Goal: Information Seeking & Learning: Learn about a topic

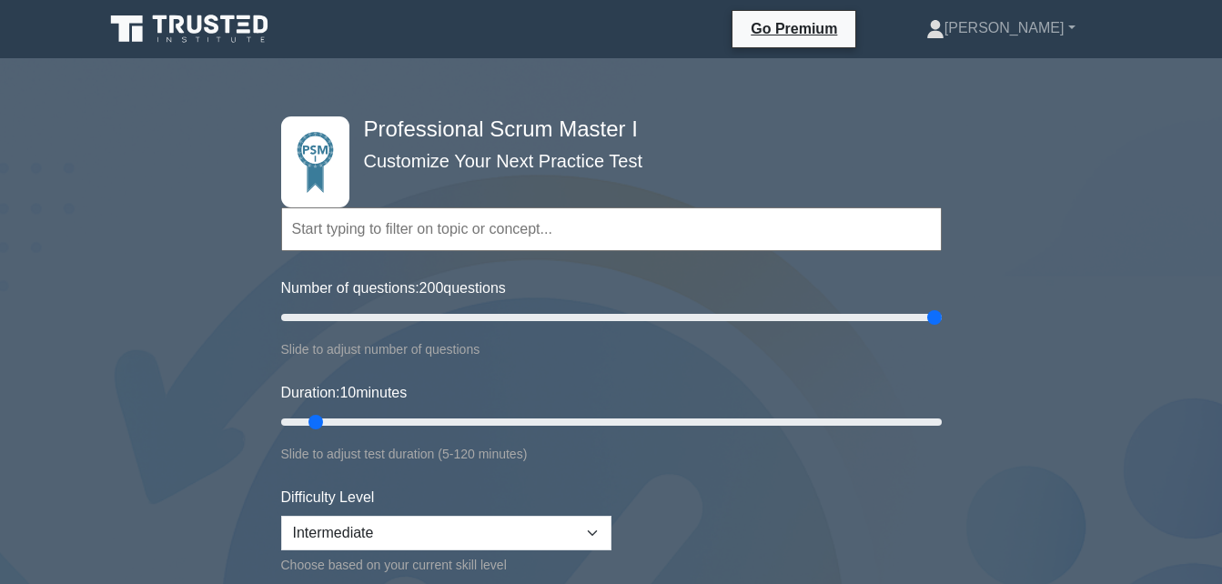
click at [941, 328] on input "Number of questions: 200 questions" at bounding box center [611, 318] width 660 height 22
drag, startPoint x: 934, startPoint y: 315, endPoint x: 345, endPoint y: 309, distance: 589.5
type input "20"
click at [345, 309] on input "Number of questions: 20 questions" at bounding box center [611, 318] width 660 height 22
click at [333, 417] on input "Duration: 15 minutes" at bounding box center [611, 422] width 660 height 22
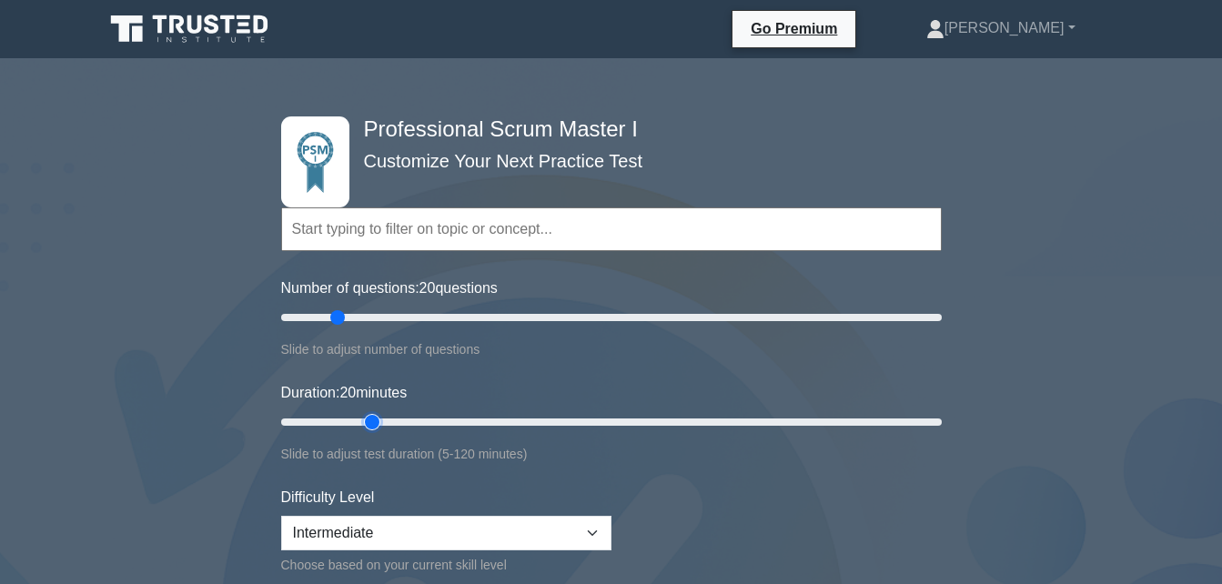
drag, startPoint x: 337, startPoint y: 417, endPoint x: 363, endPoint y: 418, distance: 25.5
type input "20"
click at [363, 418] on input "Duration: 20 minutes" at bounding box center [611, 422] width 660 height 22
click at [595, 536] on select "Beginner Intermediate Expert" at bounding box center [446, 533] width 330 height 35
select select "expert"
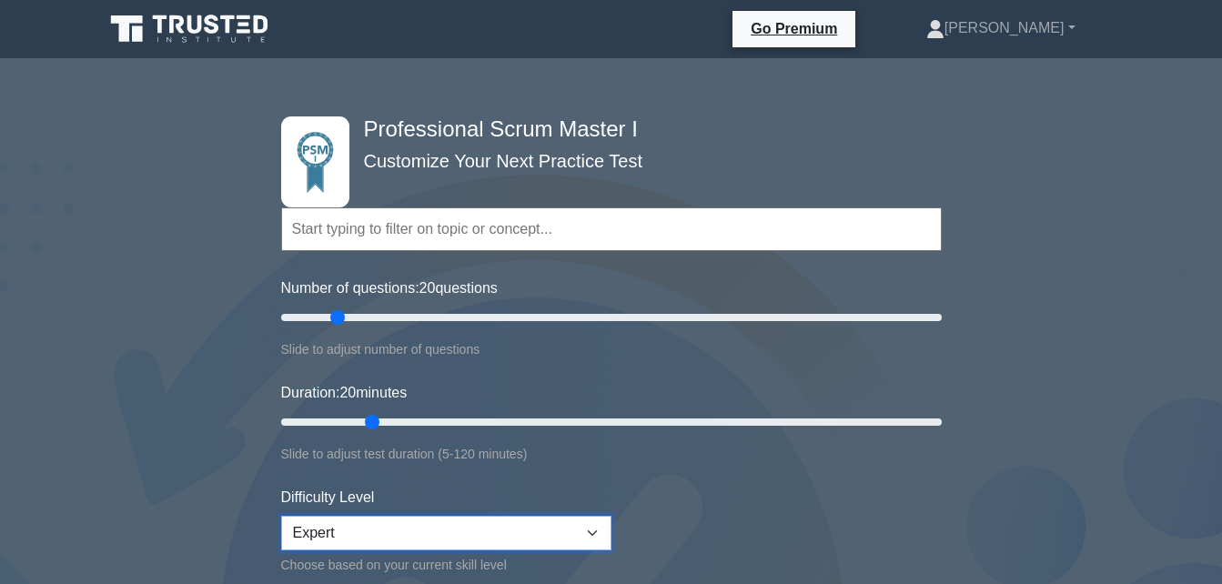
click at [281, 516] on select "Beginner Intermediate Expert" at bounding box center [446, 533] width 330 height 35
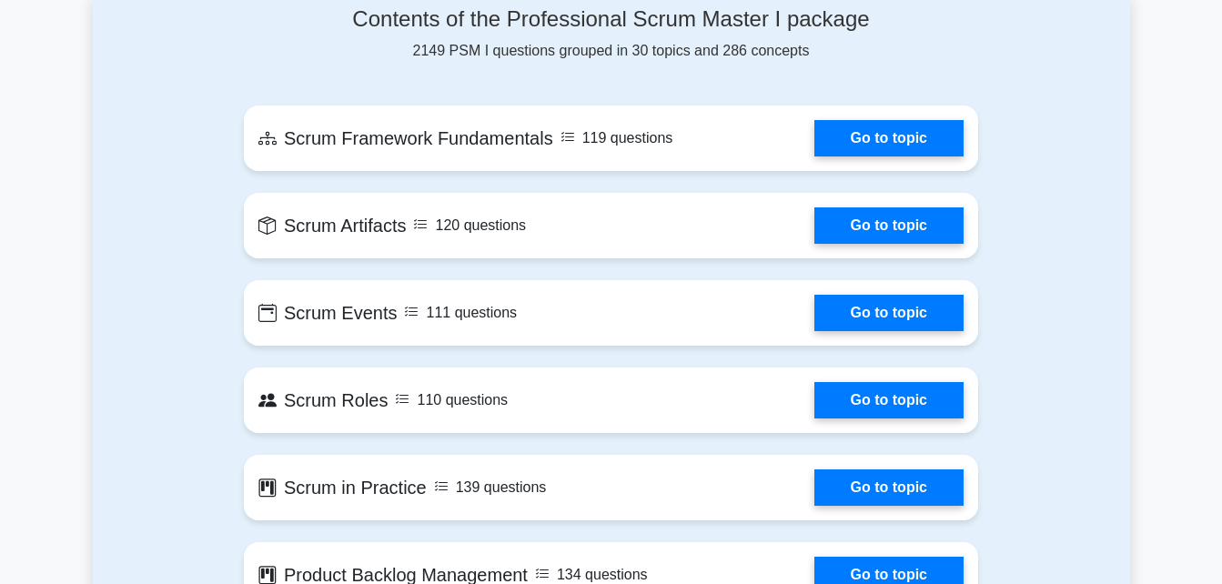
scroll to position [1284, 0]
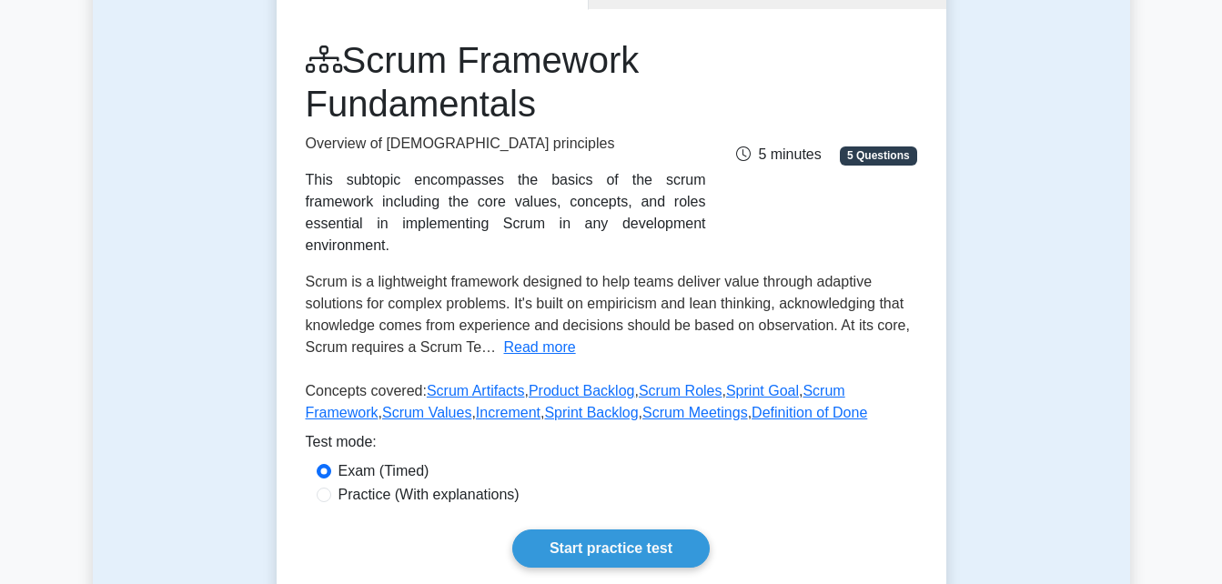
scroll to position [257, 0]
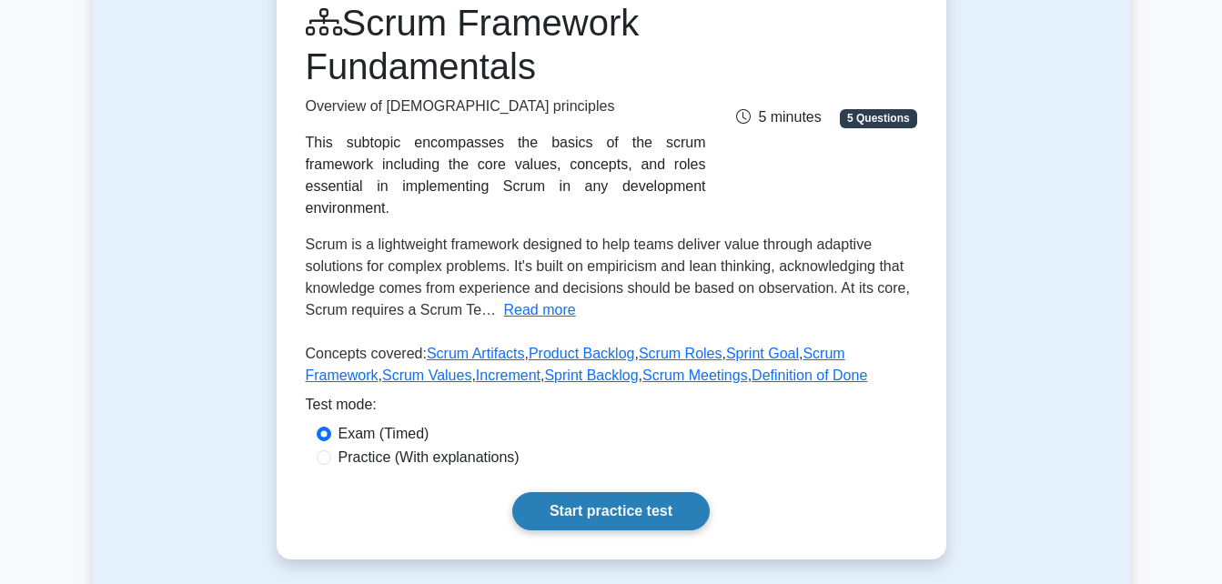
click at [608, 492] on link "Start practice test" at bounding box center [610, 511] width 197 height 38
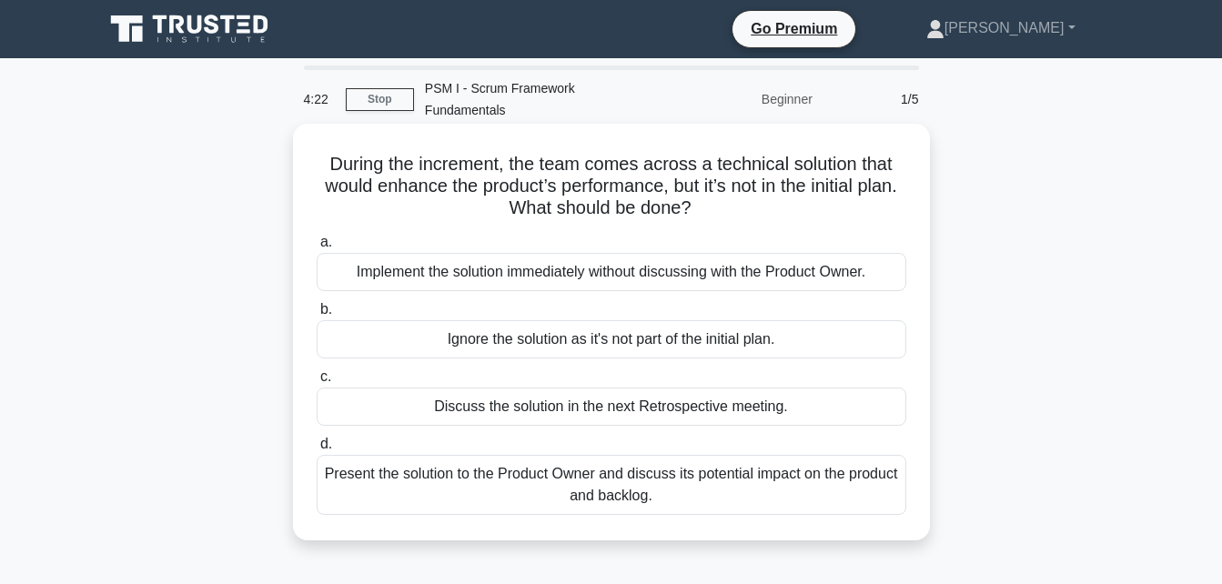
click at [605, 463] on div "Present the solution to the Product Owner and discuss its potential impact on t…" at bounding box center [611, 485] width 589 height 60
click at [317, 450] on input "d. Present the solution to the Product Owner and discuss its potential impact o…" at bounding box center [317, 444] width 0 height 12
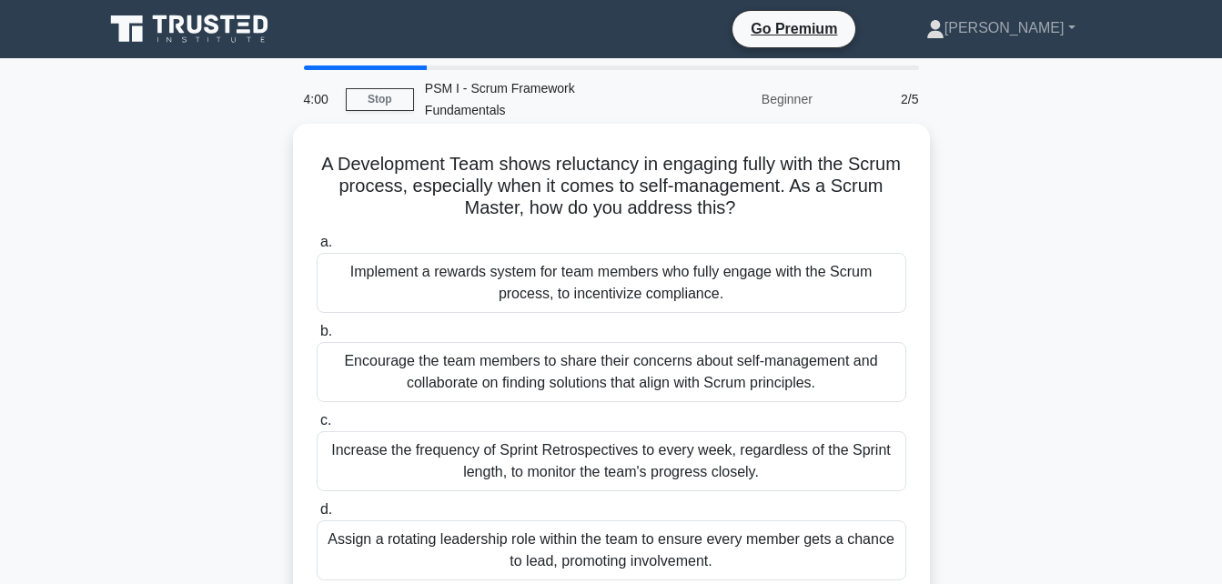
click at [585, 352] on div "Encourage the team members to share their concerns about self-management and co…" at bounding box center [611, 372] width 589 height 60
click at [317, 337] on input "b. Encourage the team members to share their concerns about self-management and…" at bounding box center [317, 332] width 0 height 12
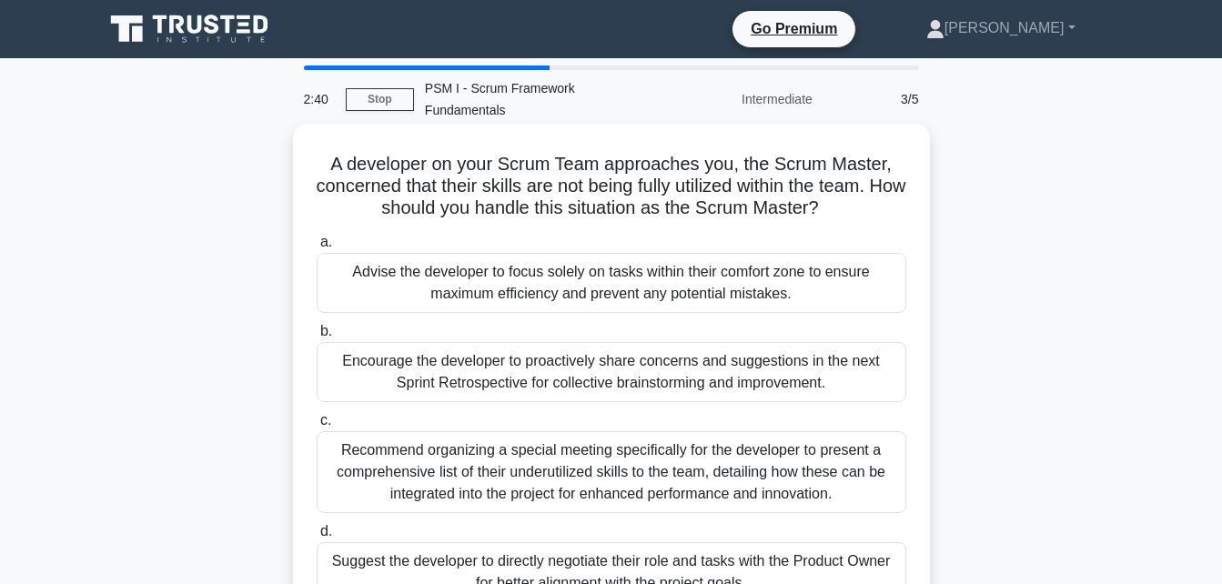
click at [536, 357] on div "Encourage the developer to proactively share concerns and suggestions in the ne…" at bounding box center [611, 372] width 589 height 60
click at [317, 337] on input "b. Encourage the developer to proactively share concerns and suggestions in the…" at bounding box center [317, 332] width 0 height 12
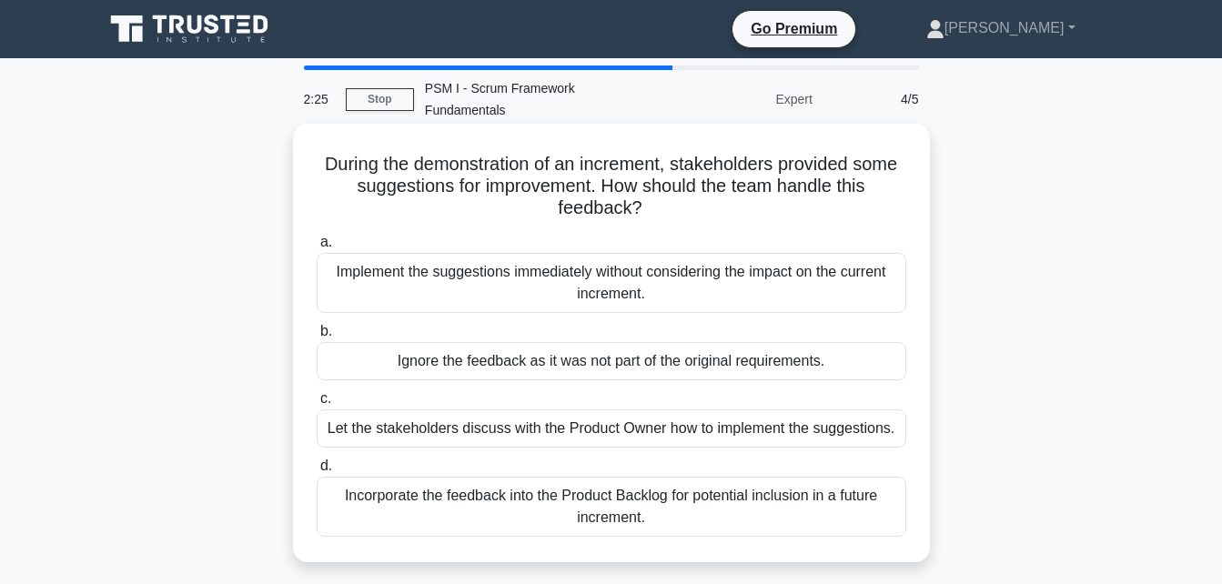
click at [490, 488] on div "Incorporate the feedback into the Product Backlog for potential inclusion in a …" at bounding box center [611, 507] width 589 height 60
click at [317, 472] on input "d. Incorporate the feedback into the Product Backlog for potential inclusion in…" at bounding box center [317, 466] width 0 height 12
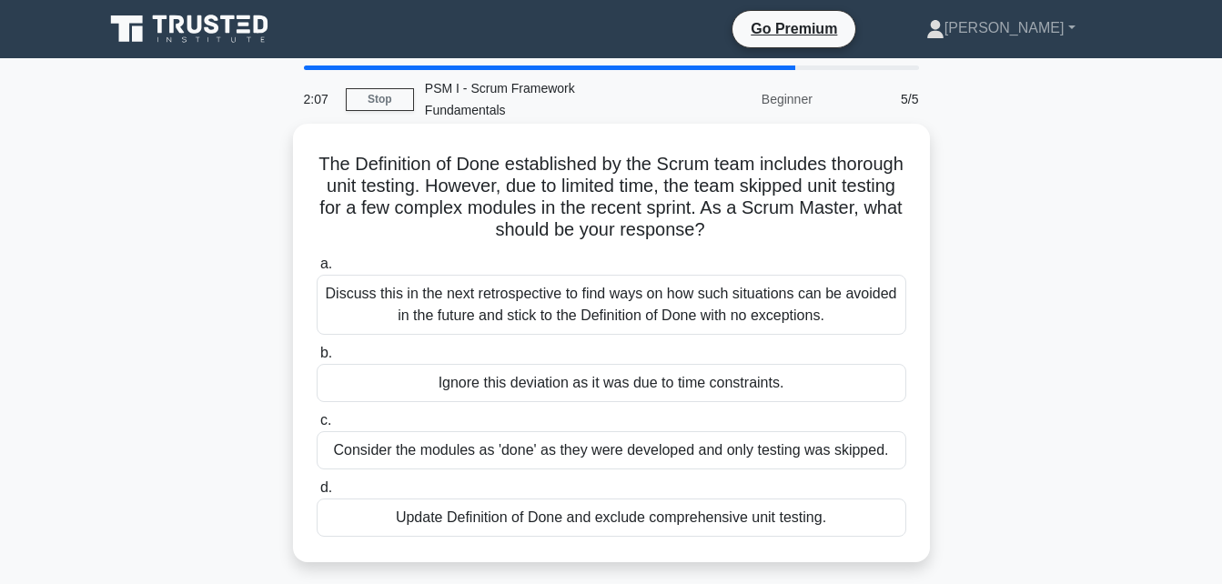
click at [641, 297] on div "Discuss this in the next retrospective to find ways on how such situations can …" at bounding box center [611, 305] width 589 height 60
click at [317, 270] on input "a. Discuss this in the next retrospective to find ways on how such situations c…" at bounding box center [317, 264] width 0 height 12
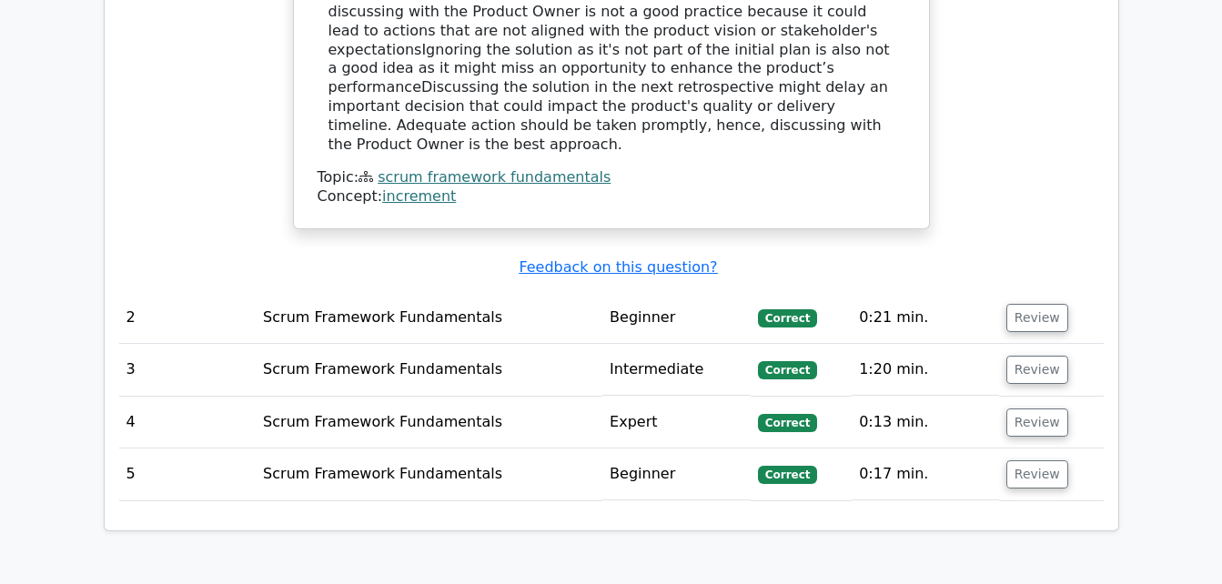
scroll to position [2079, 0]
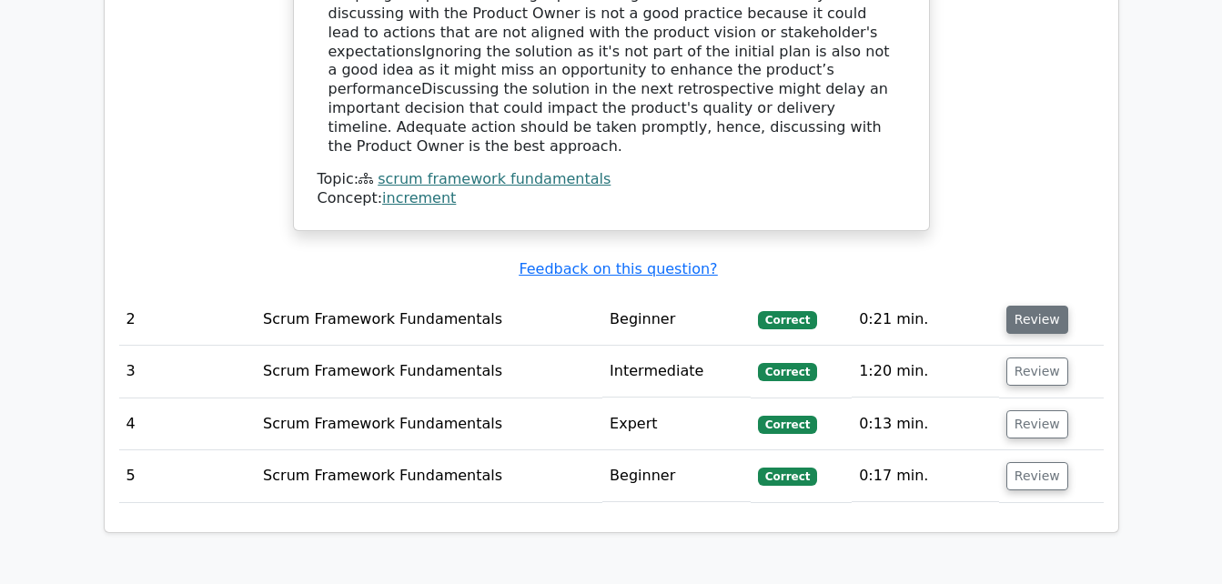
click at [1041, 306] on button "Review" at bounding box center [1037, 320] width 62 height 28
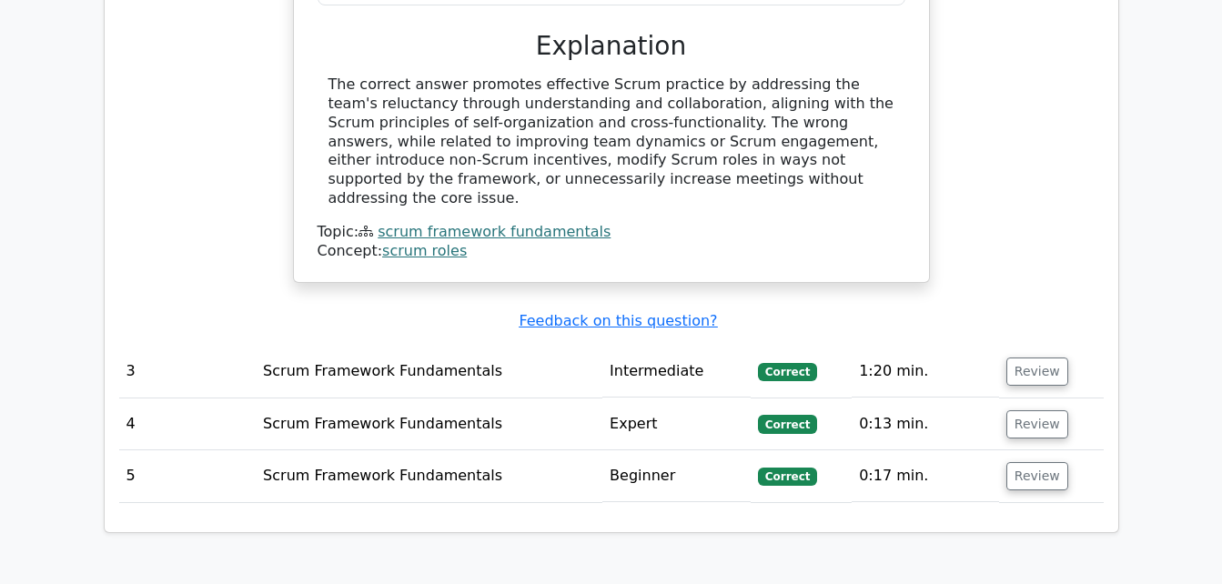
scroll to position [2919, 0]
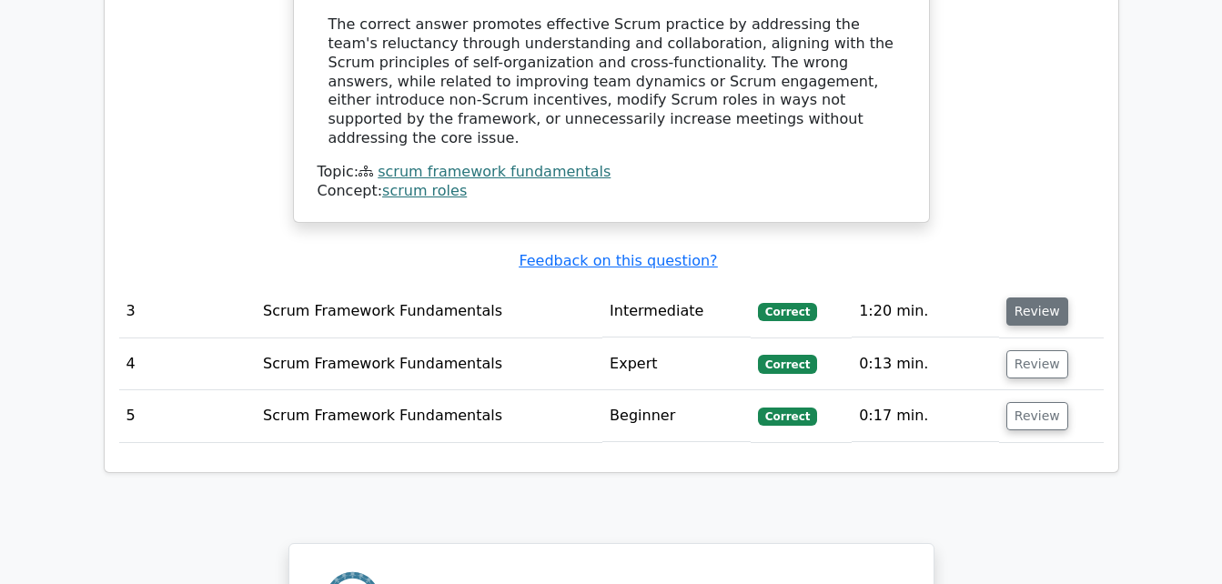
click at [1039, 297] on button "Review" at bounding box center [1037, 311] width 62 height 28
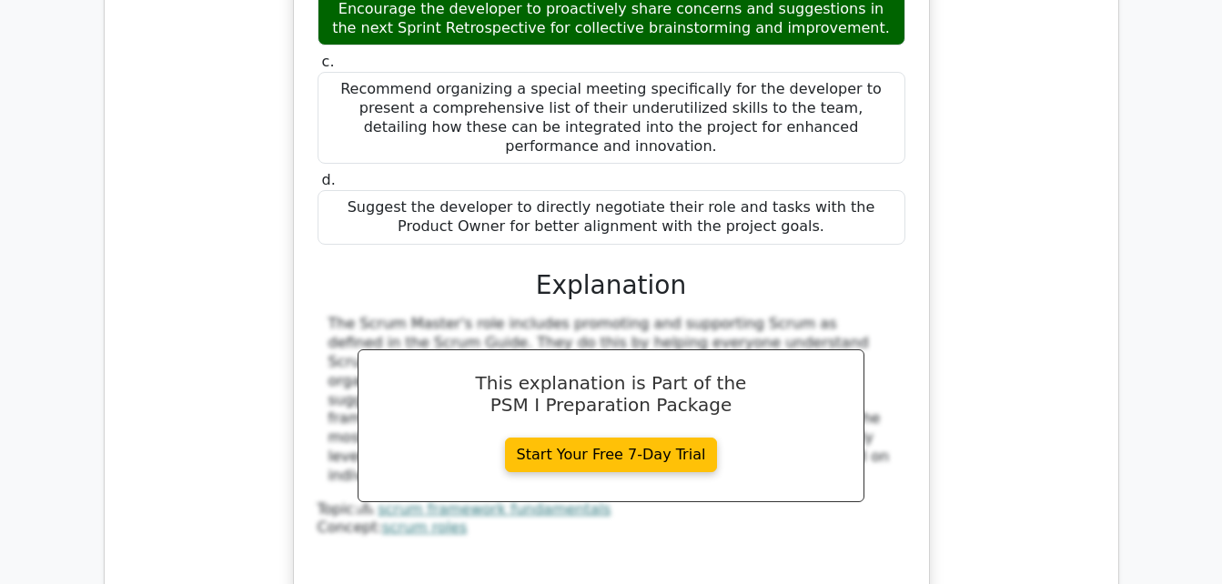
scroll to position [3723, 0]
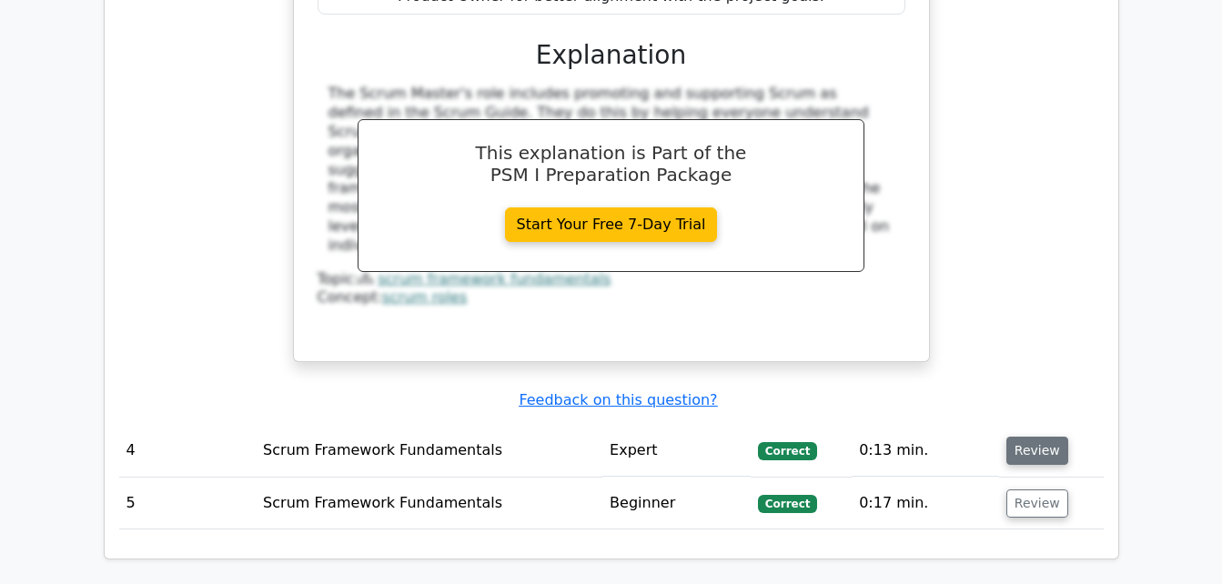
click at [1035, 437] on button "Review" at bounding box center [1037, 451] width 62 height 28
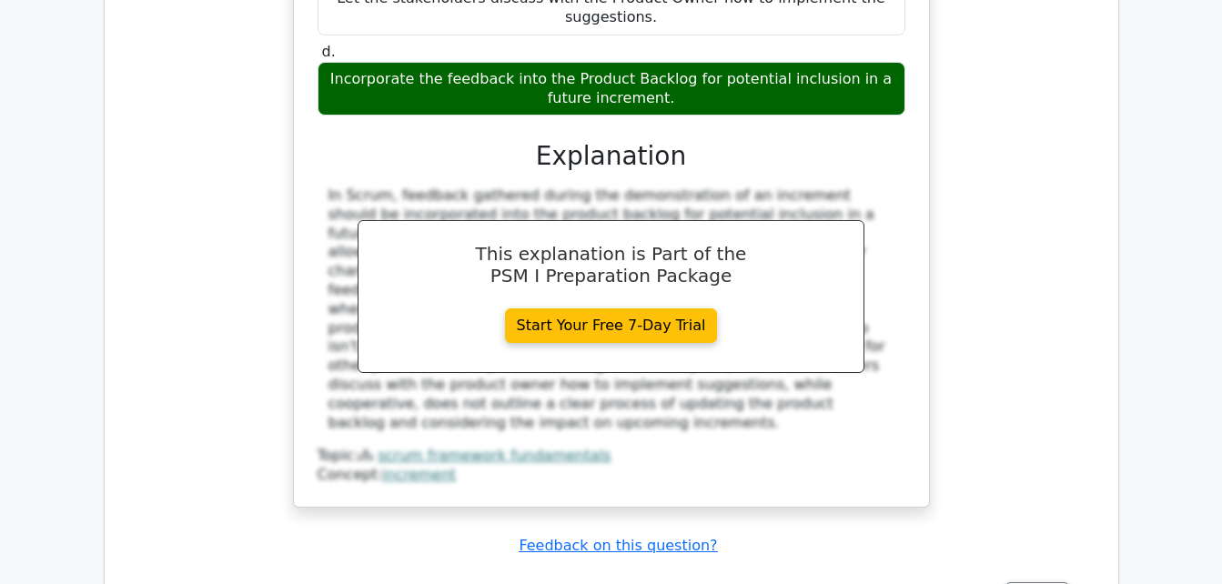
scroll to position [4529, 0]
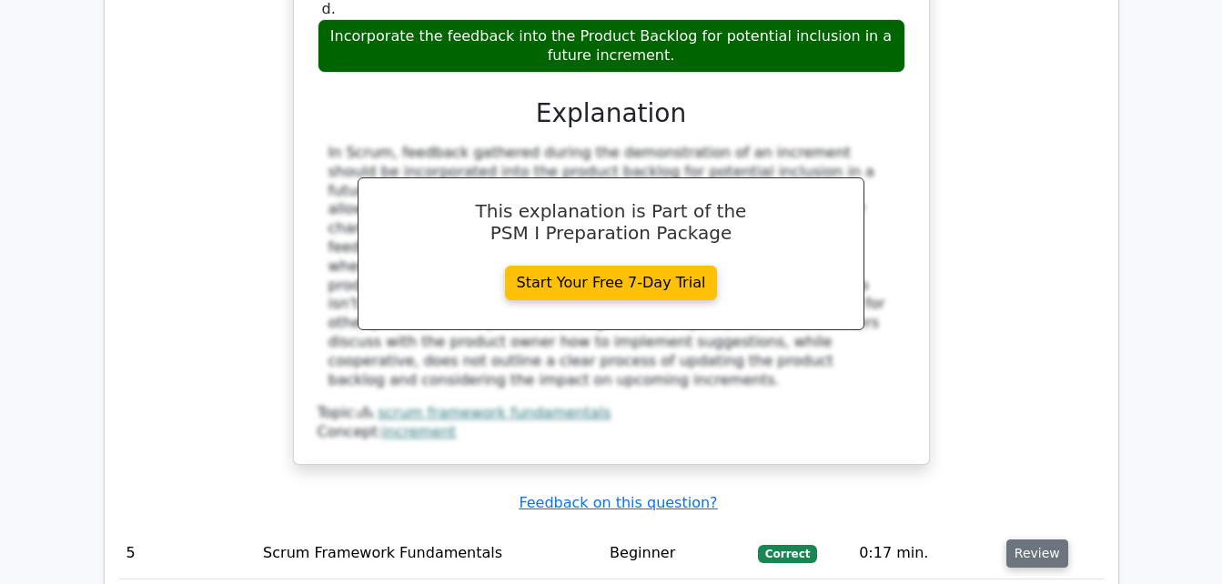
click at [1032, 539] on button "Review" at bounding box center [1037, 553] width 62 height 28
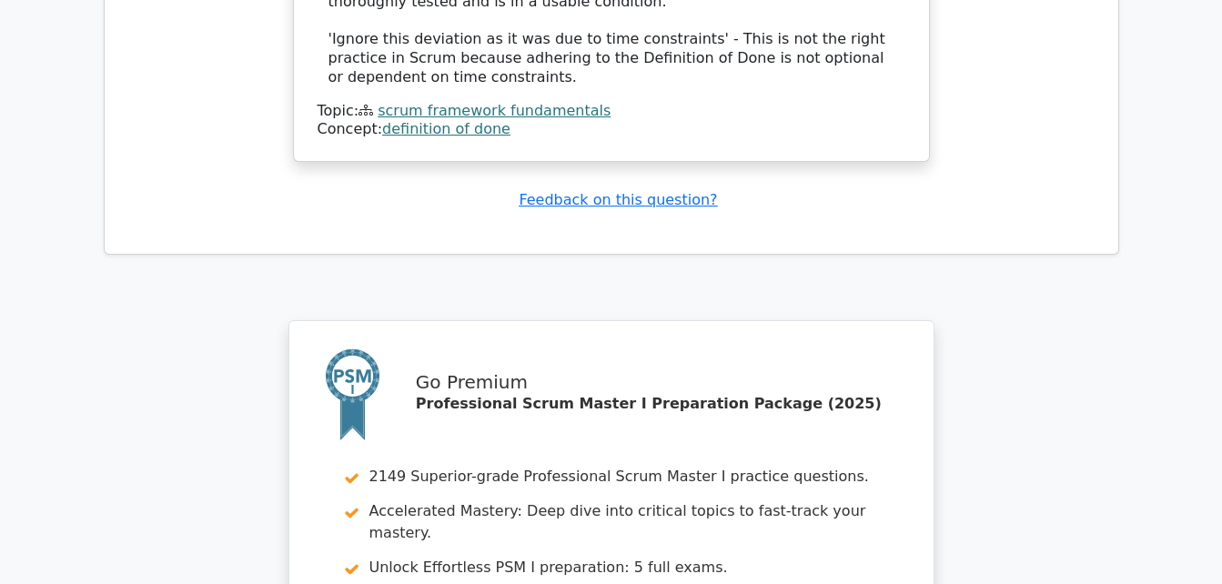
scroll to position [6024, 0]
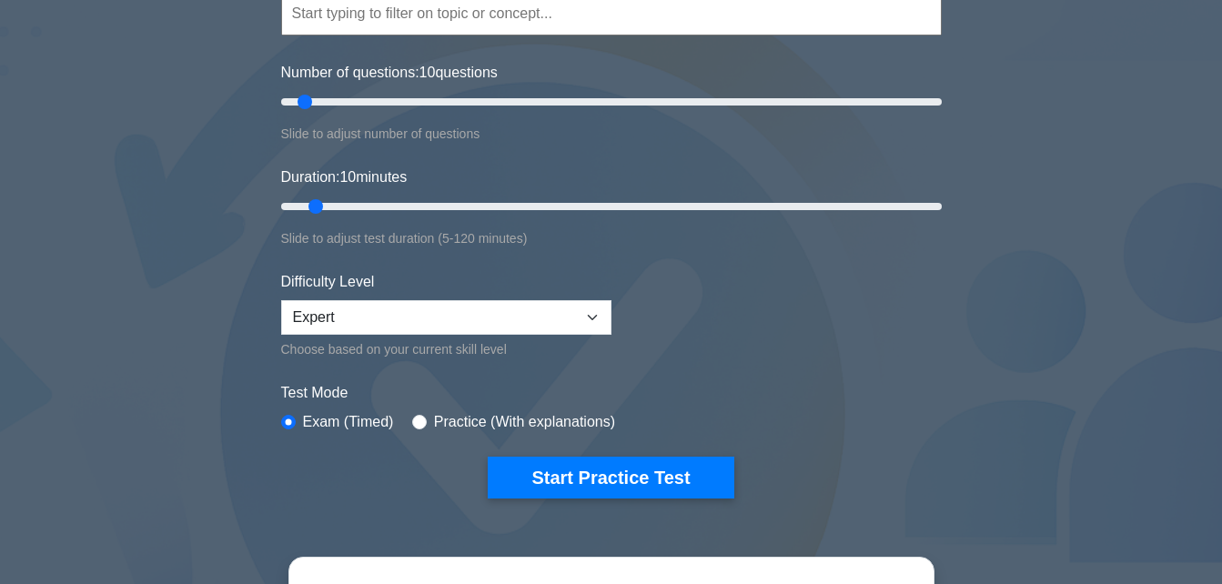
scroll to position [205, 0]
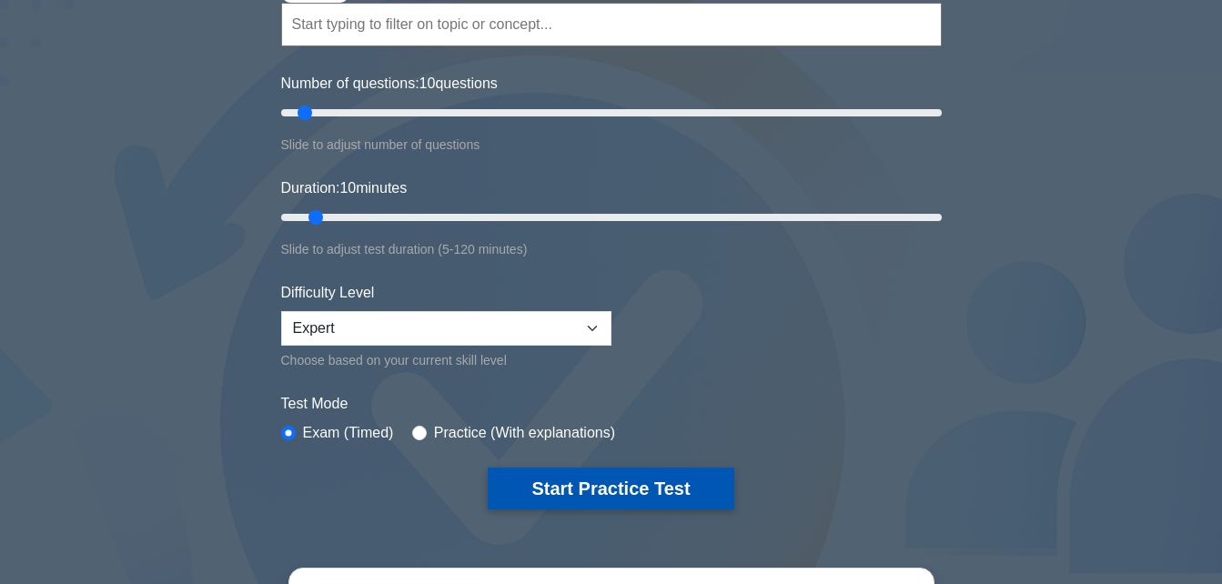
click at [603, 503] on button "Start Practice Test" at bounding box center [611, 489] width 246 height 42
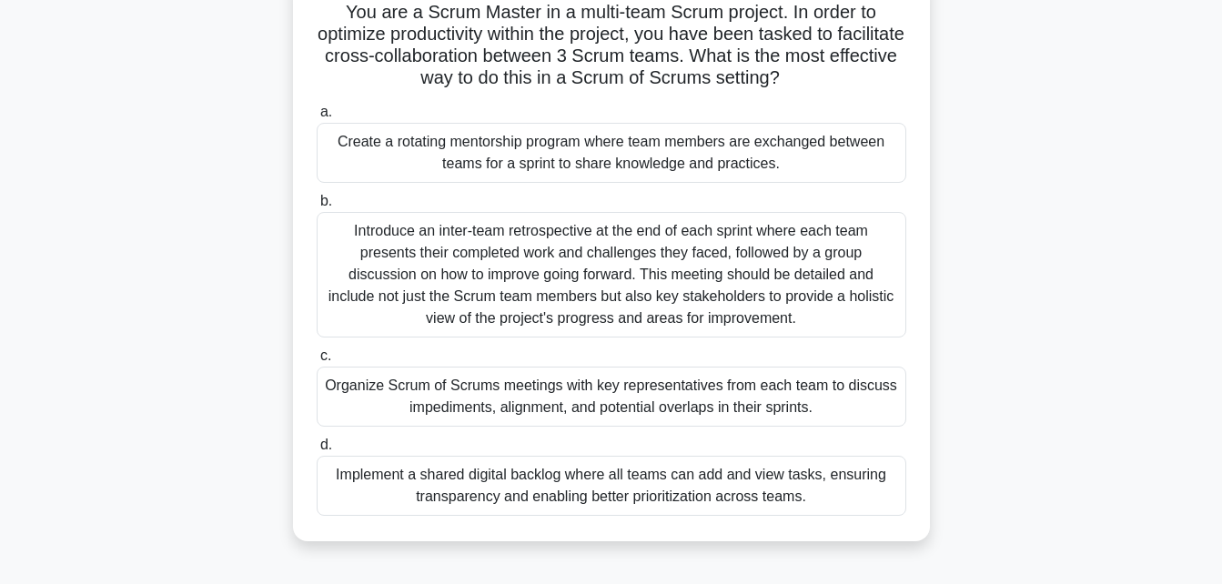
scroll to position [136, 0]
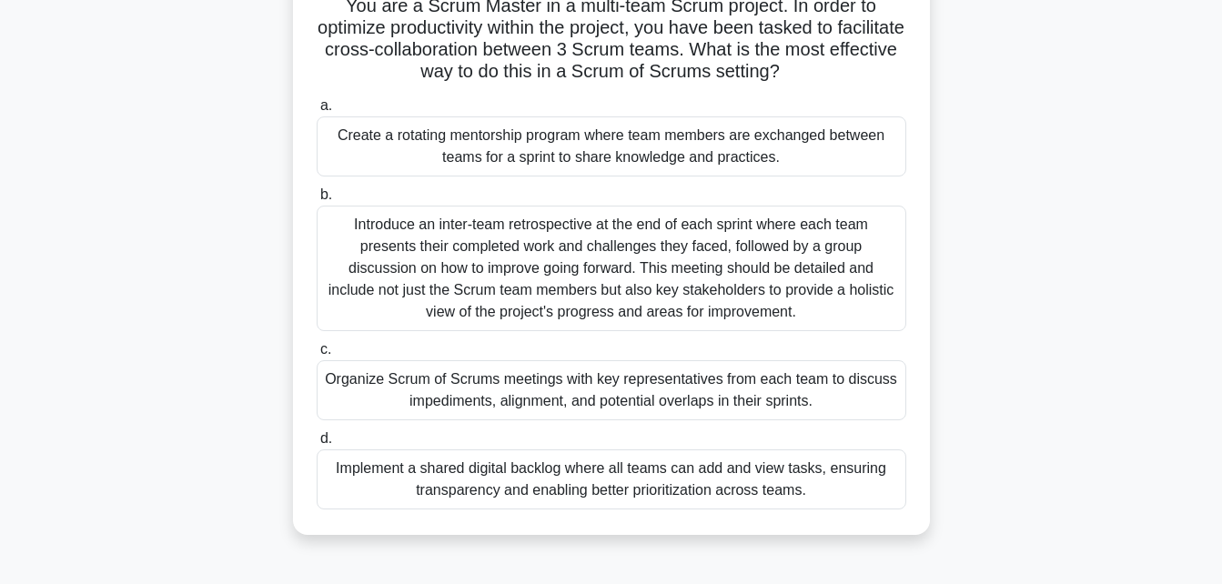
click at [760, 391] on div "Organize Scrum of Scrums meetings with key representatives from each team to di…" at bounding box center [611, 390] width 589 height 60
click at [317, 356] on input "c. Organize Scrum of Scrums meetings with key representatives from each team to…" at bounding box center [317, 350] width 0 height 12
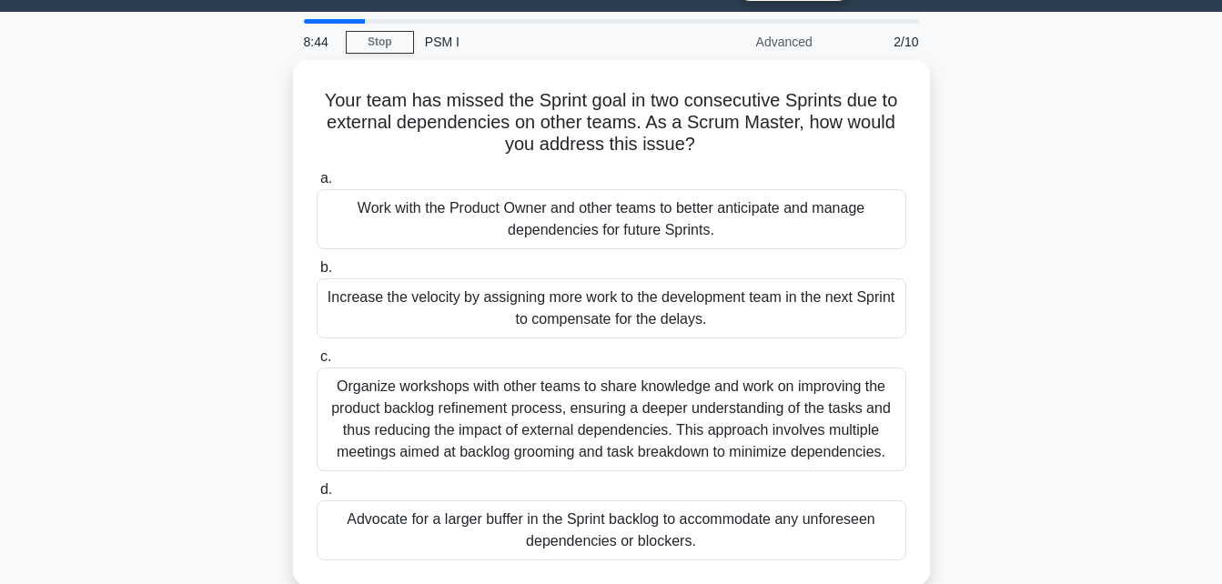
scroll to position [53, 0]
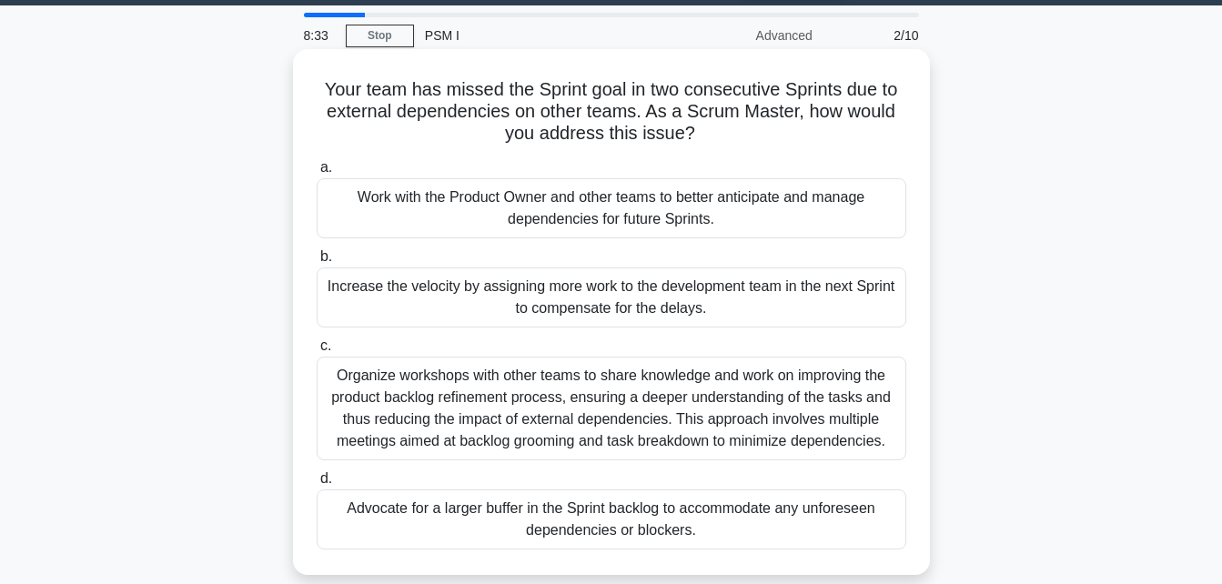
click at [750, 203] on div "Work with the Product Owner and other teams to better anticipate and manage dep…" at bounding box center [611, 208] width 589 height 60
click at [317, 174] on input "a. Work with the Product Owner and other teams to better anticipate and manage …" at bounding box center [317, 168] width 0 height 12
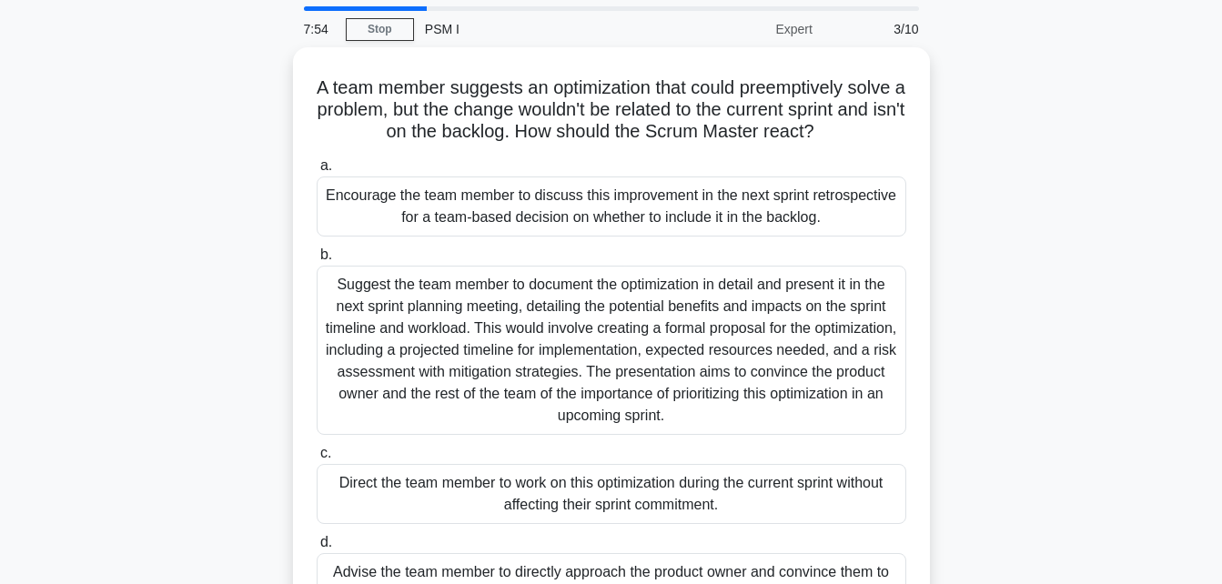
scroll to position [61, 0]
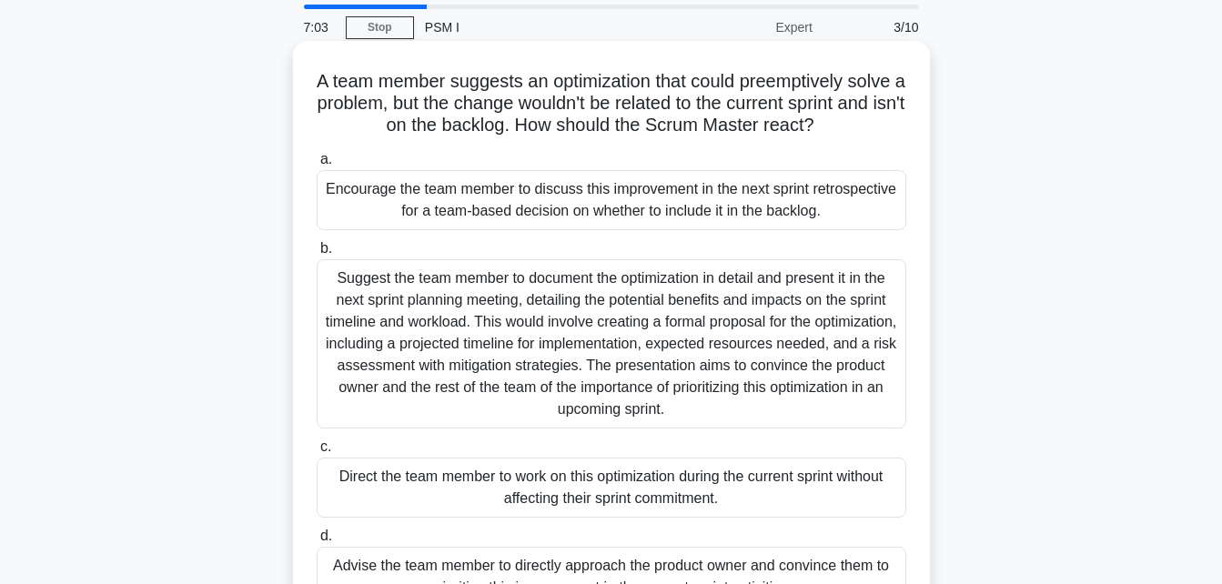
click at [628, 199] on div "Encourage the team member to discuss this improvement in the next sprint retros…" at bounding box center [611, 200] width 589 height 60
click at [317, 166] on input "a. Encourage the team member to discuss this improvement in the next sprint ret…" at bounding box center [317, 160] width 0 height 12
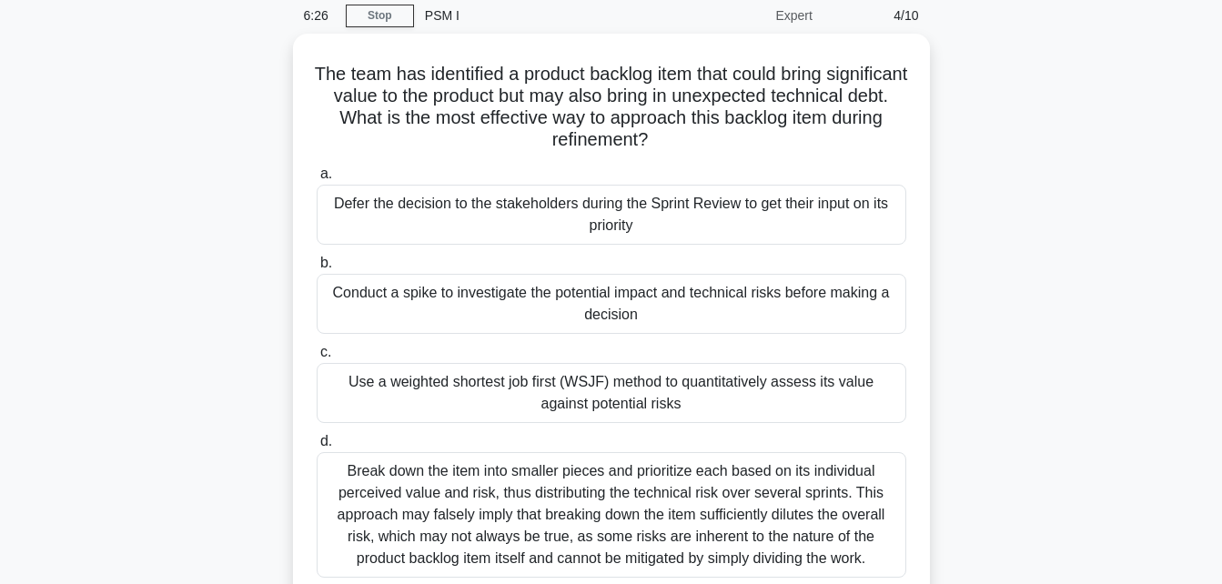
scroll to position [67, 0]
click at [734, 396] on div "Use a weighted shortest job first (WSJF) method to quantitatively assess its va…" at bounding box center [611, 394] width 589 height 60
click at [317, 359] on input "c. Use a weighted shortest job first (WSJF) method to quantitatively assess its…" at bounding box center [317, 353] width 0 height 12
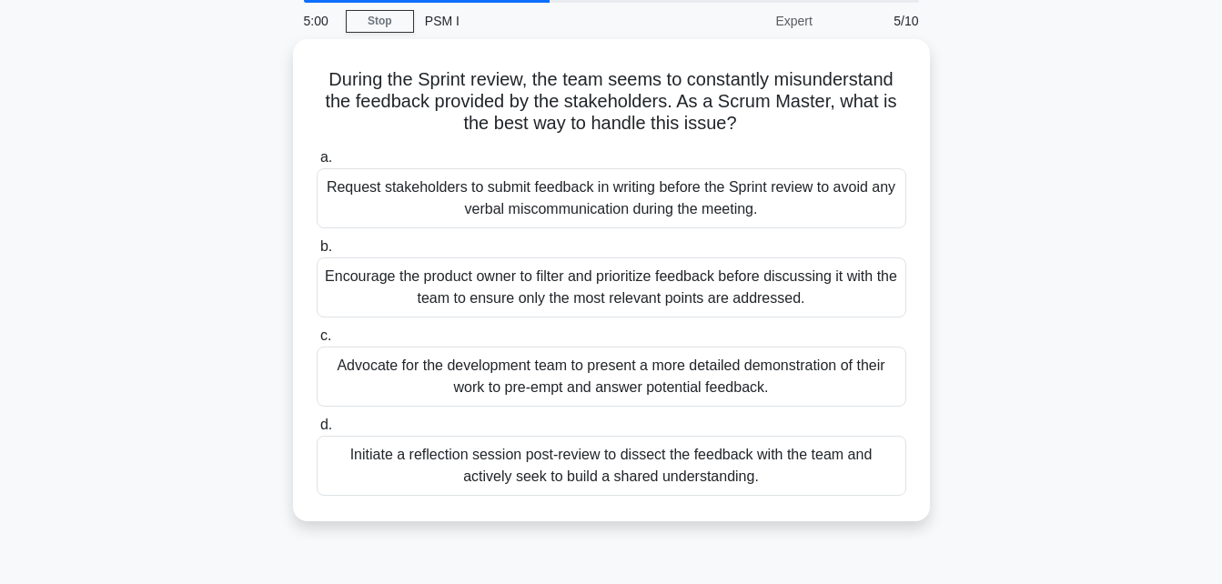
scroll to position [0, 0]
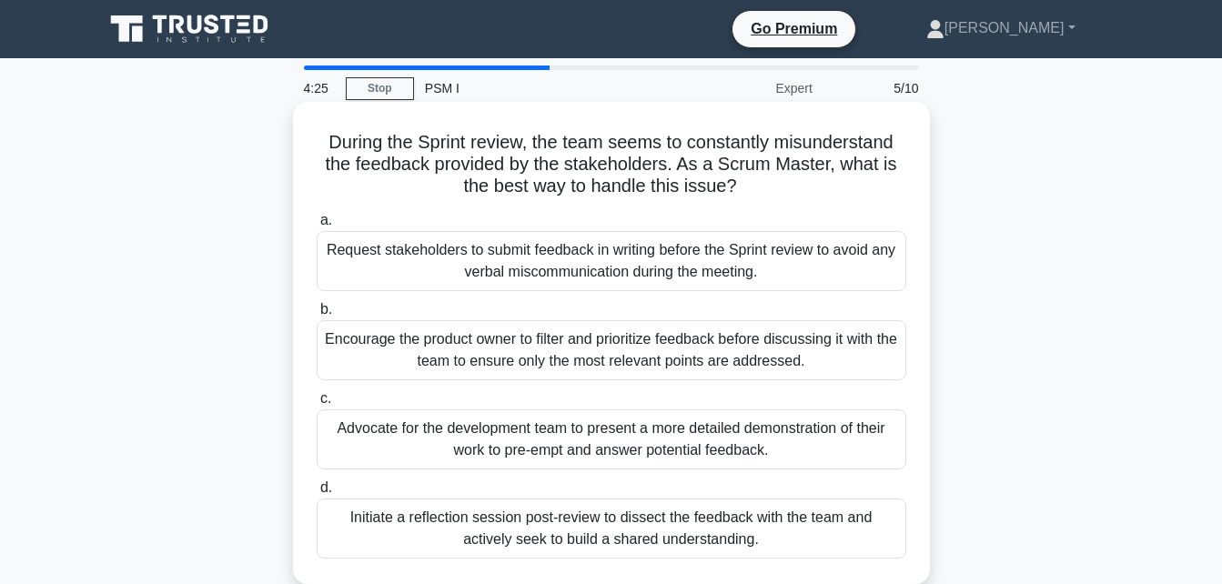
click at [658, 528] on div "Initiate a reflection session post-review to dissect the feedback with the team…" at bounding box center [611, 528] width 589 height 60
click at [317, 494] on input "d. Initiate a reflection session post-review to dissect the feedback with the t…" at bounding box center [317, 488] width 0 height 12
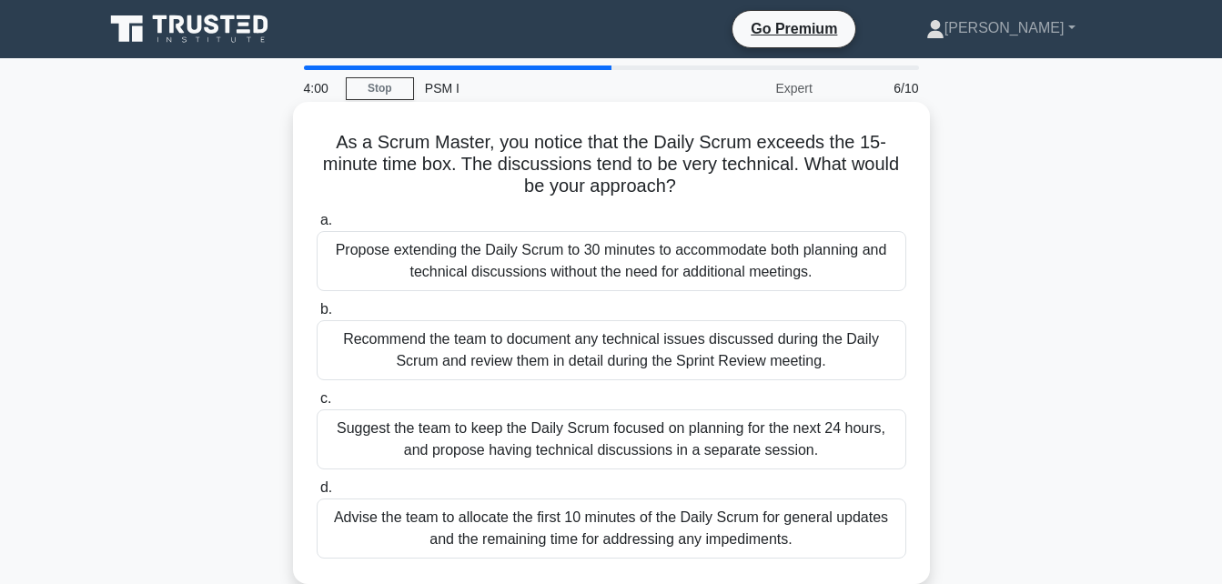
click at [619, 351] on div "Recommend the team to document any technical issues discussed during the Daily …" at bounding box center [611, 350] width 589 height 60
click at [317, 316] on input "b. Recommend the team to document any technical issues discussed during the Dai…" at bounding box center [317, 310] width 0 height 12
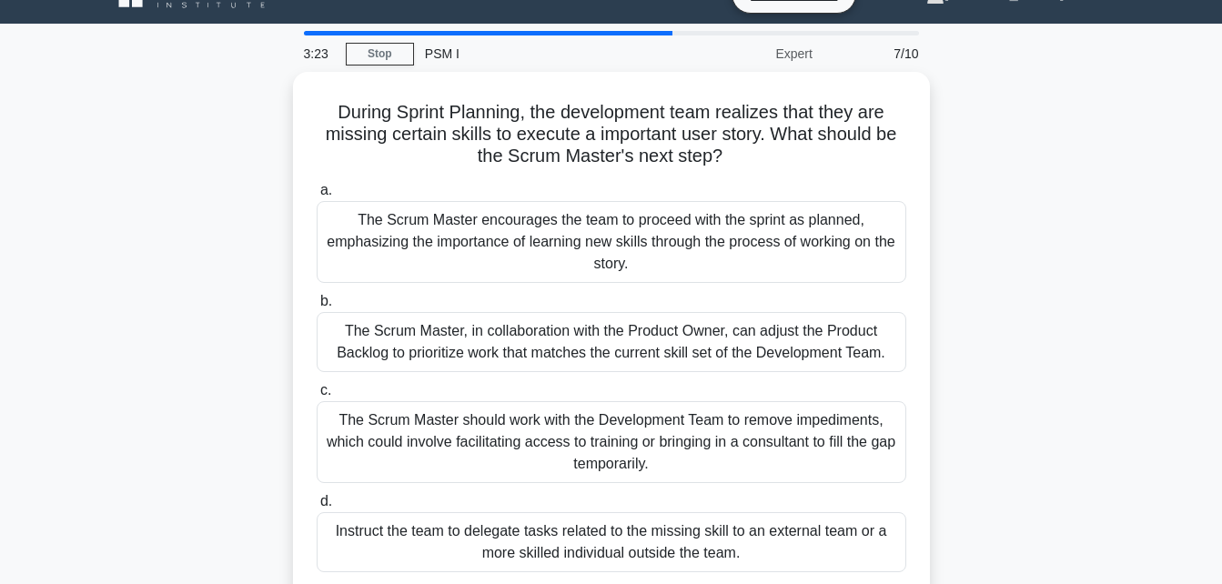
scroll to position [36, 0]
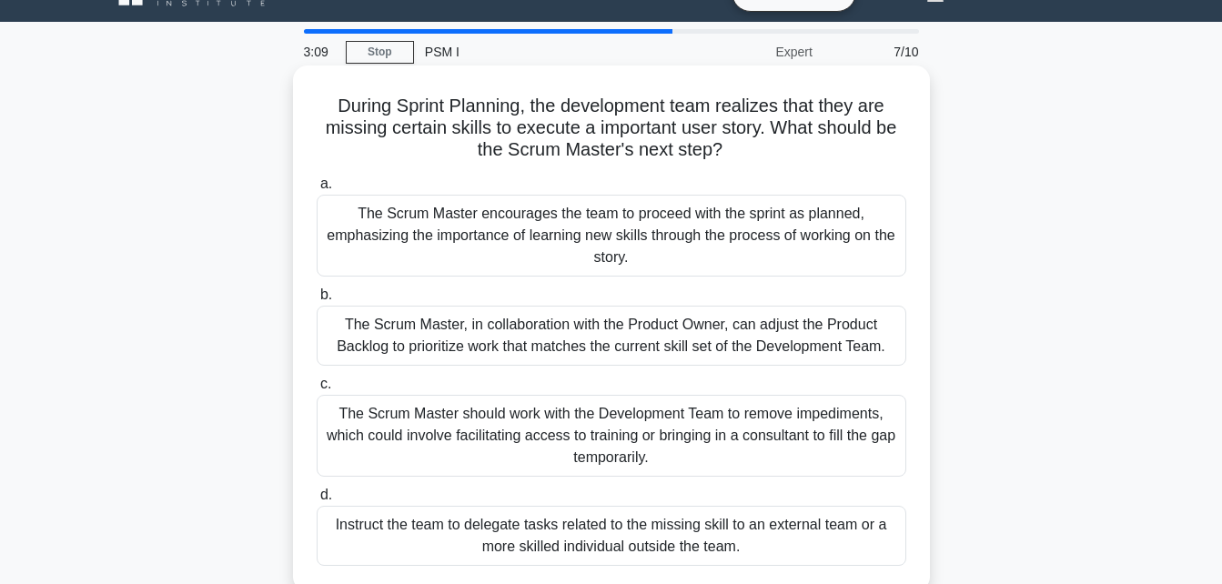
click at [673, 436] on div "The Scrum Master should work with the Development Team to remove impediments, w…" at bounding box center [611, 436] width 589 height 82
click at [317, 390] on input "c. The Scrum Master should work with the Development Team to remove impediments…" at bounding box center [317, 384] width 0 height 12
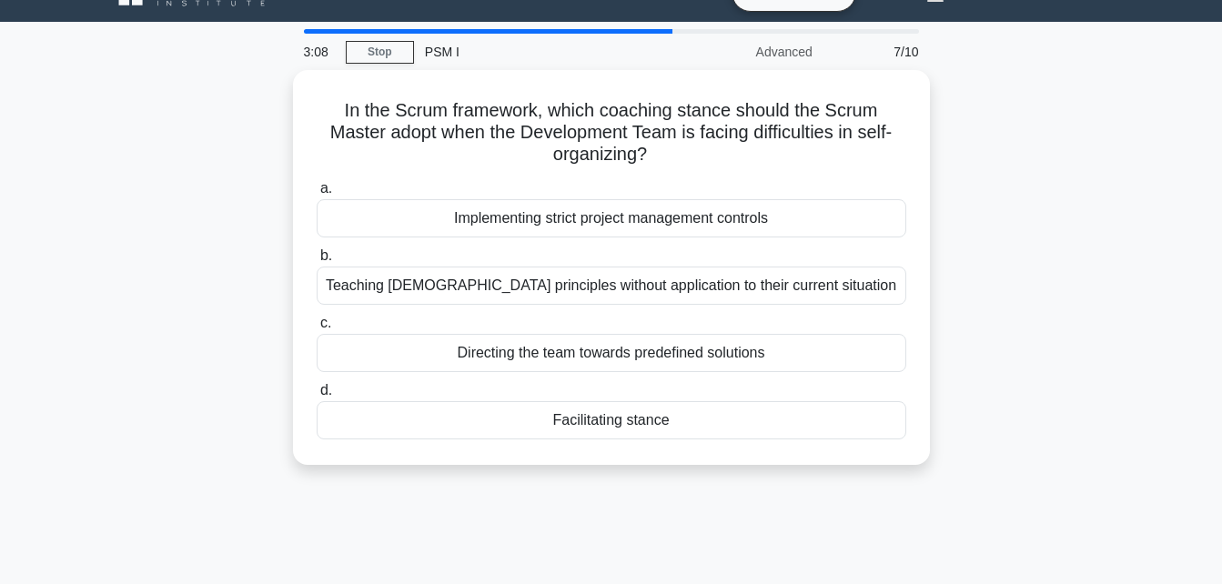
scroll to position [0, 0]
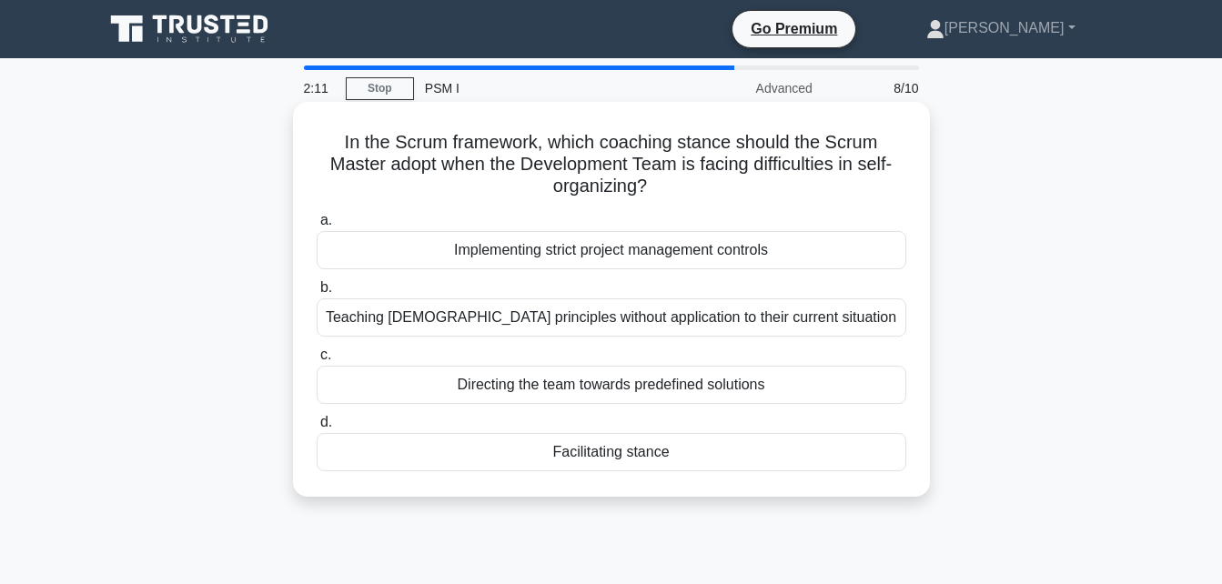
click at [656, 448] on div "Facilitating stance" at bounding box center [611, 452] width 589 height 38
click at [317, 428] on input "d. Facilitating stance" at bounding box center [317, 423] width 0 height 12
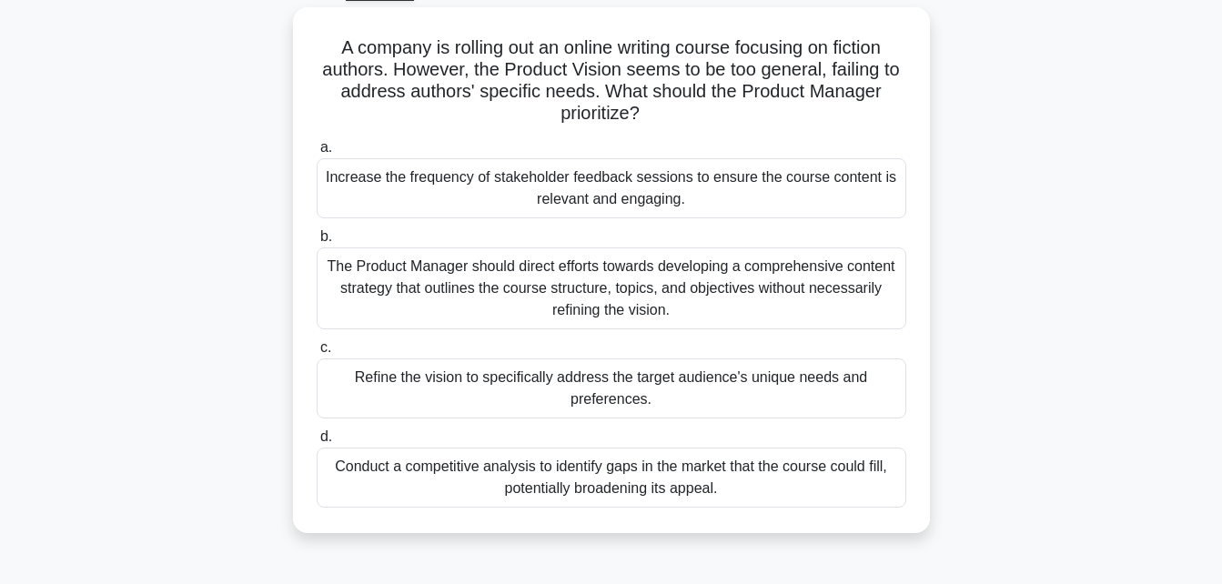
scroll to position [71, 0]
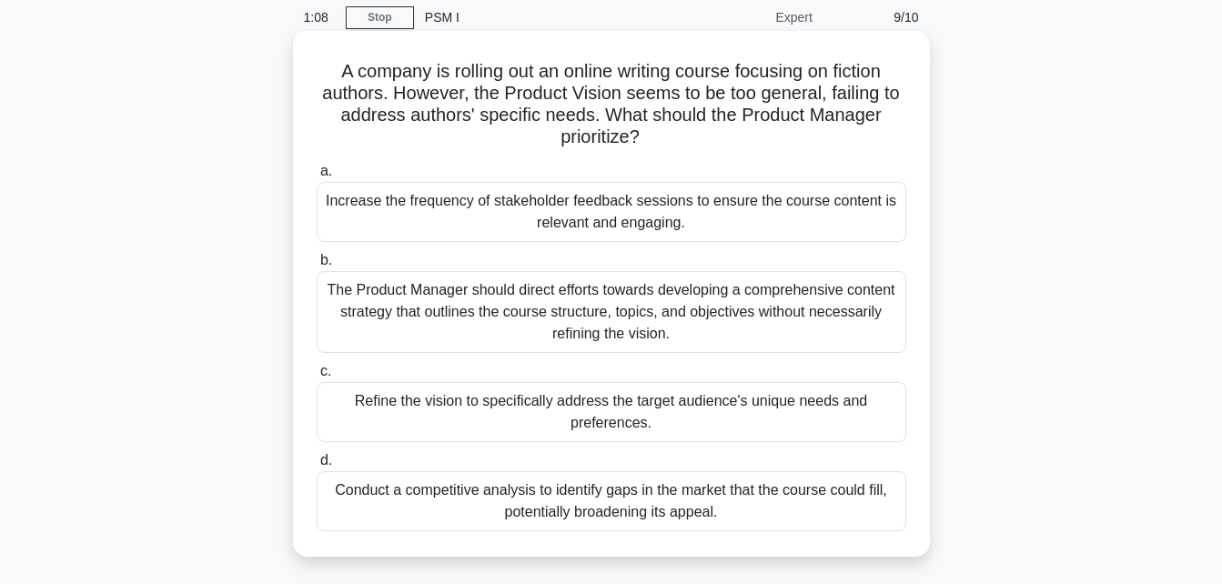
click at [795, 414] on div "Refine the vision to specifically address the target audience's unique needs an…" at bounding box center [611, 412] width 589 height 60
click at [317, 378] on input "c. Refine the vision to specifically address the target audience's unique needs…" at bounding box center [317, 372] width 0 height 12
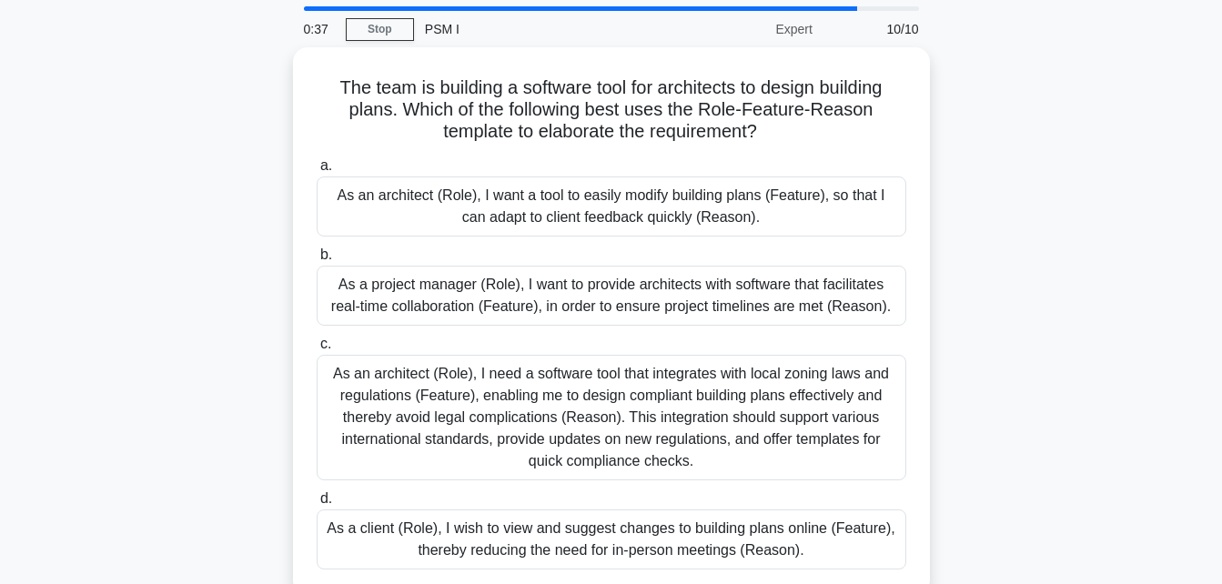
scroll to position [63, 0]
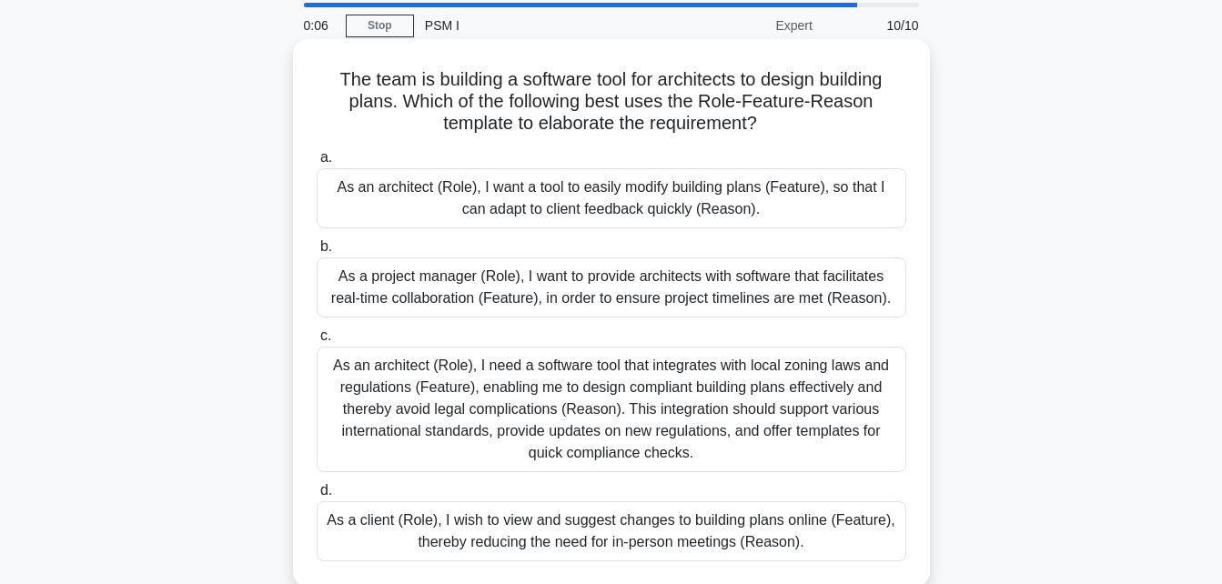
click at [603, 280] on div "As a project manager (Role), I want to provide architects with software that fa…" at bounding box center [611, 287] width 589 height 60
click at [317, 253] on input "b. As a project manager (Role), I want to provide architects with software that…" at bounding box center [317, 247] width 0 height 12
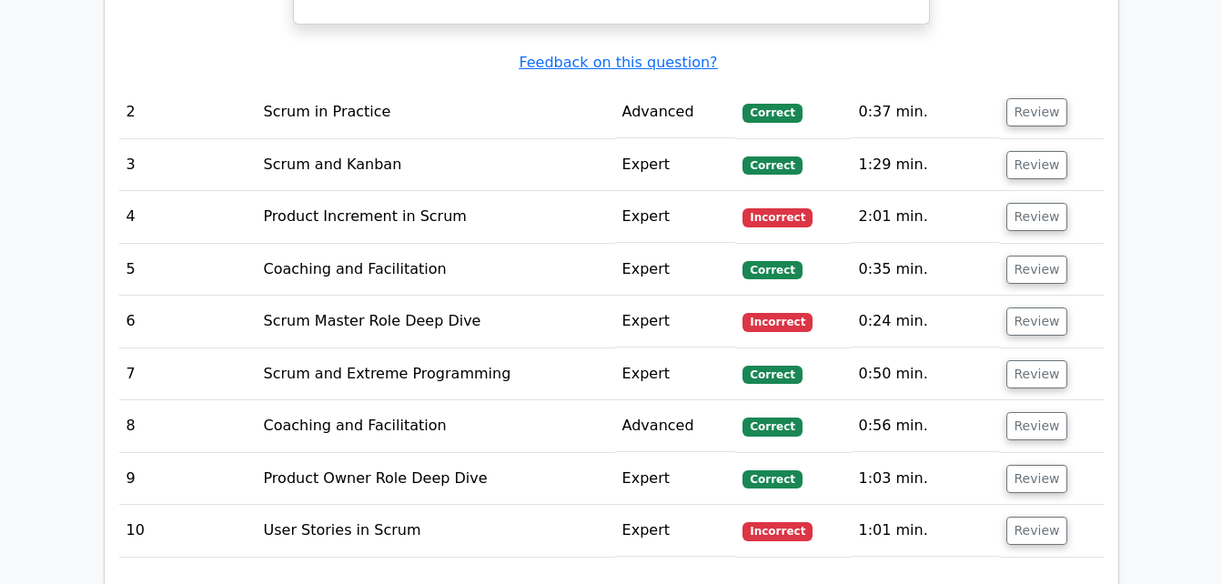
scroll to position [2536, 0]
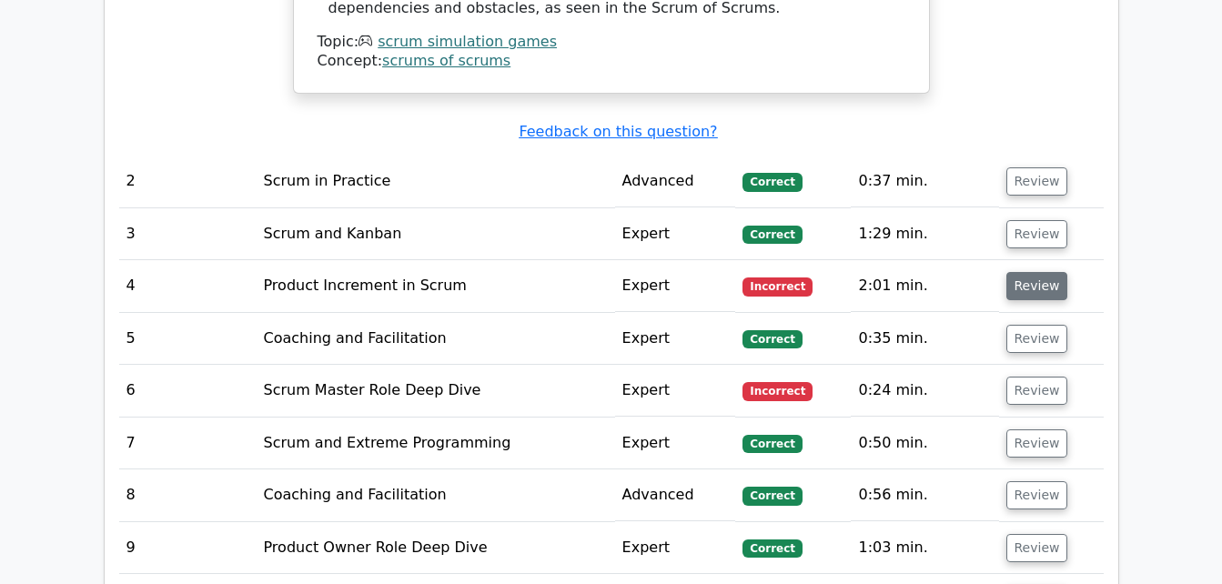
click at [1038, 272] on button "Review" at bounding box center [1037, 286] width 62 height 28
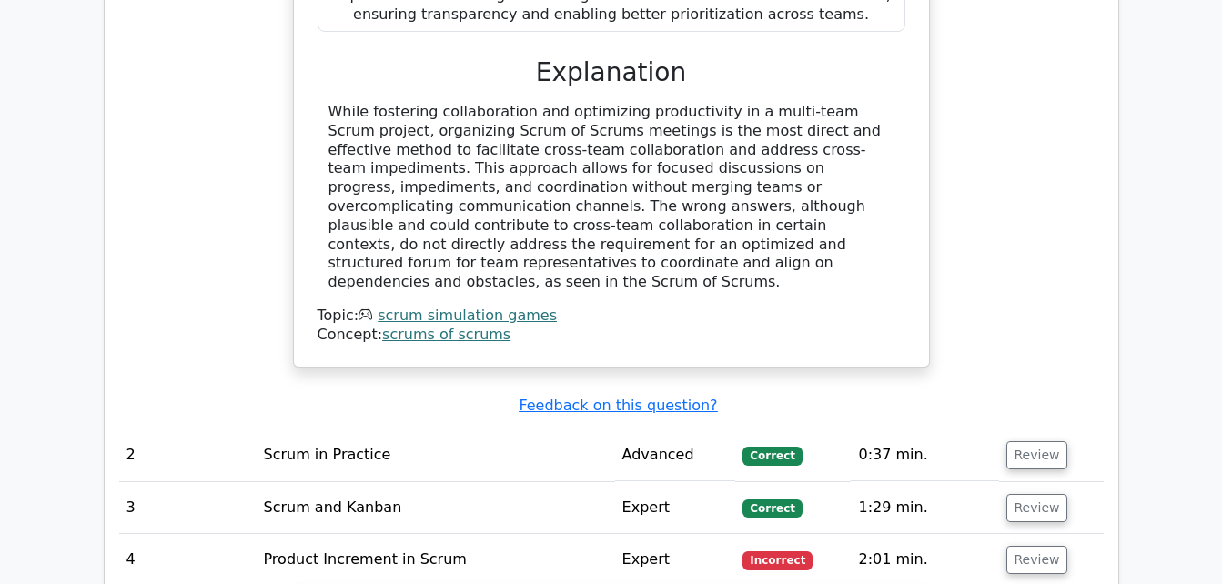
scroll to position [2332, 0]
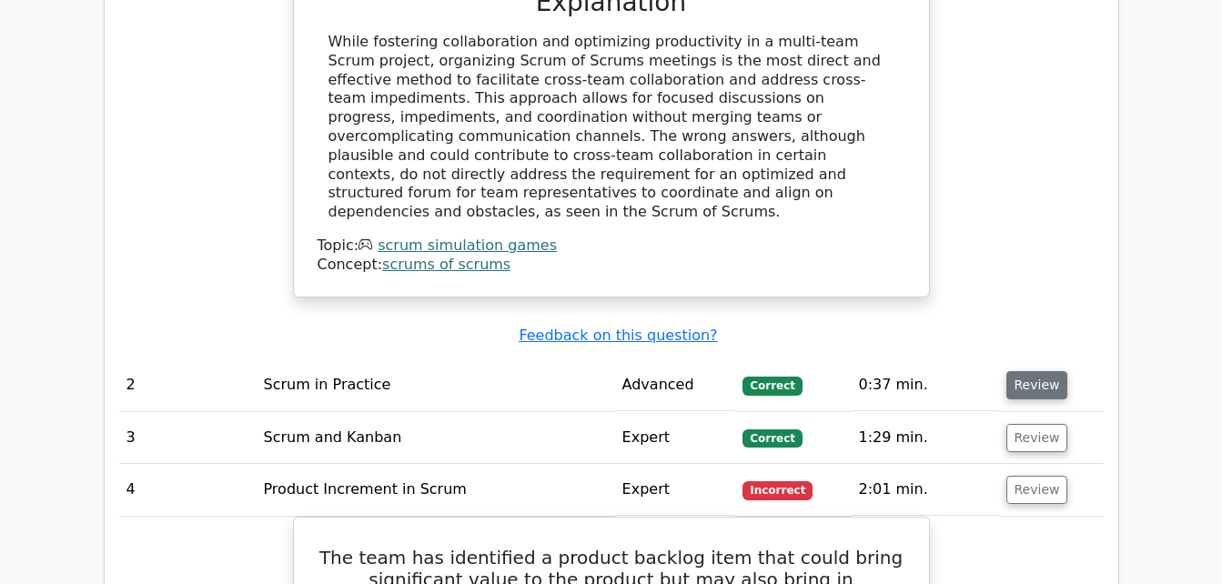
click at [1014, 371] on button "Review" at bounding box center [1037, 385] width 62 height 28
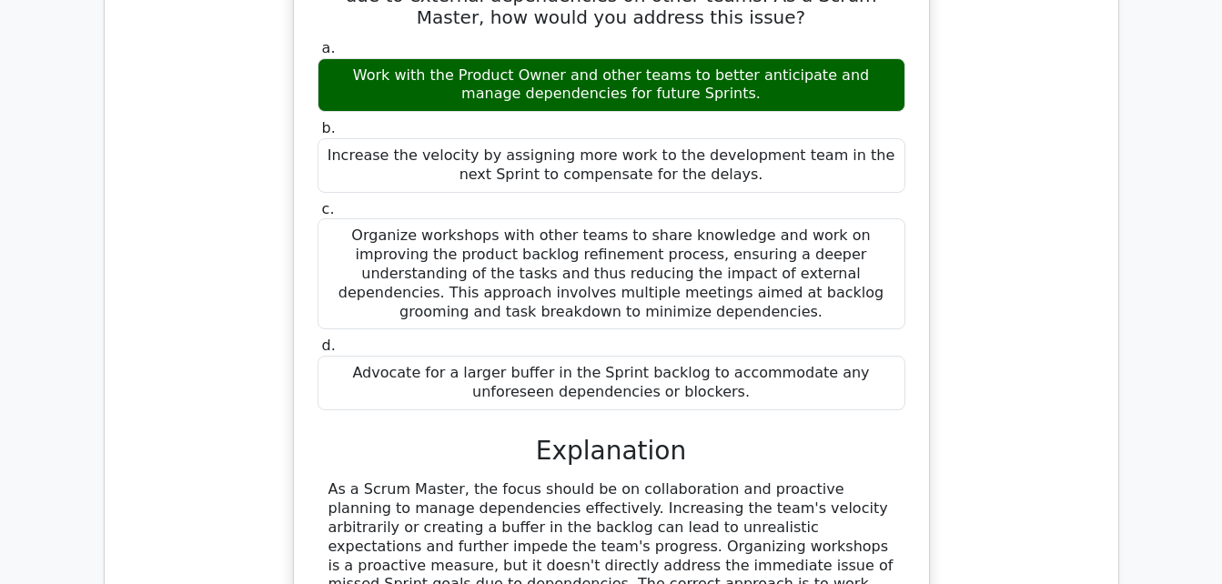
scroll to position [2807, 0]
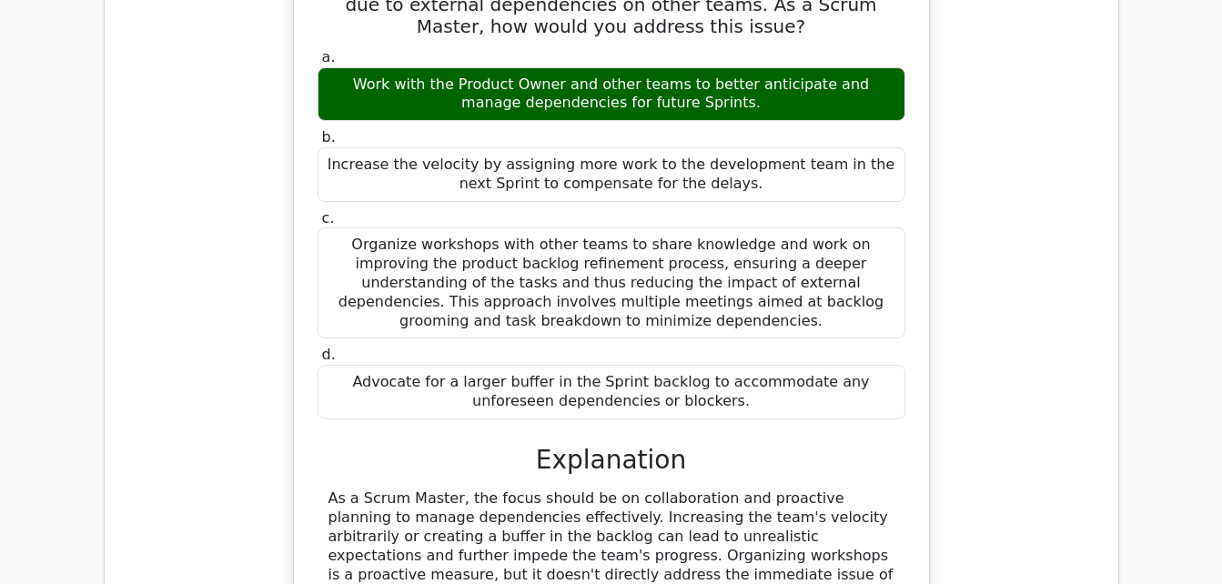
drag, startPoint x: 1220, startPoint y: 311, endPoint x: 1221, endPoint y: 337, distance: 25.5
click at [1221, 337] on main "Go Premium Professional Scrum Master I Preparation Package (2025) 2149 Superior…" at bounding box center [611, 73] width 1222 height 5645
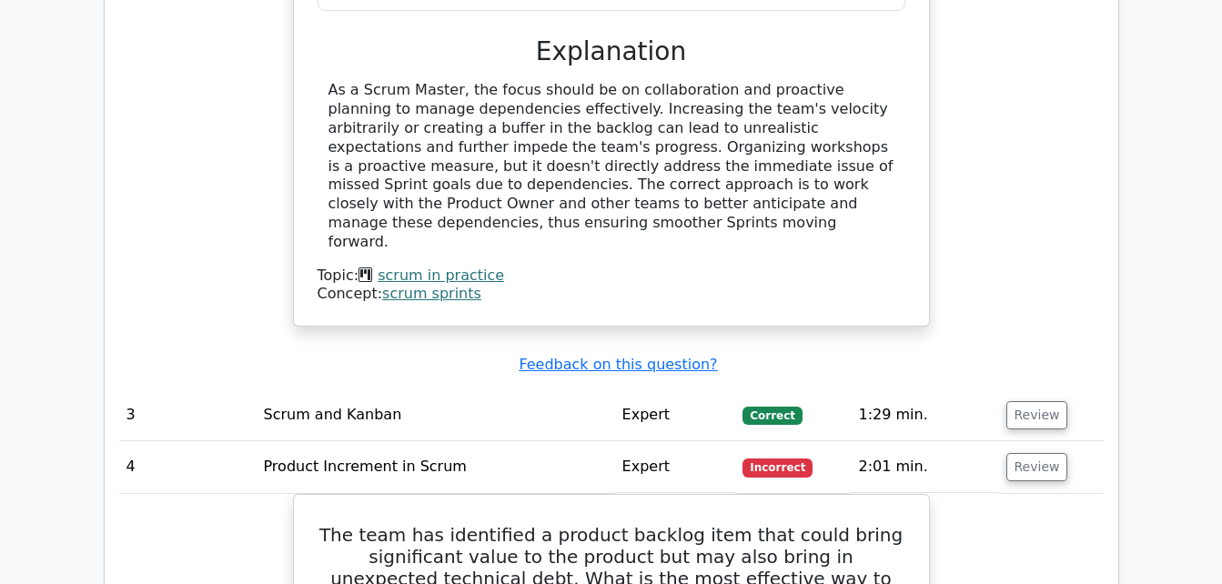
scroll to position [3254, 0]
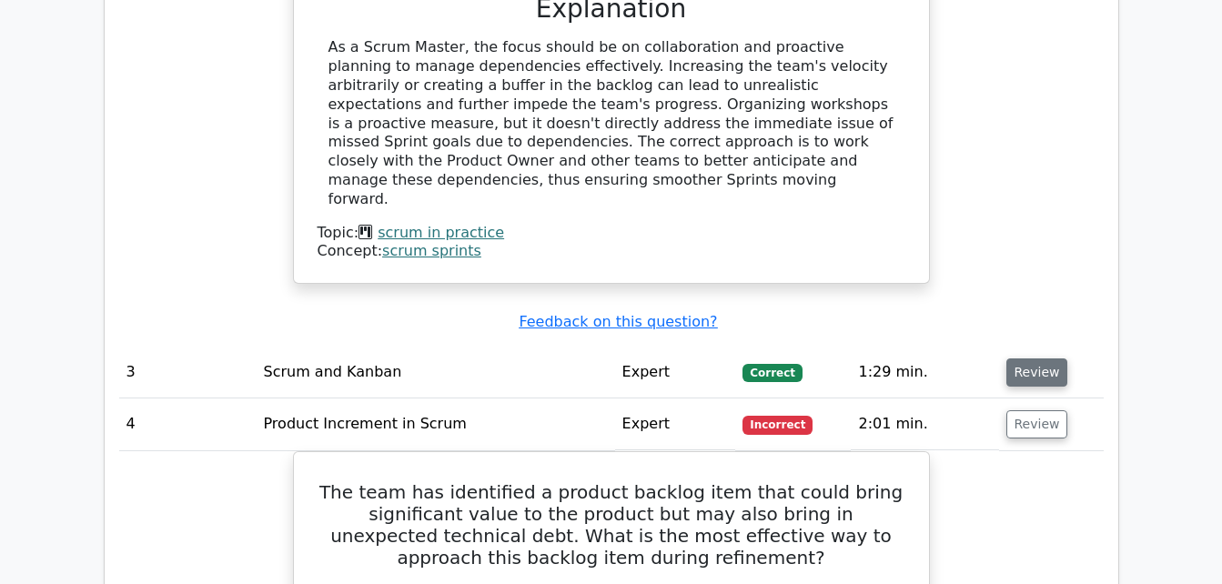
click at [1046, 358] on button "Review" at bounding box center [1037, 372] width 62 height 28
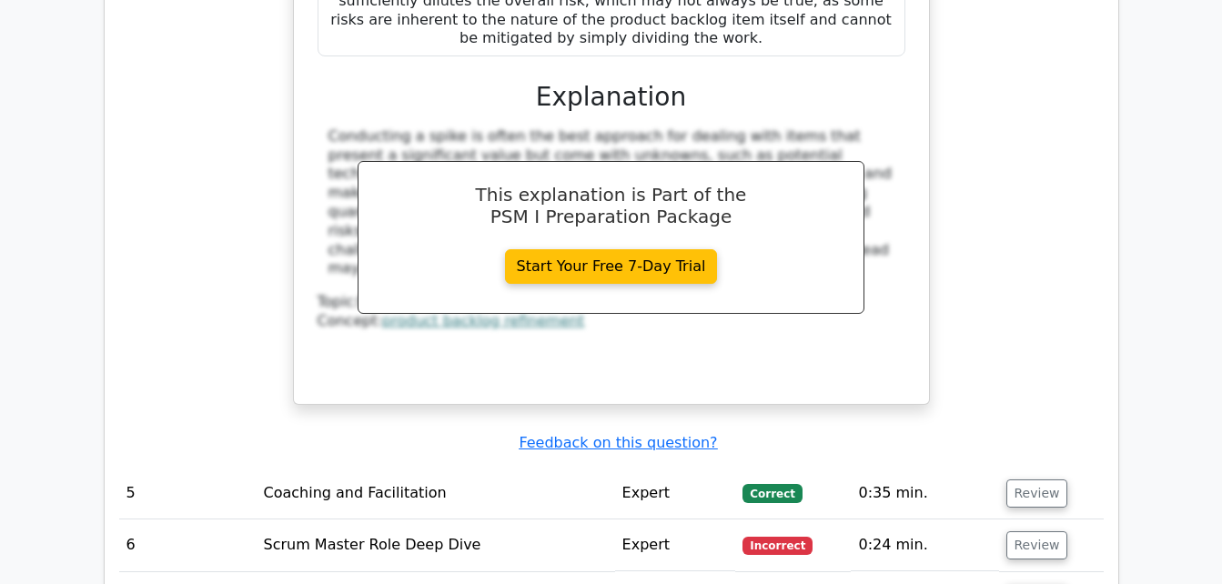
scroll to position [5146, 0]
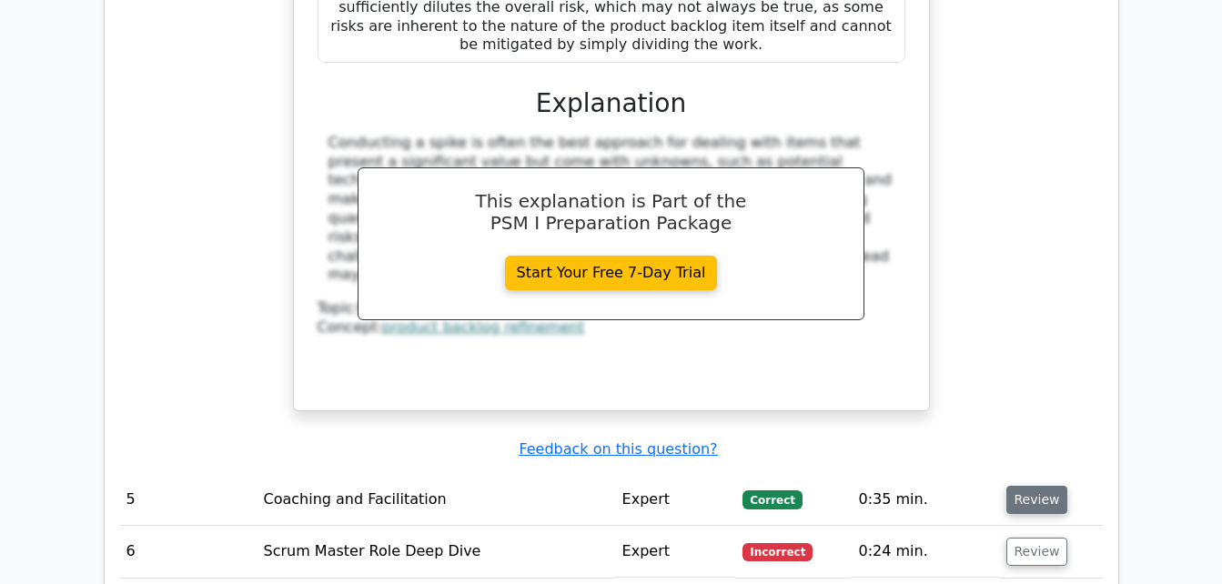
click at [1037, 486] on button "Review" at bounding box center [1037, 500] width 62 height 28
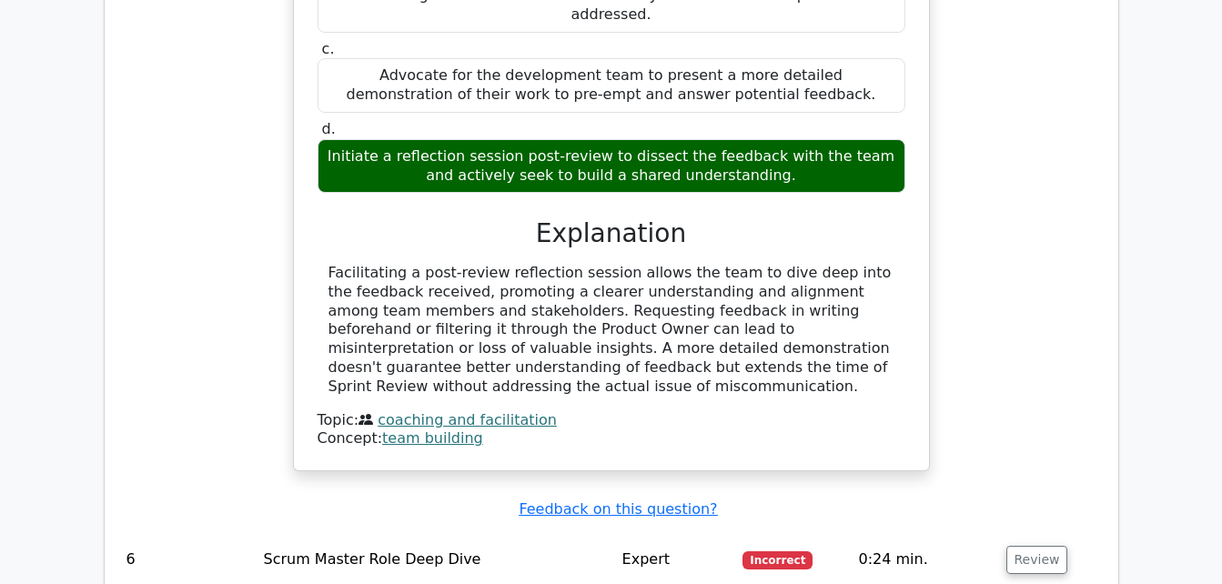
scroll to position [5972, 0]
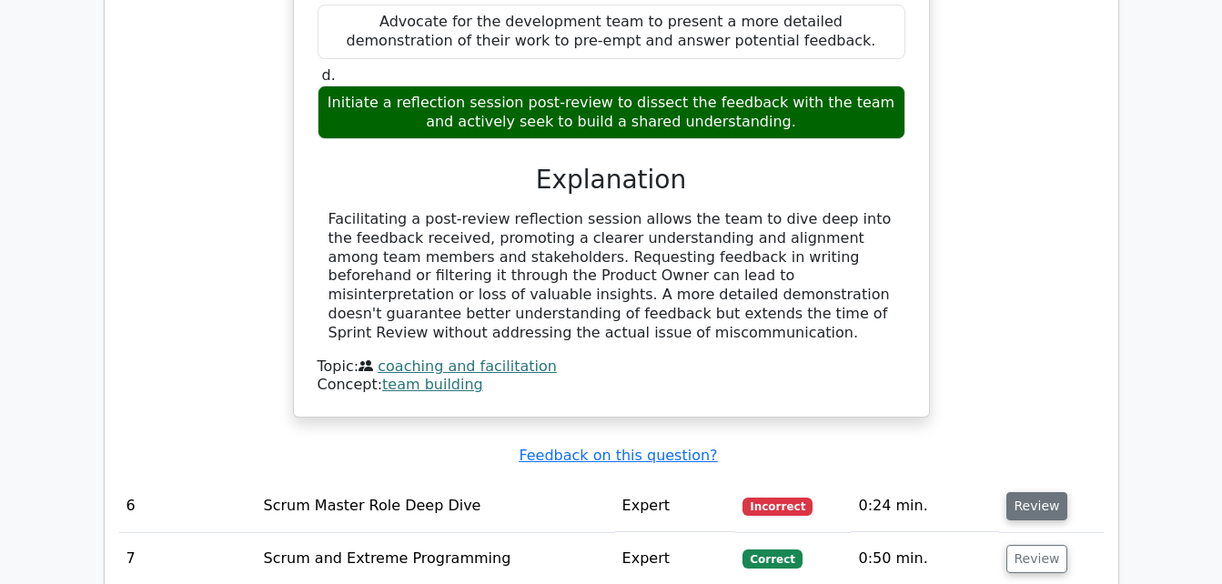
click at [1021, 492] on button "Review" at bounding box center [1037, 506] width 62 height 28
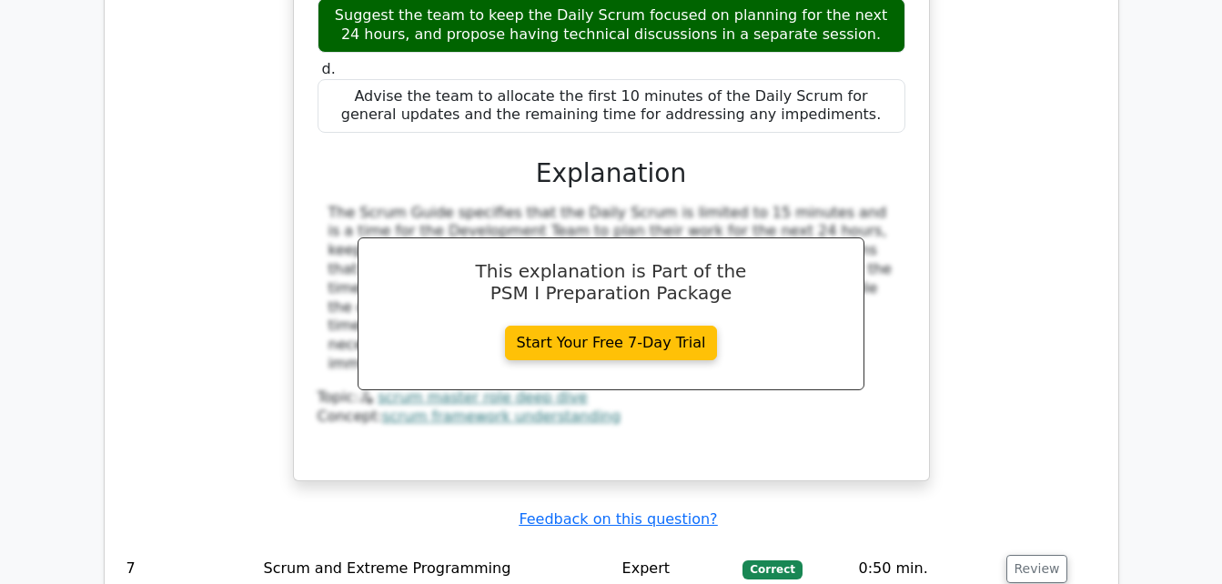
scroll to position [6892, 0]
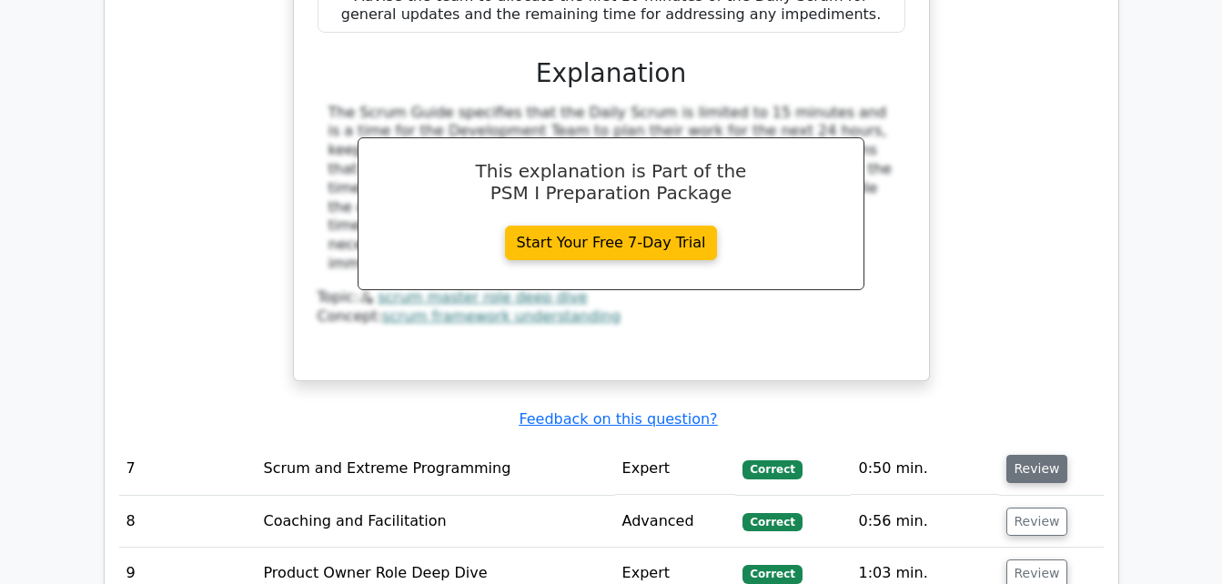
click at [1033, 455] on button "Review" at bounding box center [1037, 469] width 62 height 28
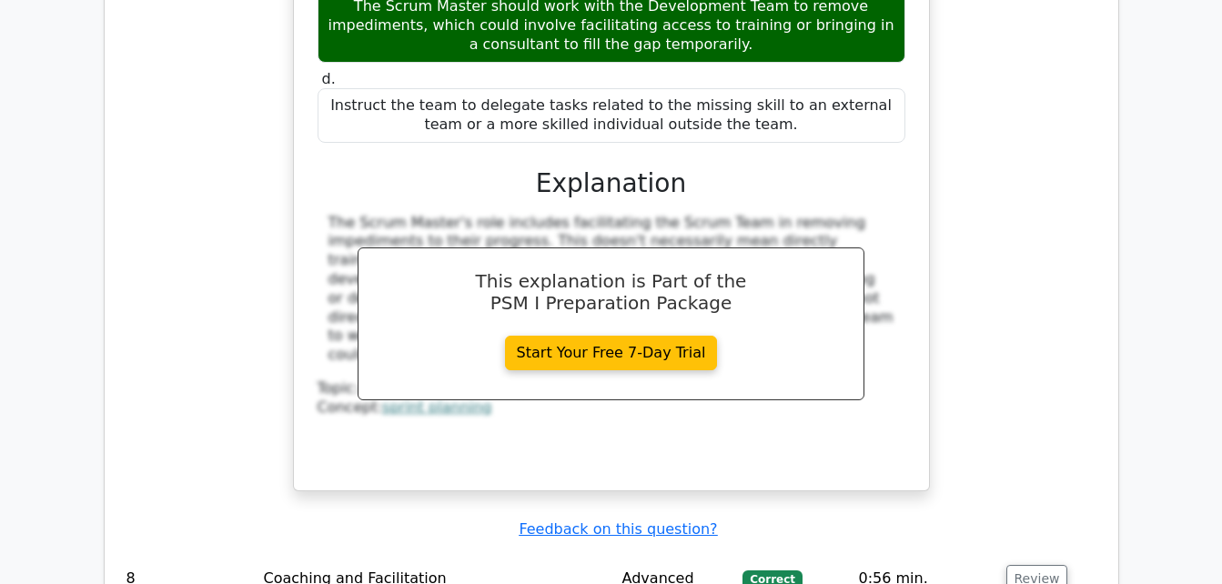
scroll to position [7773, 0]
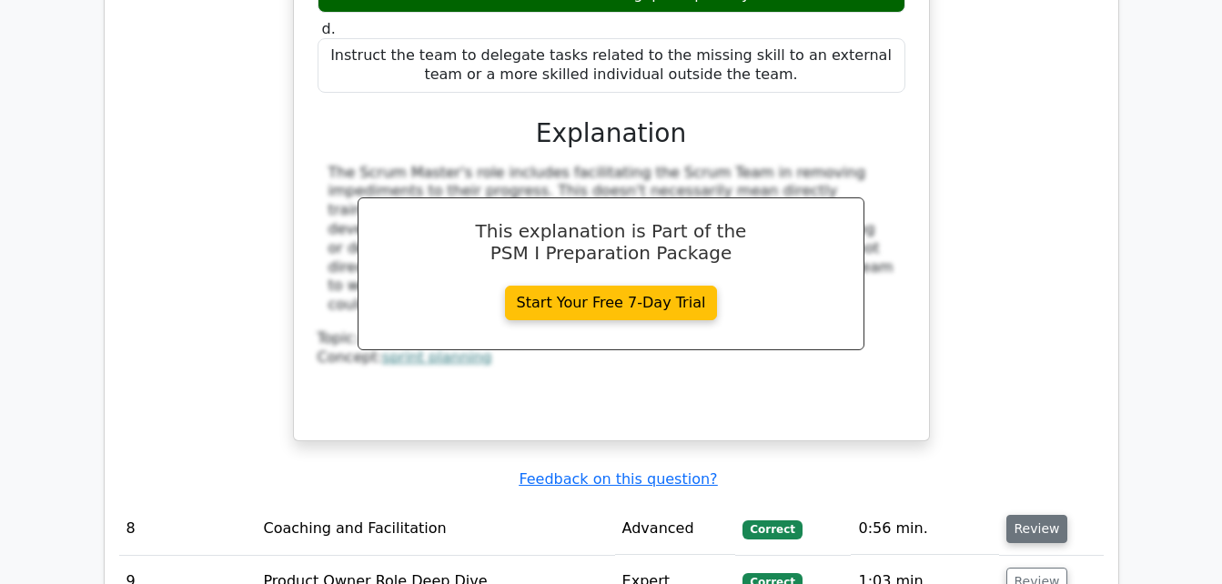
click at [1029, 515] on button "Review" at bounding box center [1037, 529] width 62 height 28
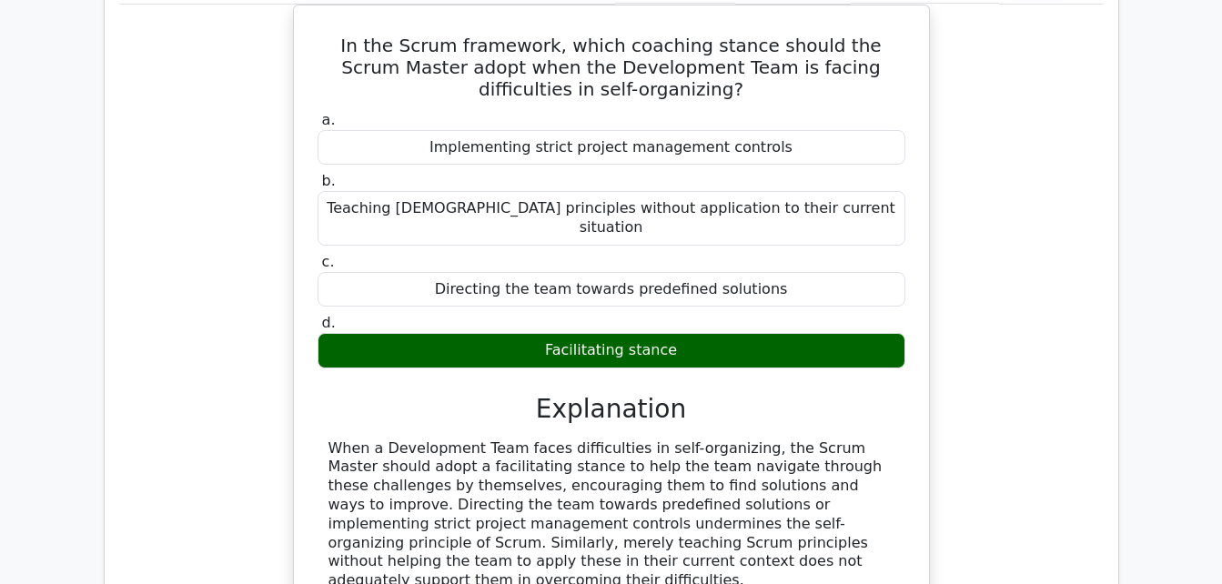
scroll to position [8361, 0]
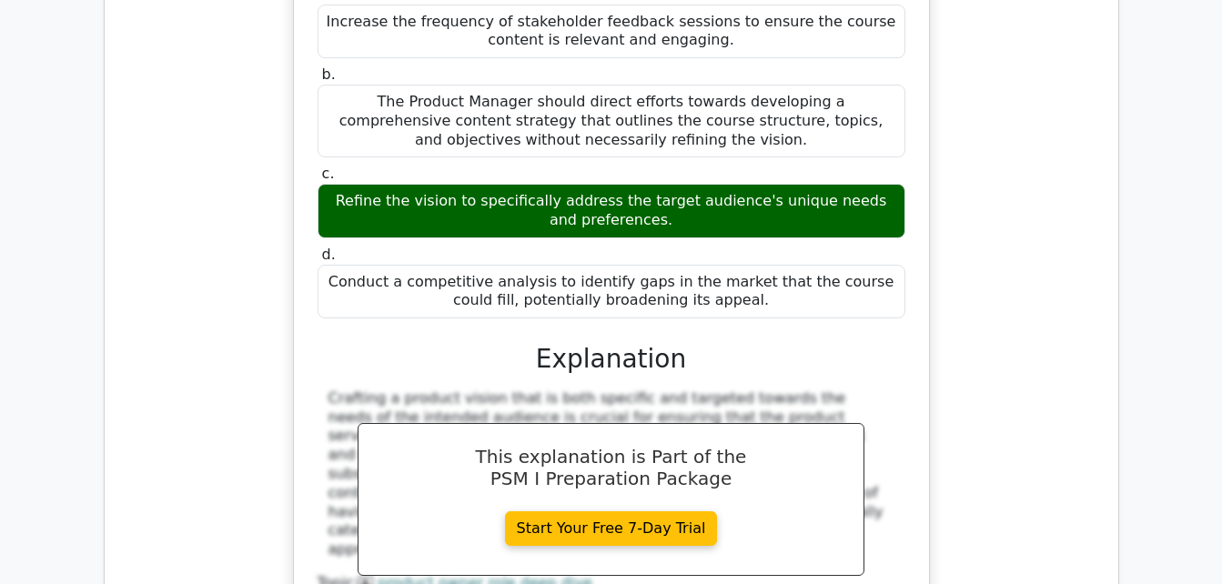
scroll to position [9270, 0]
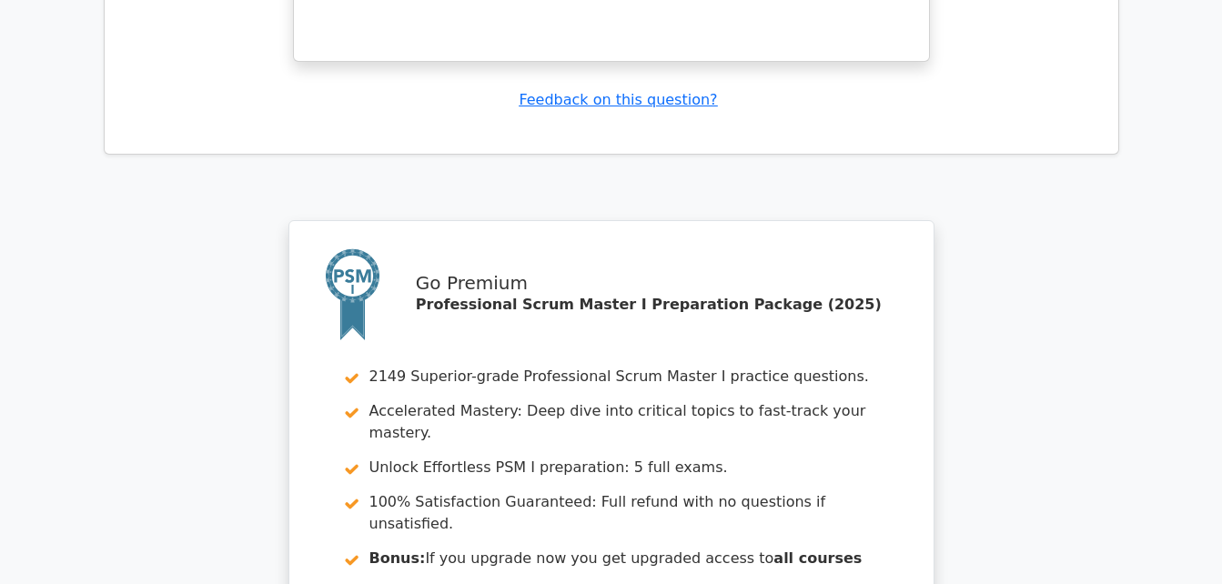
scroll to position [10874, 0]
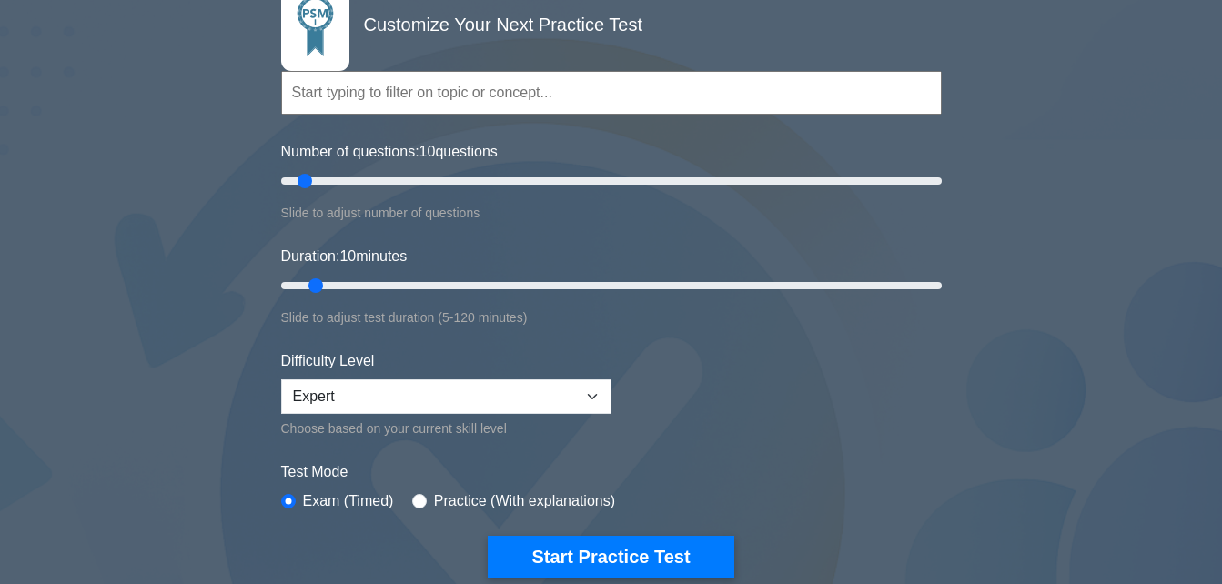
scroll to position [126, 0]
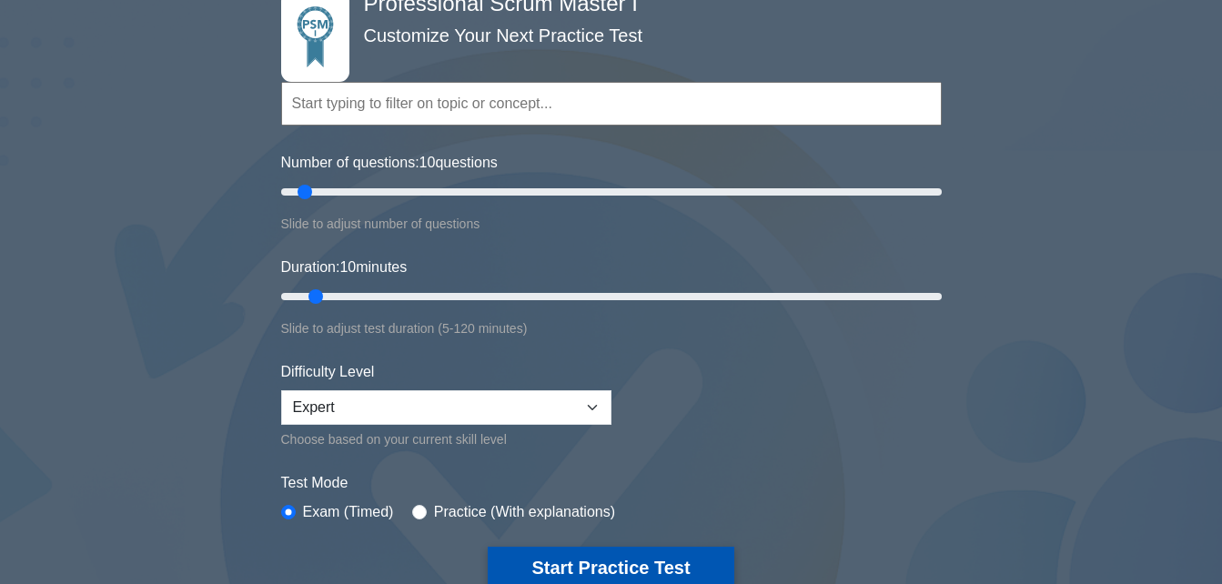
click at [621, 566] on button "Start Practice Test" at bounding box center [611, 568] width 246 height 42
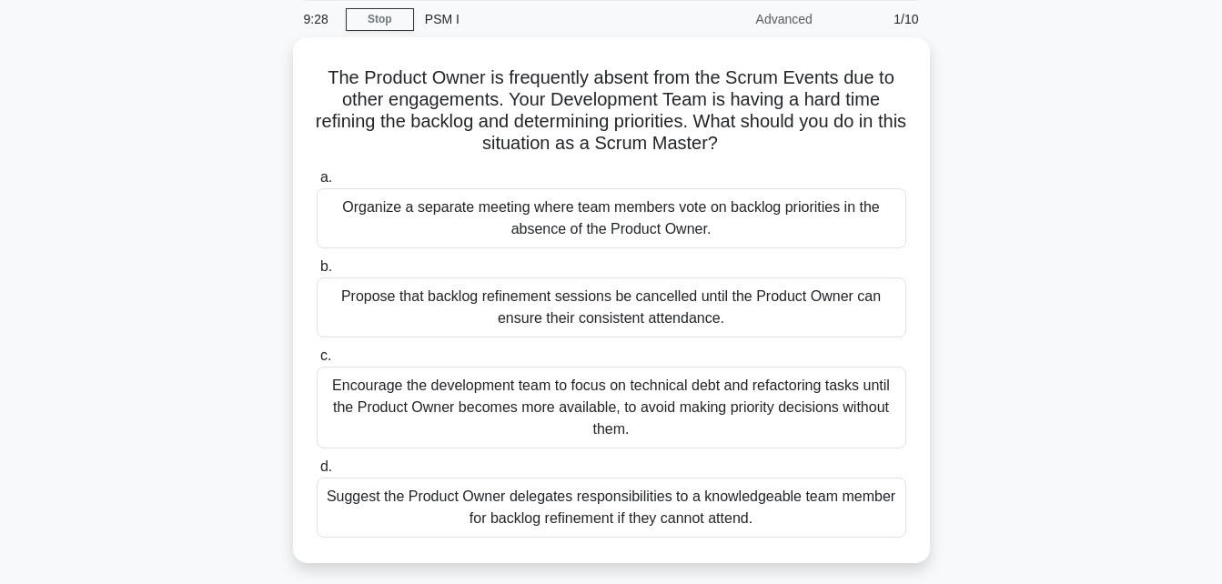
scroll to position [73, 0]
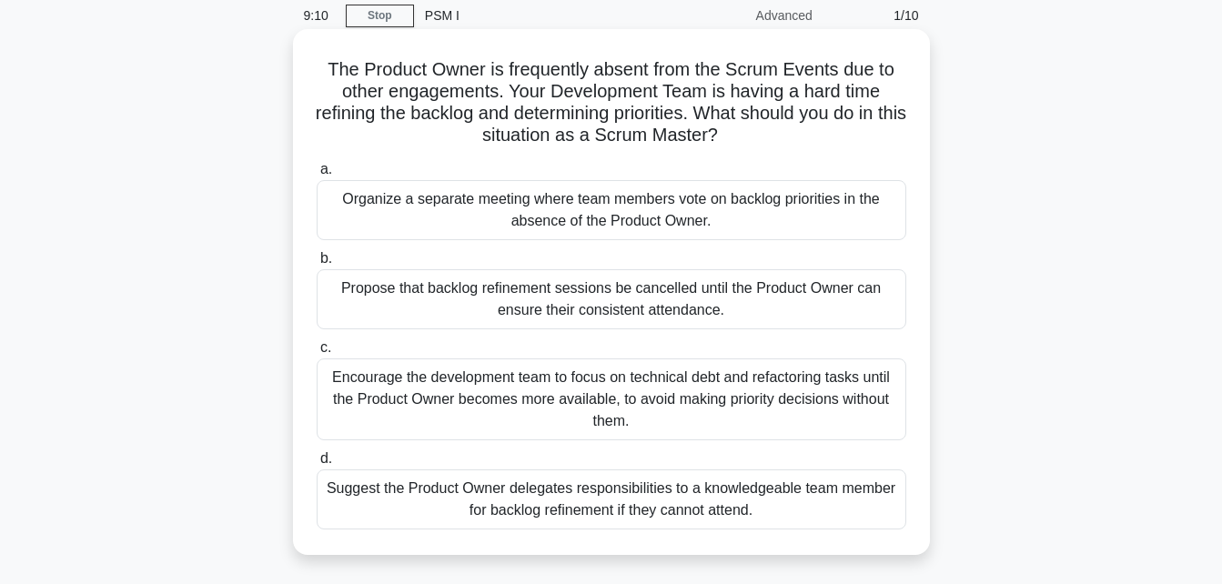
click at [761, 502] on div "Suggest the Product Owner delegates responsibilities to a knowledgeable team me…" at bounding box center [611, 499] width 589 height 60
click at [317, 465] on input "d. Suggest the Product Owner delegates responsibilities to a knowledgeable team…" at bounding box center [317, 459] width 0 height 12
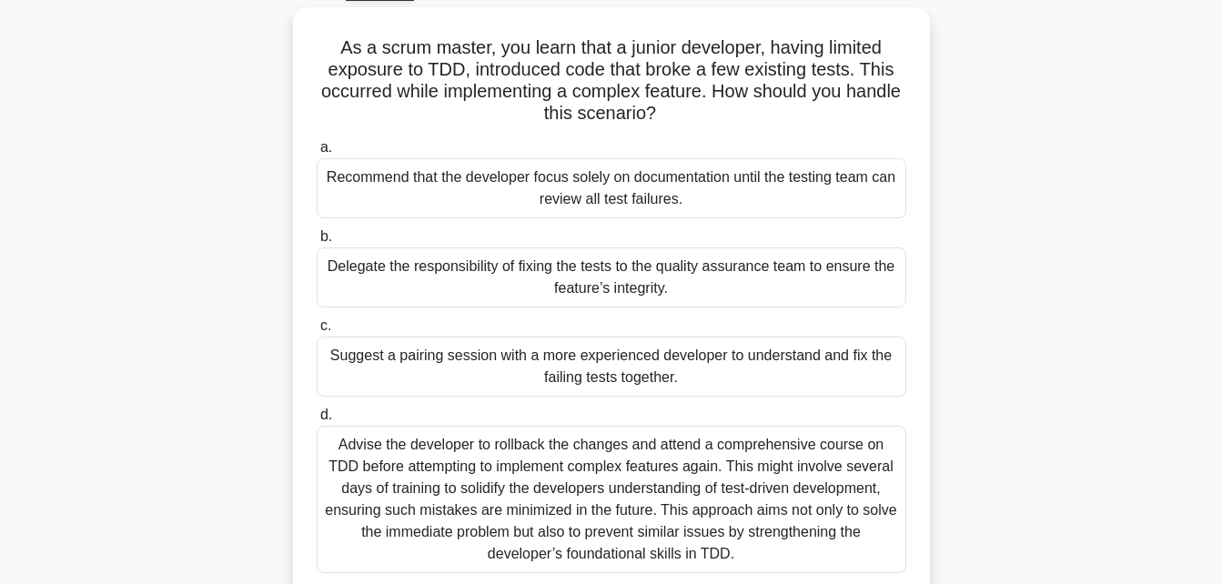
scroll to position [100, 0]
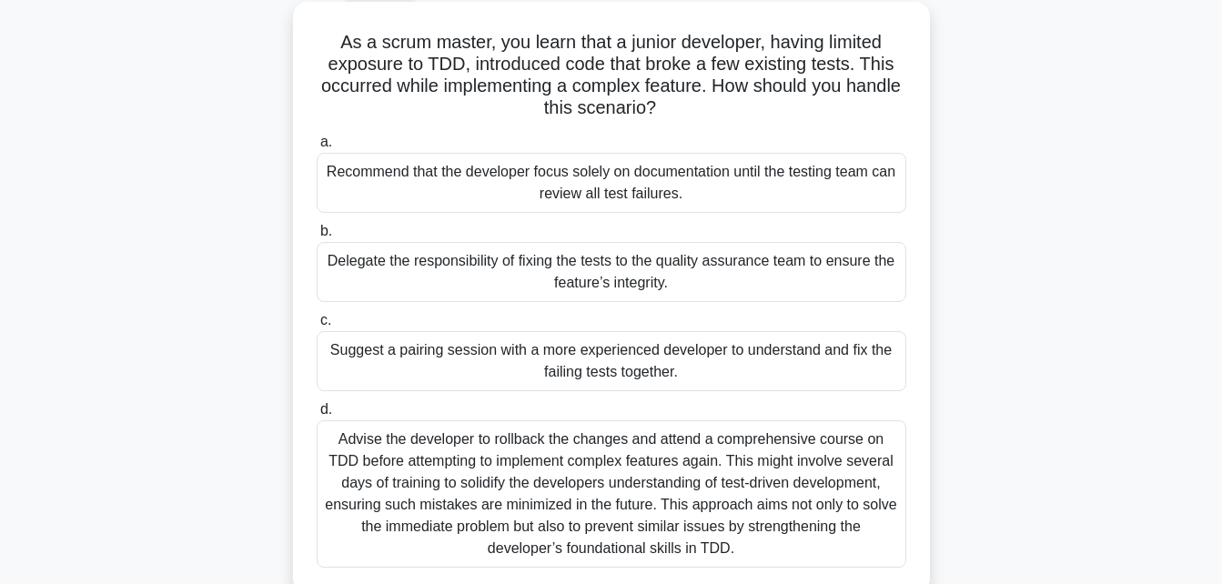
click at [775, 479] on div "Advise the developer to rollback the changes and attend a comprehensive course …" at bounding box center [611, 493] width 589 height 147
click at [317, 416] on input "d. Advise the developer to rollback the changes and attend a comprehensive cour…" at bounding box center [317, 410] width 0 height 12
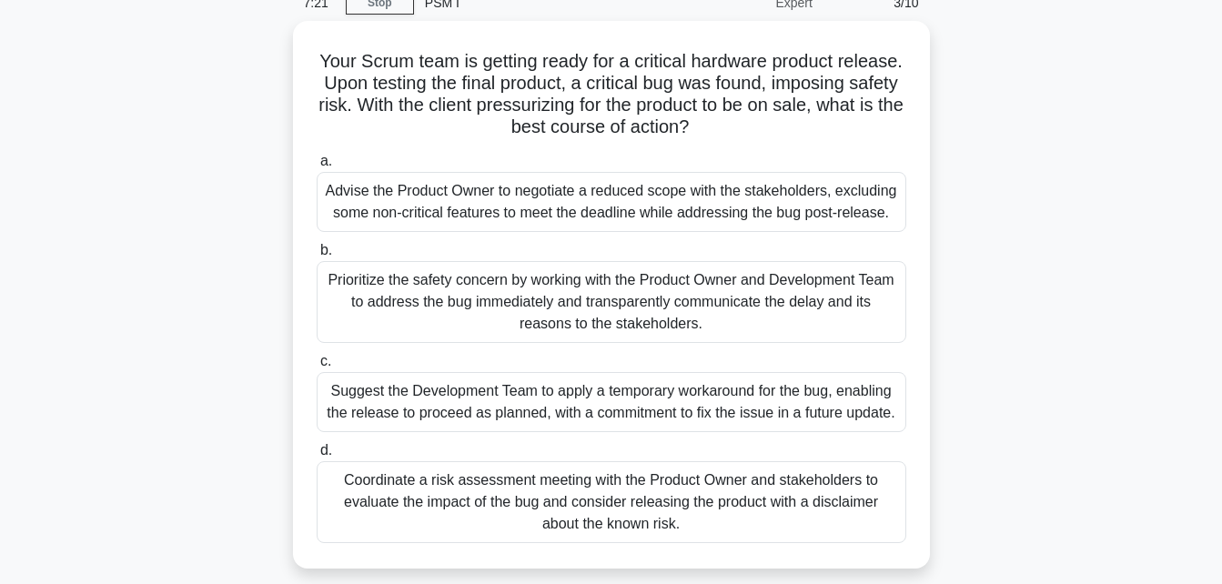
scroll to position [84, 0]
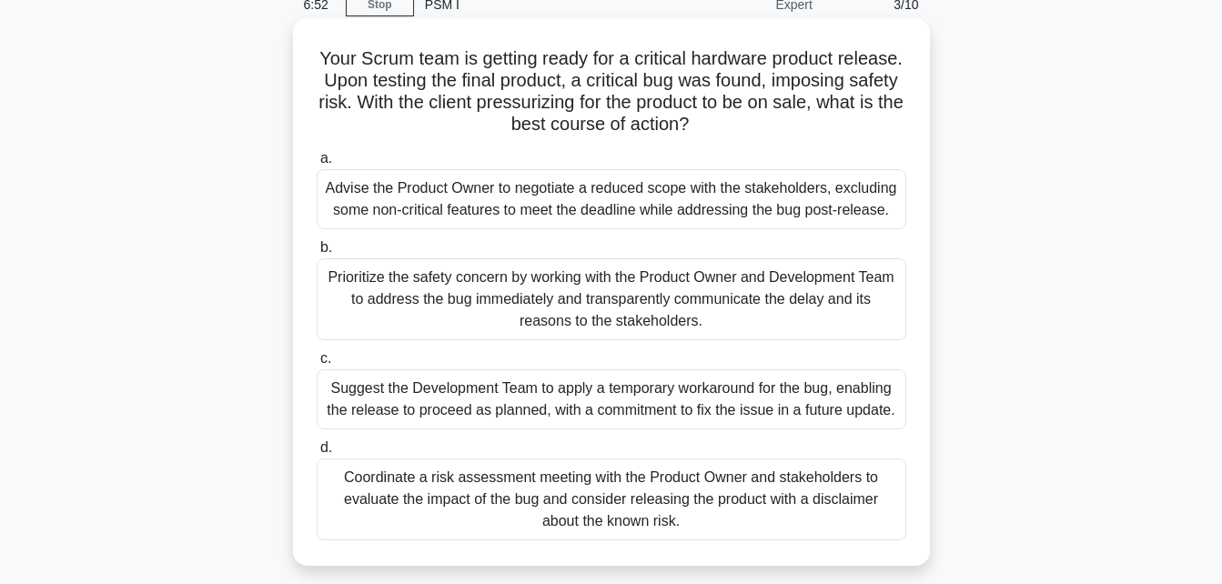
click at [828, 290] on div "Prioritize the safety concern by working with the Product Owner and Development…" at bounding box center [611, 299] width 589 height 82
click at [317, 254] on input "b. Prioritize the safety concern by working with the Product Owner and Developm…" at bounding box center [317, 248] width 0 height 12
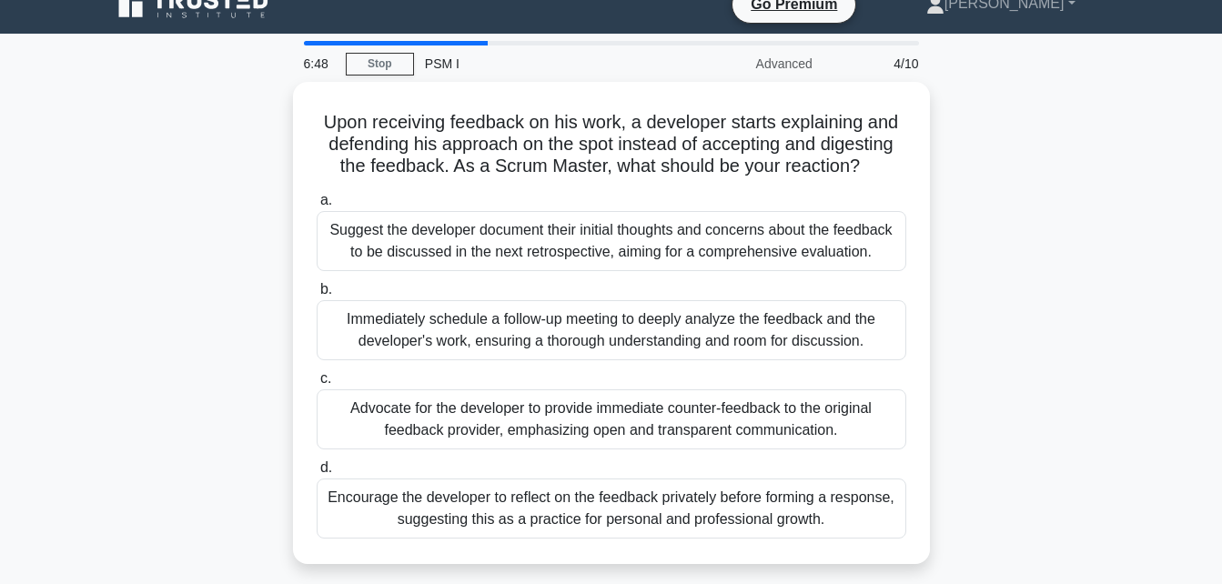
scroll to position [0, 0]
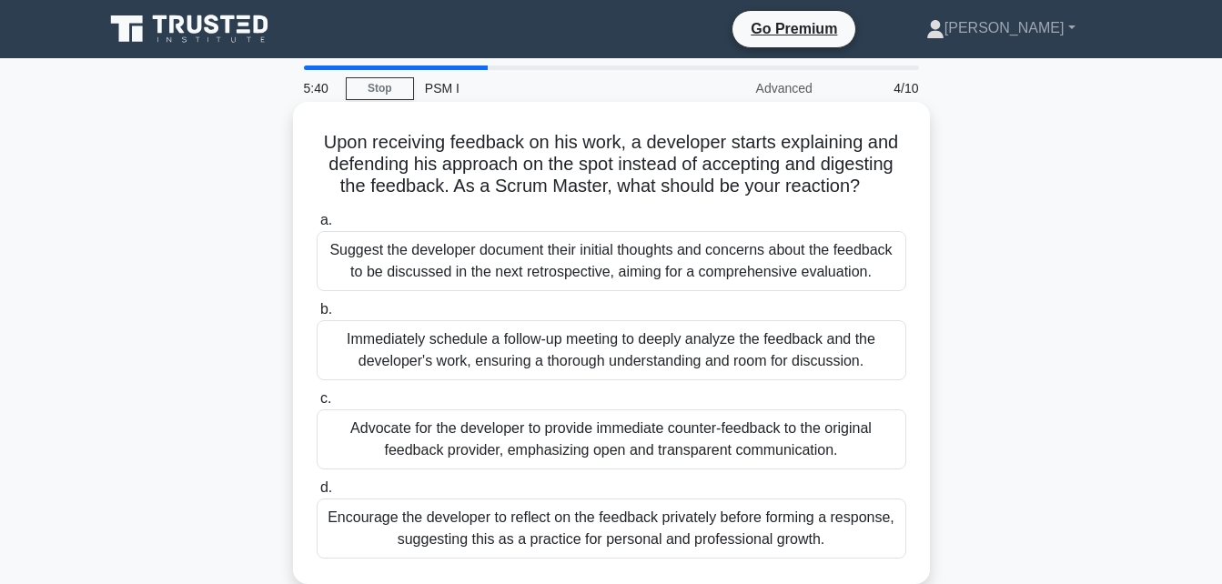
click at [678, 360] on div "Immediately schedule a follow-up meeting to deeply analyze the feedback and the…" at bounding box center [611, 350] width 589 height 60
click at [317, 316] on input "b. Immediately schedule a follow-up meeting to deeply analyze the feedback and …" at bounding box center [317, 310] width 0 height 12
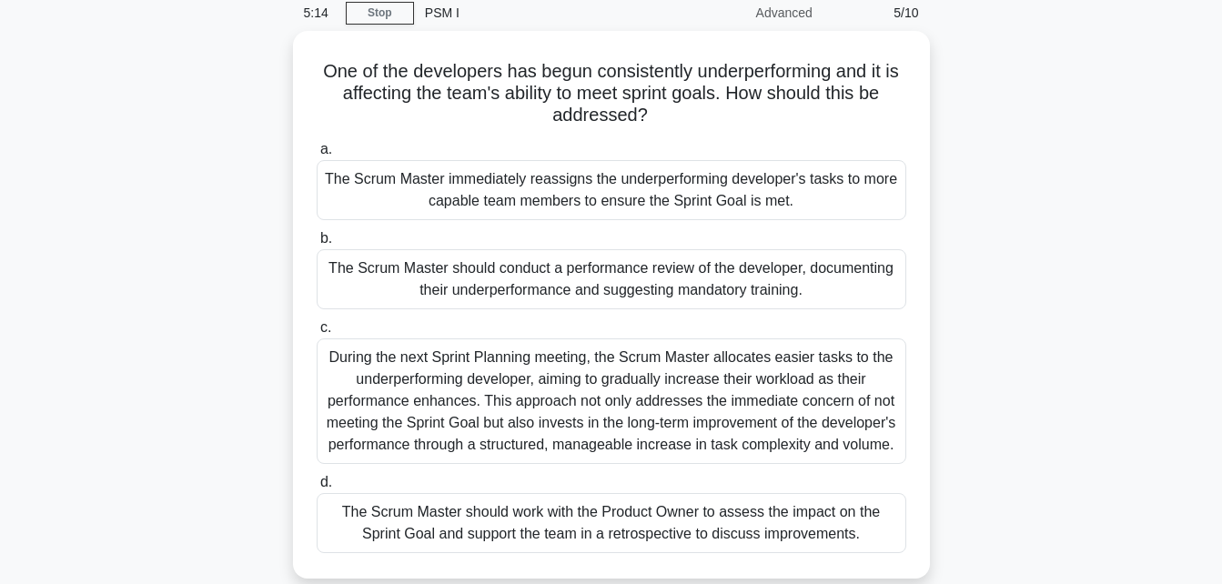
scroll to position [74, 0]
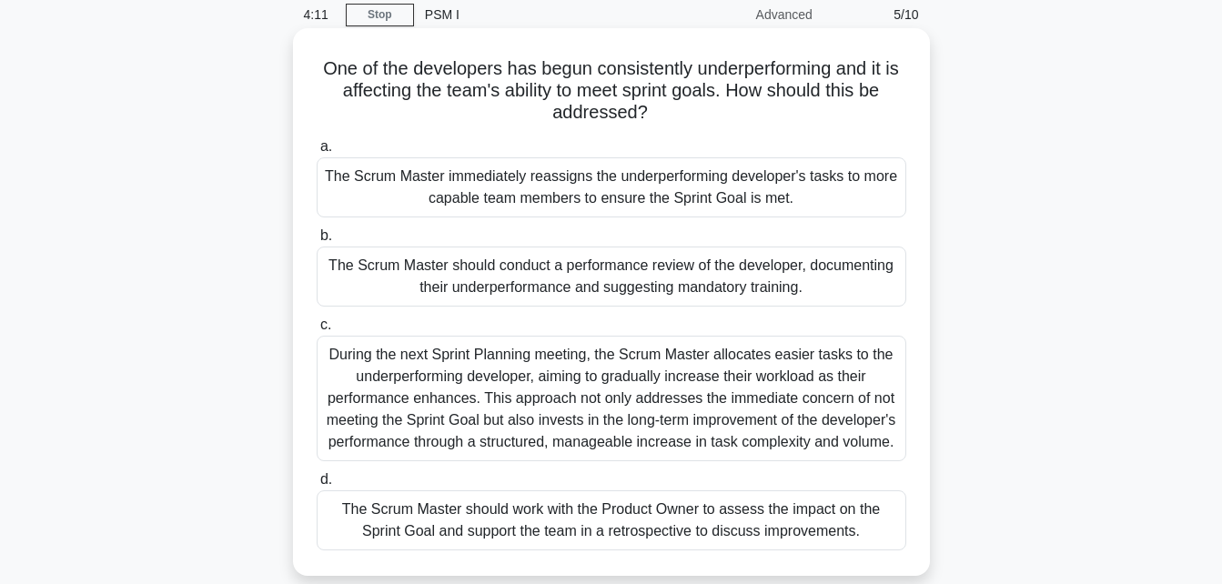
click at [713, 279] on div "The Scrum Master should conduct a performance review of the developer, document…" at bounding box center [611, 277] width 589 height 60
click at [317, 242] on input "b. The Scrum Master should conduct a performance review of the developer, docum…" at bounding box center [317, 236] width 0 height 12
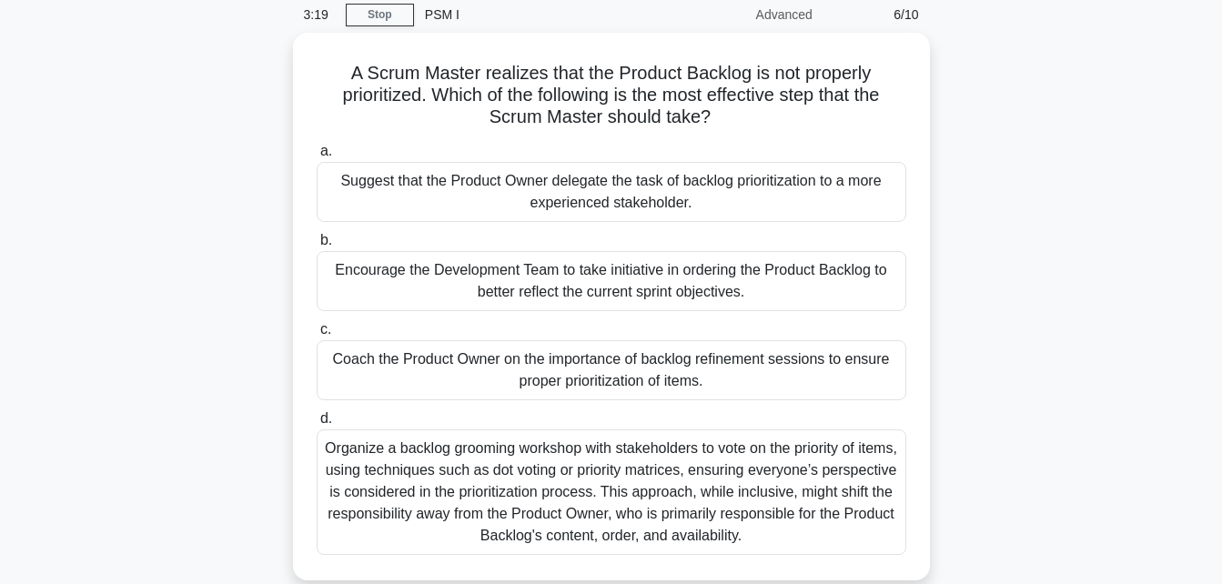
scroll to position [73, 0]
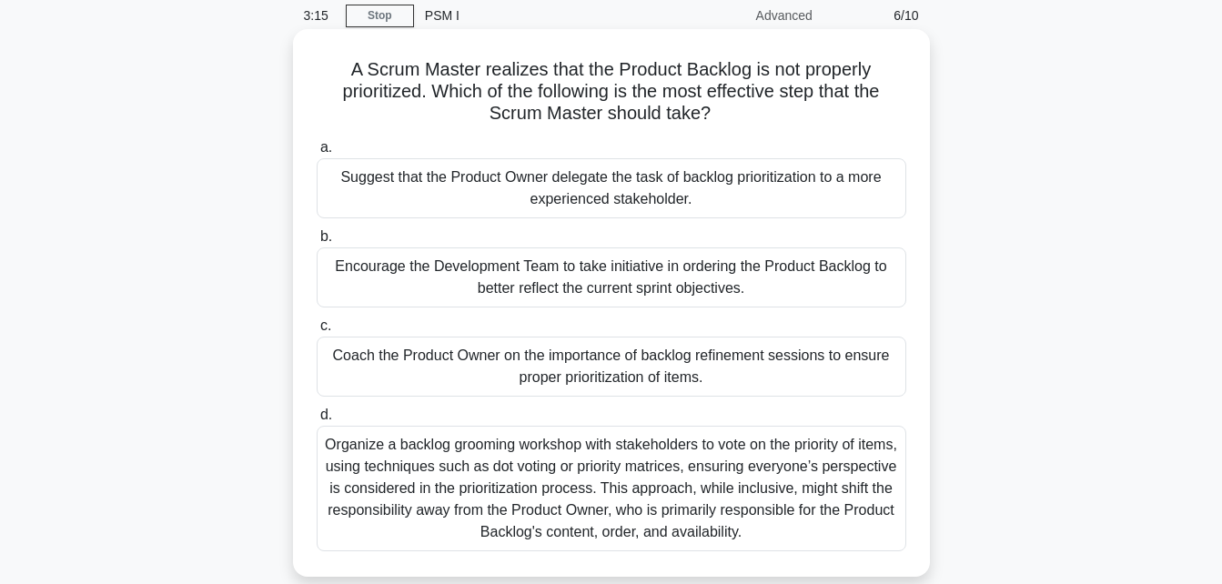
click at [745, 377] on div "Coach the Product Owner on the importance of backlog refinement sessions to ens…" at bounding box center [611, 367] width 589 height 60
click at [317, 332] on input "c. Coach the Product Owner on the importance of backlog refinement sessions to …" at bounding box center [317, 326] width 0 height 12
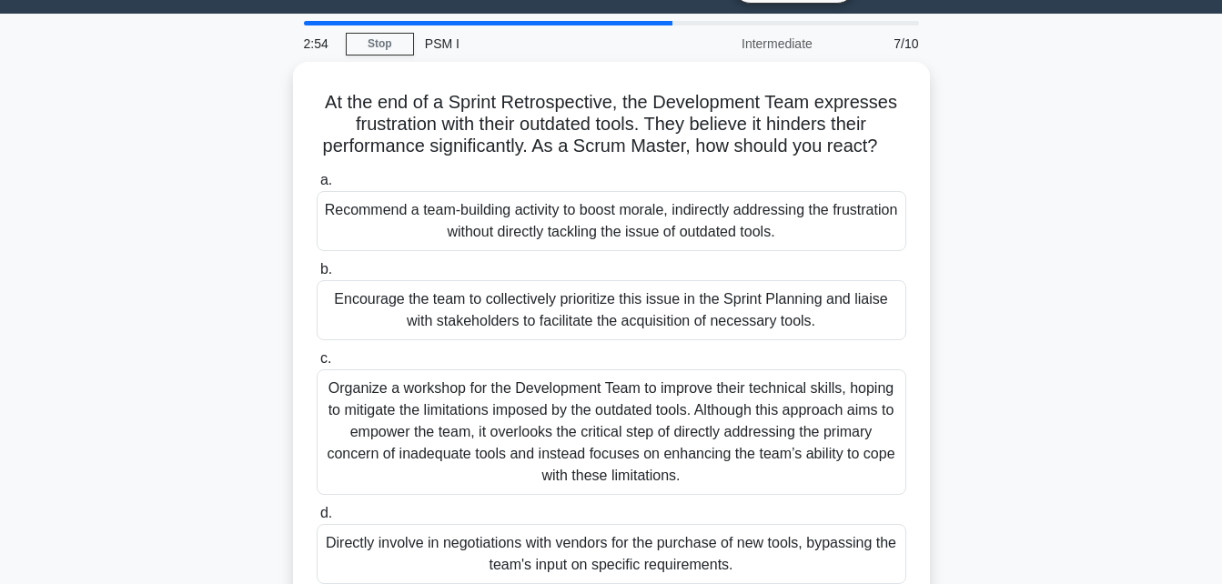
scroll to position [43, 0]
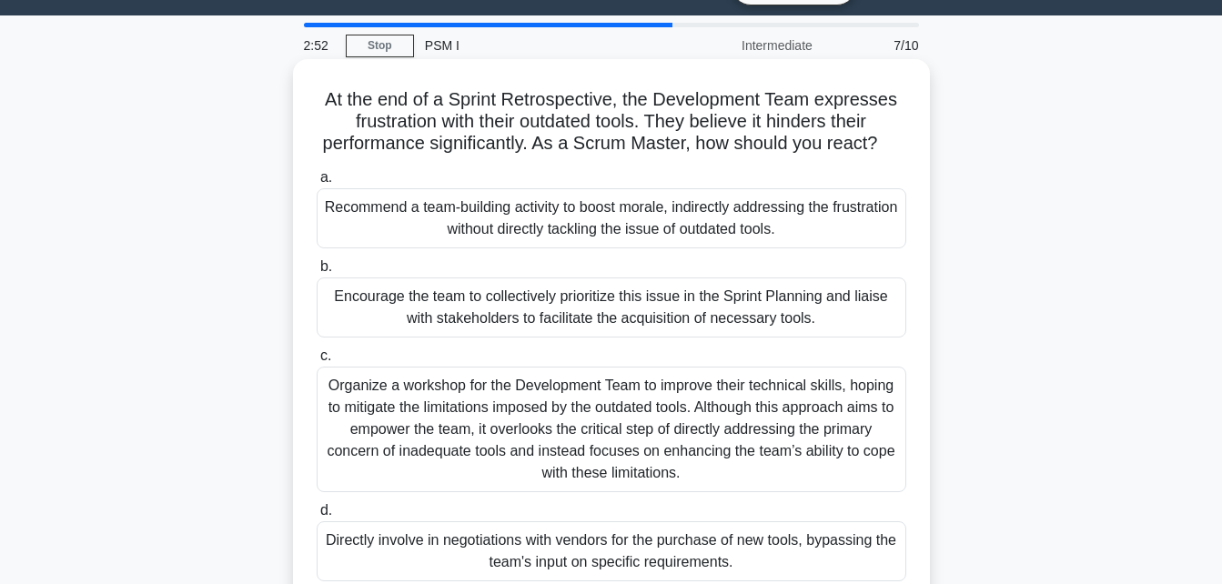
click at [730, 297] on div "Encourage the team to collectively prioritize this issue in the Sprint Planning…" at bounding box center [611, 307] width 589 height 60
click at [317, 273] on input "b. Encourage the team to collectively prioritize this issue in the Sprint Plann…" at bounding box center [317, 267] width 0 height 12
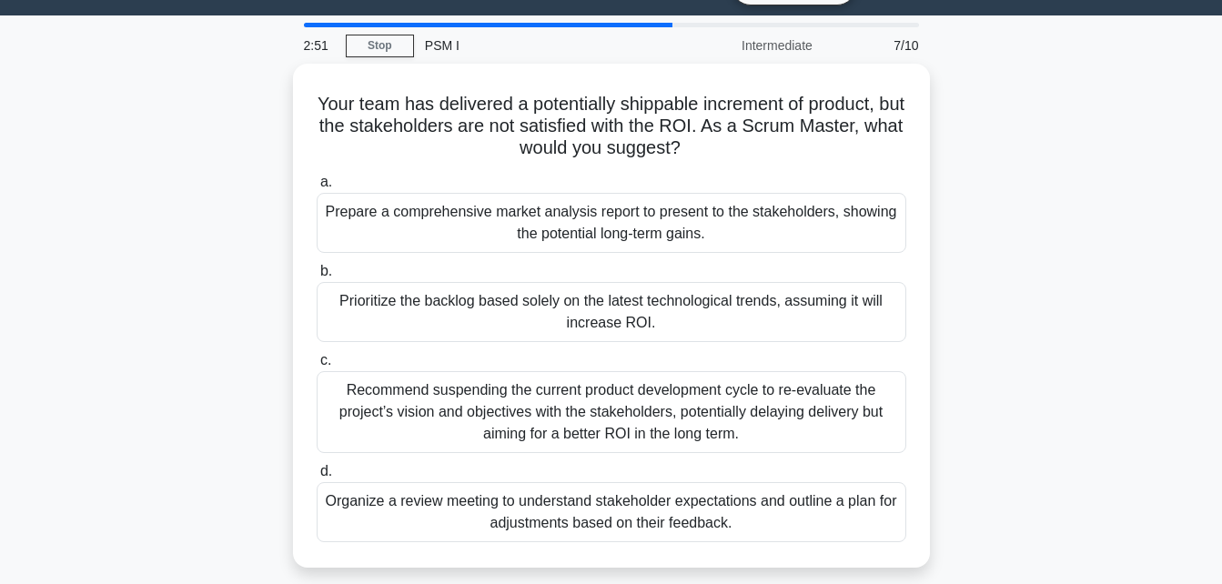
scroll to position [0, 0]
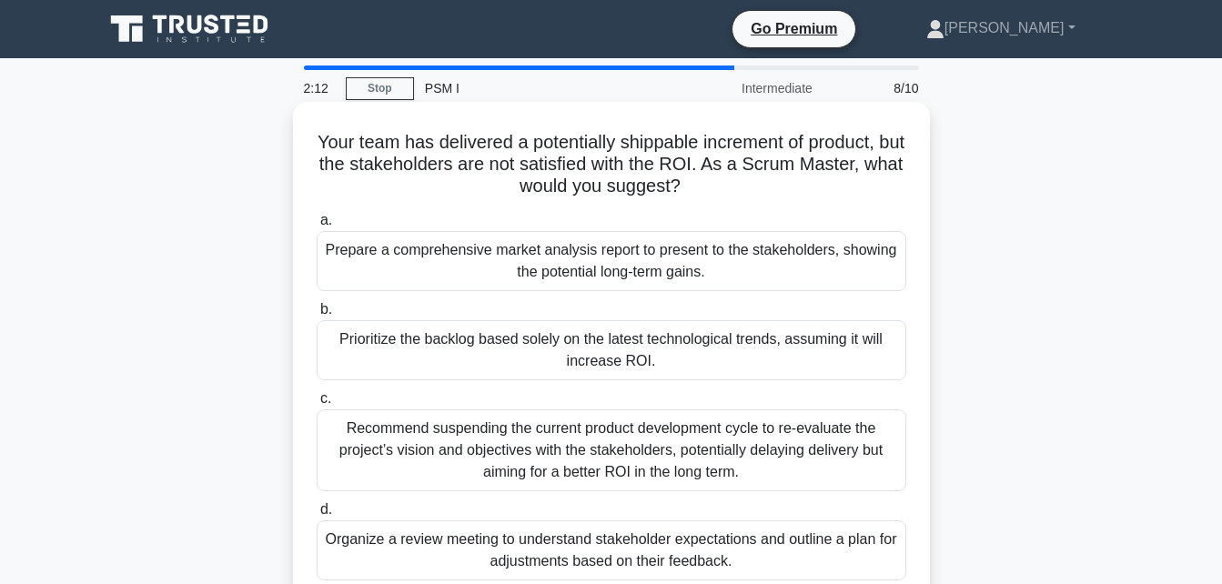
click at [601, 559] on div "Organize a review meeting to understand stakeholder expectations and outline a …" at bounding box center [611, 550] width 589 height 60
click at [317, 516] on input "d. Organize a review meeting to understand stakeholder expectations and outline…" at bounding box center [317, 510] width 0 height 12
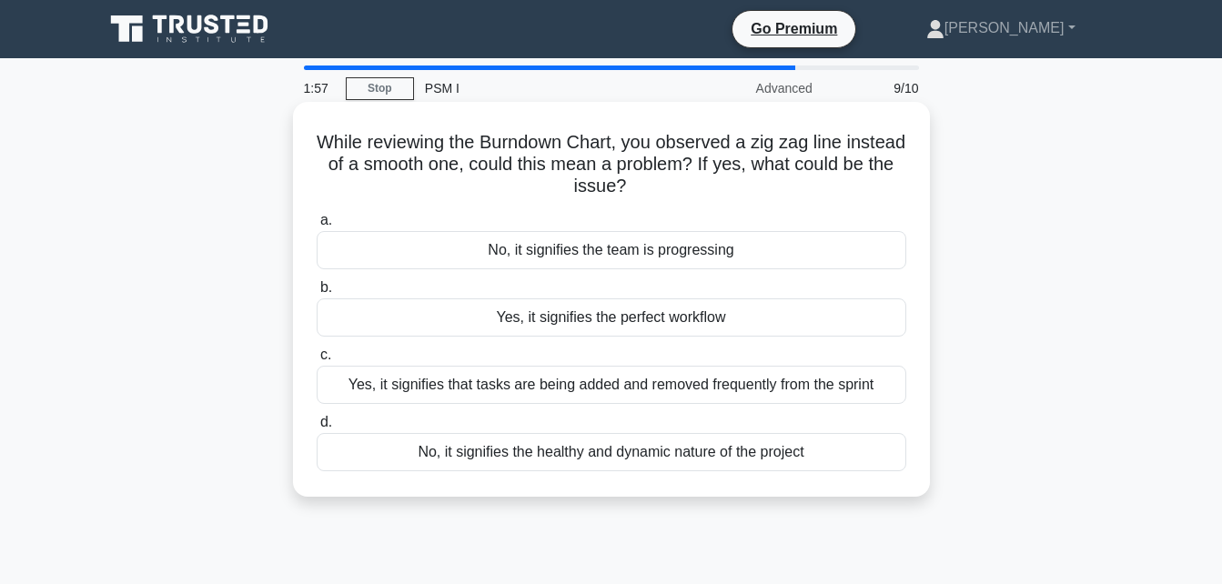
click at [600, 384] on div "Yes, it signifies that tasks are being added and removed frequently from the sp…" at bounding box center [611, 385] width 589 height 38
click at [317, 361] on input "c. Yes, it signifies that tasks are being added and removed frequently from the…" at bounding box center [317, 355] width 0 height 12
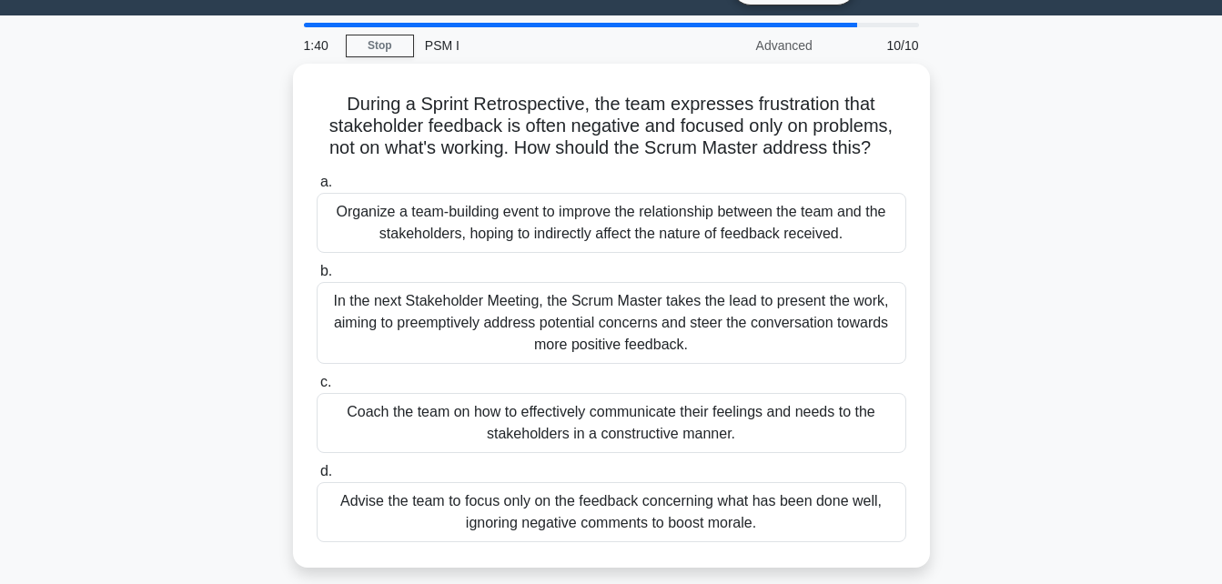
scroll to position [39, 0]
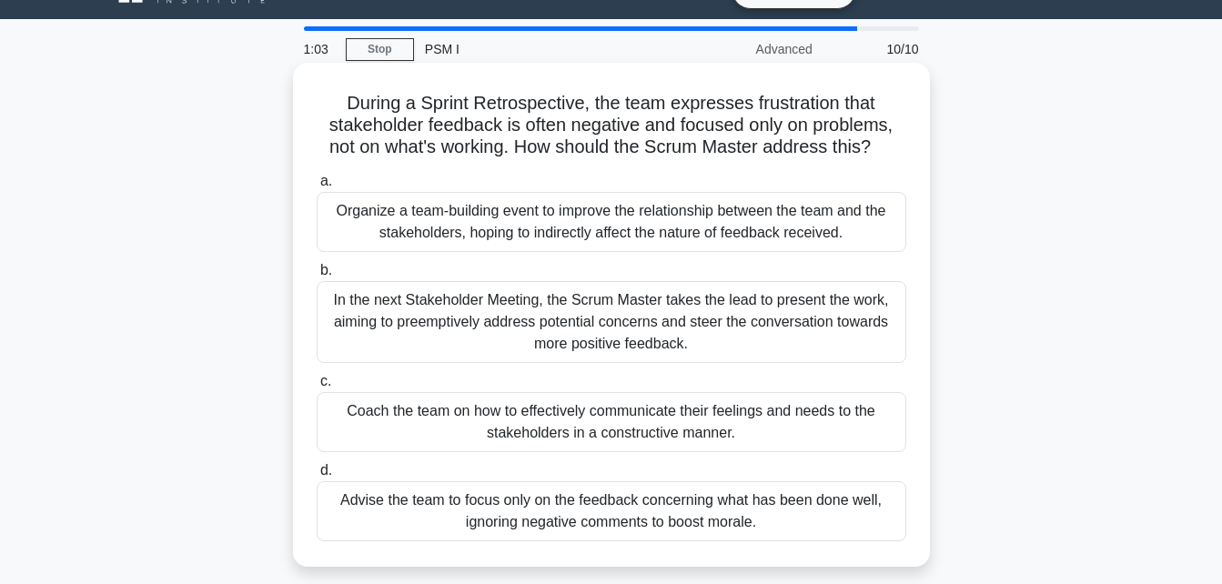
click at [687, 412] on div "Coach the team on how to effectively communicate their feelings and needs to th…" at bounding box center [611, 422] width 589 height 60
click at [317, 388] on input "c. Coach the team on how to effectively communicate their feelings and needs to…" at bounding box center [317, 382] width 0 height 12
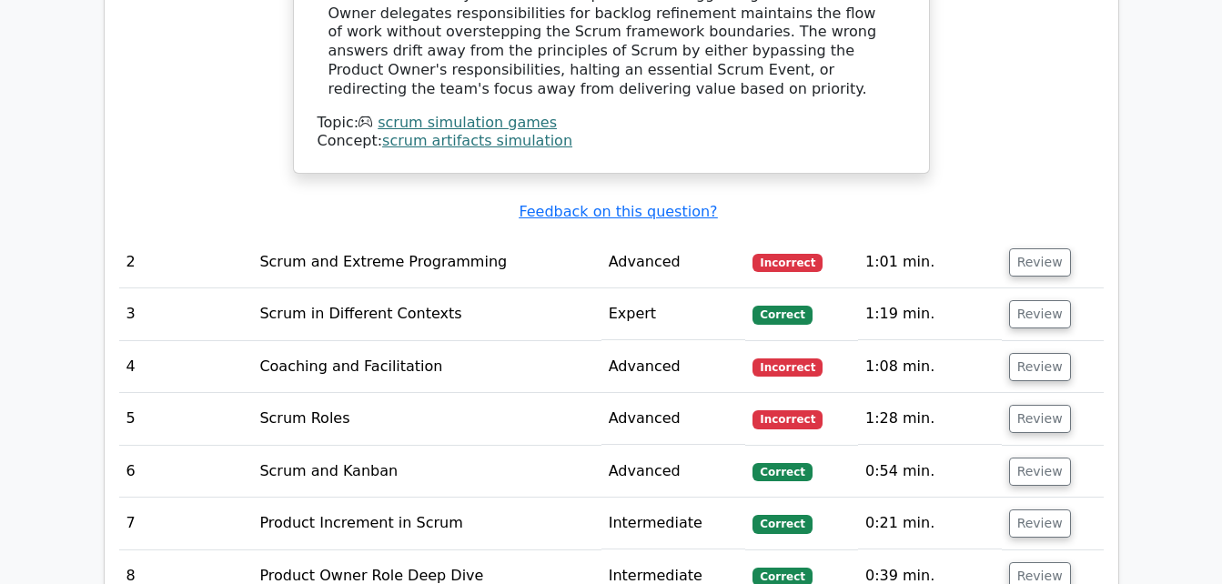
scroll to position [2388, 0]
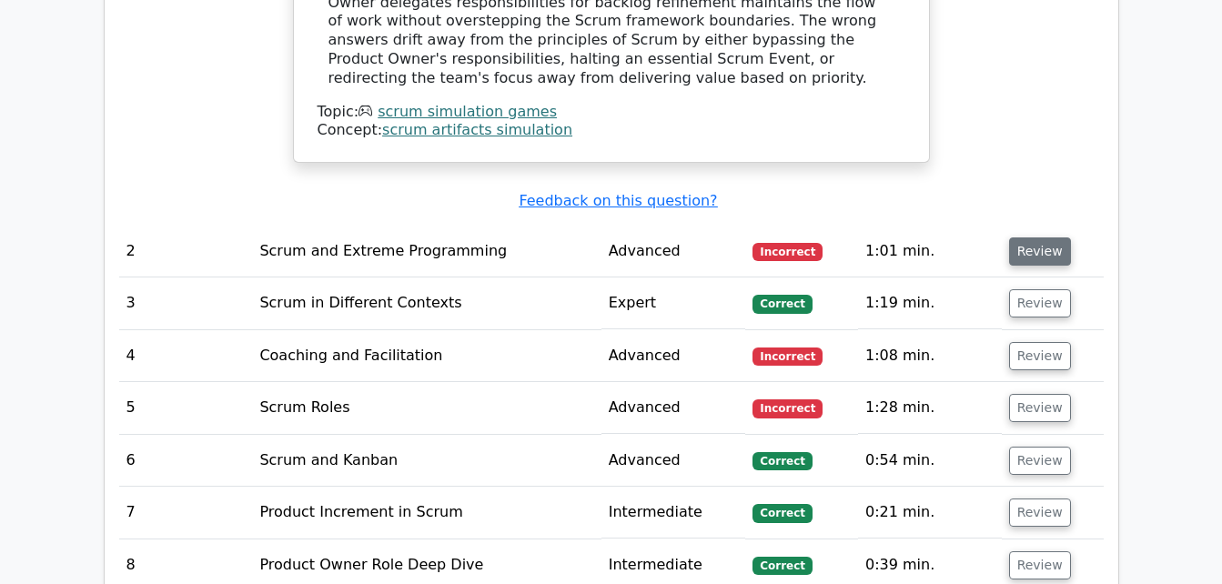
click at [1032, 237] on button "Review" at bounding box center [1040, 251] width 62 height 28
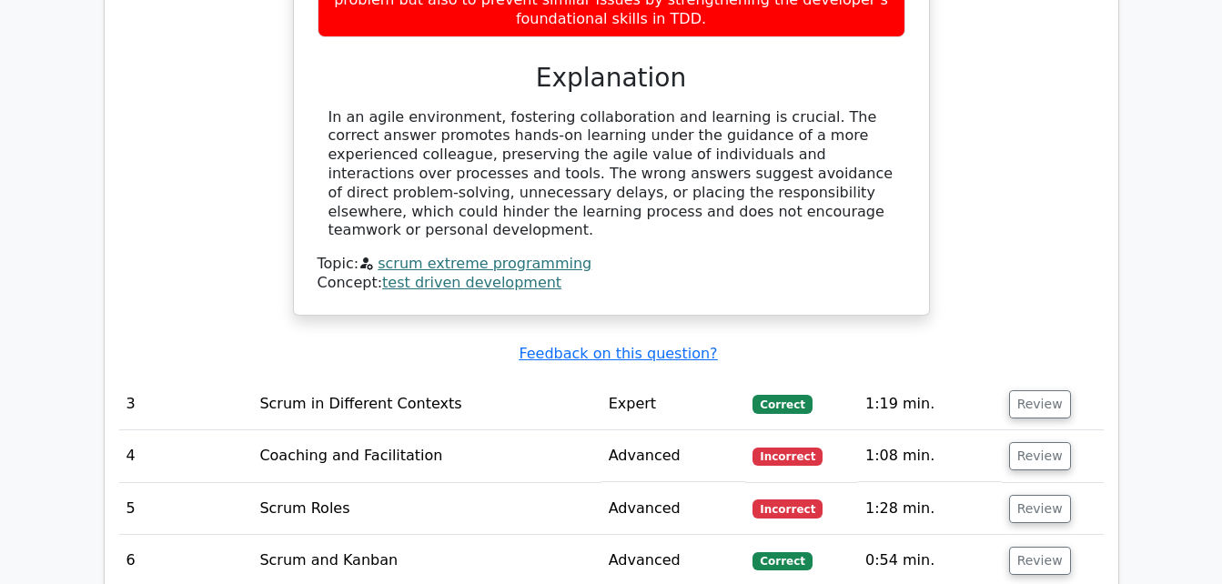
scroll to position [3226, 0]
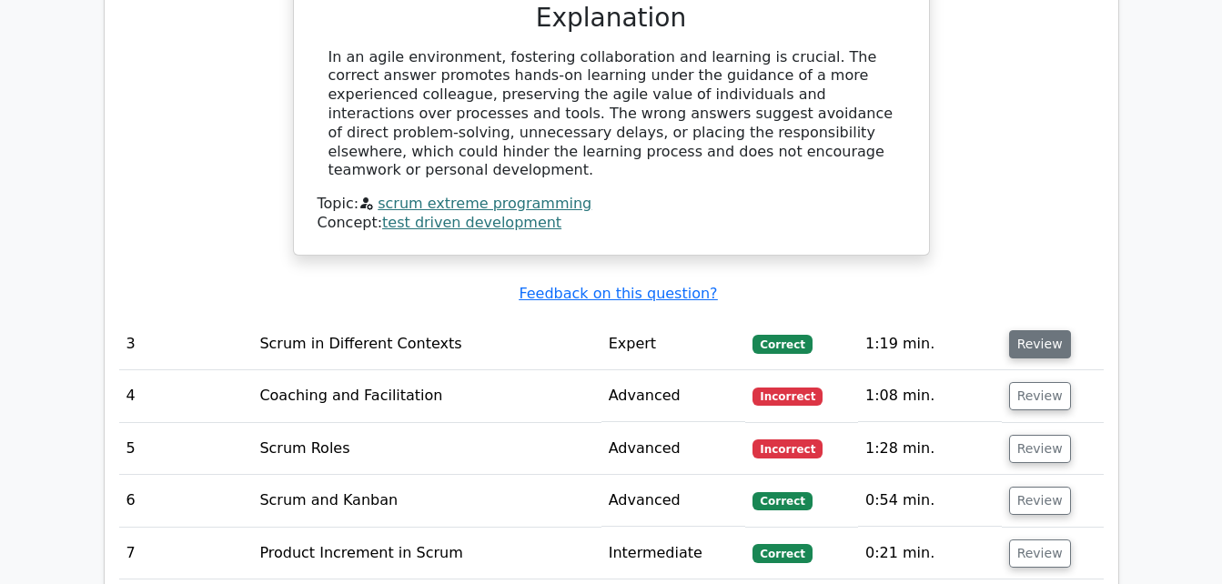
click at [1027, 330] on button "Review" at bounding box center [1040, 344] width 62 height 28
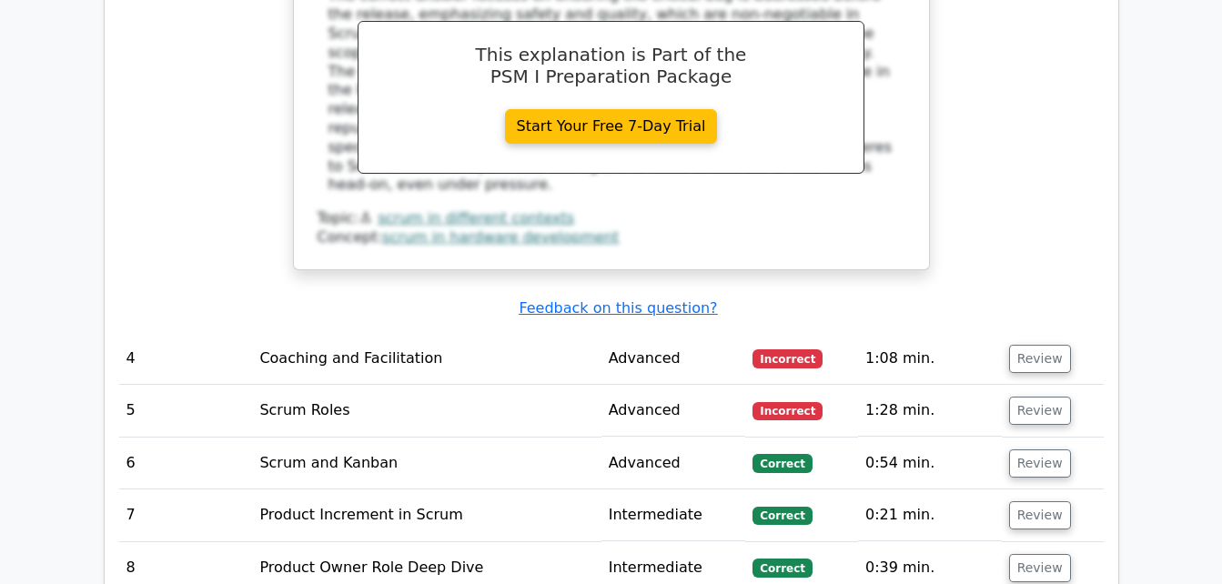
scroll to position [4222, 0]
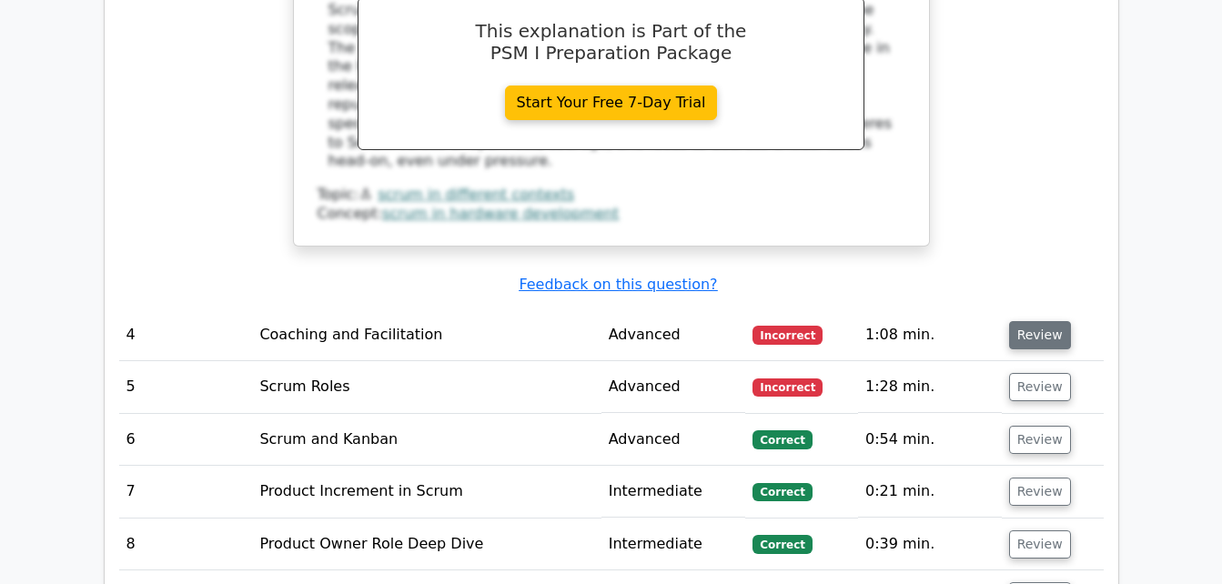
click at [1032, 321] on button "Review" at bounding box center [1040, 335] width 62 height 28
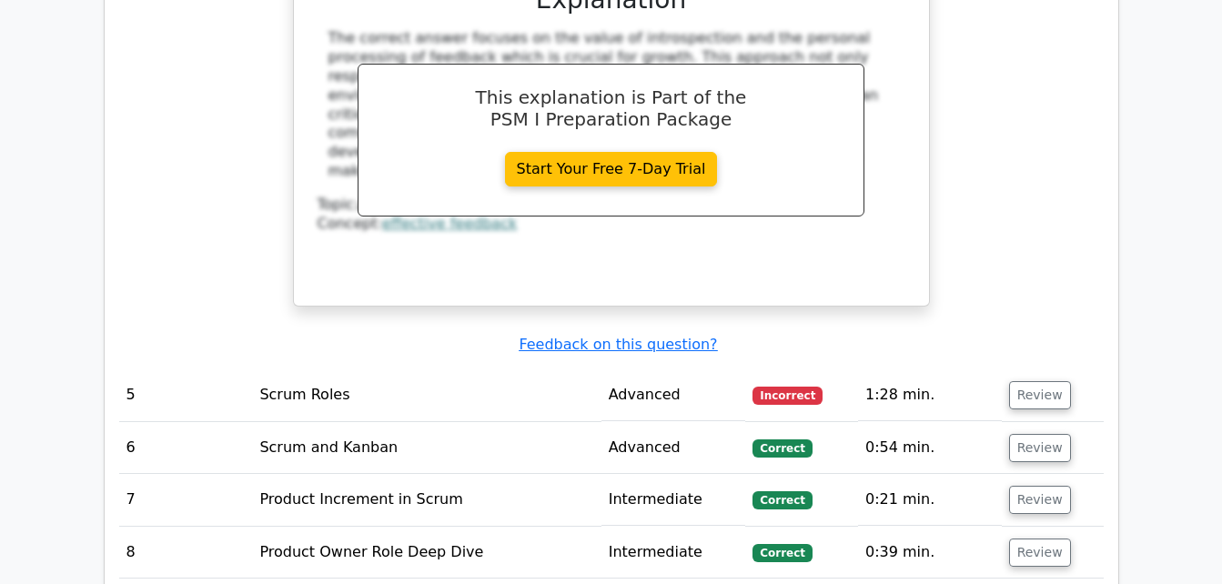
scroll to position [5169, 0]
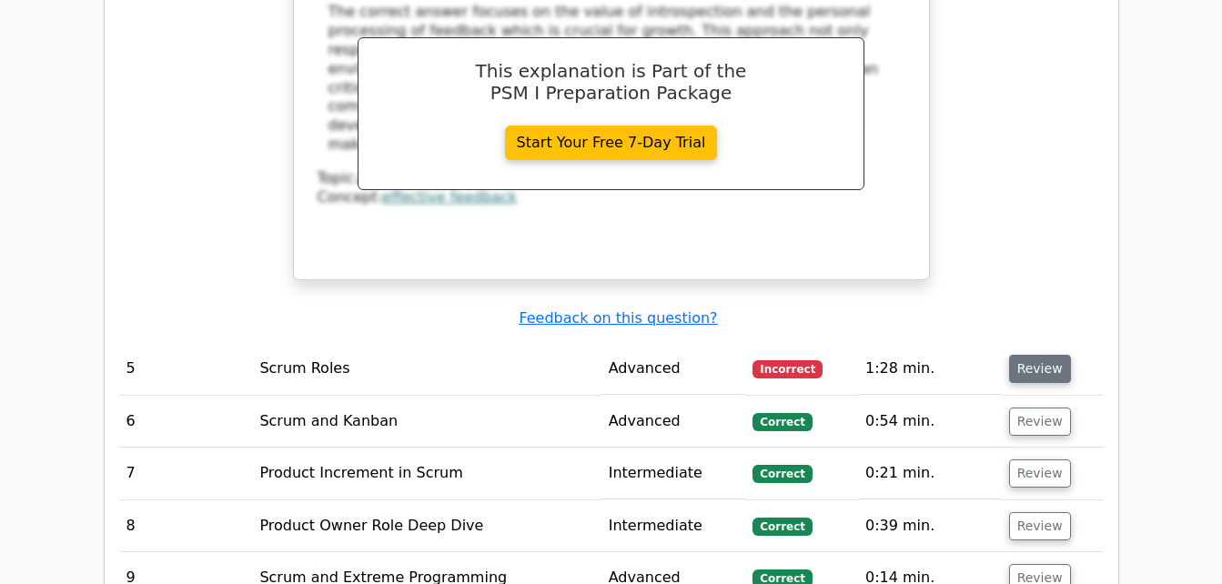
click at [1042, 355] on button "Review" at bounding box center [1040, 369] width 62 height 28
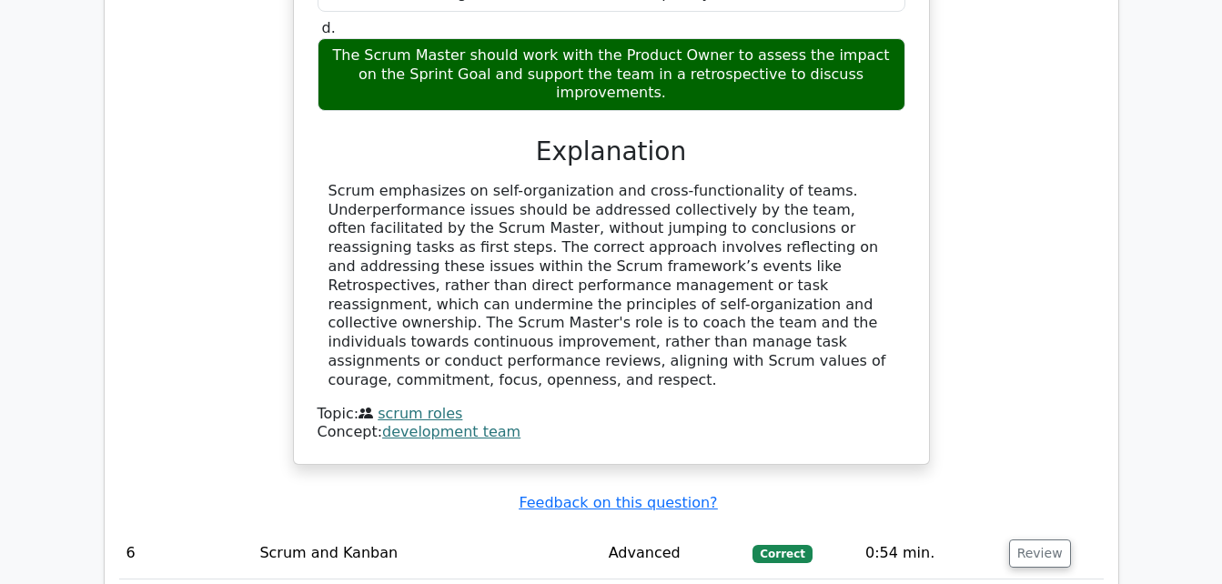
scroll to position [6022, 0]
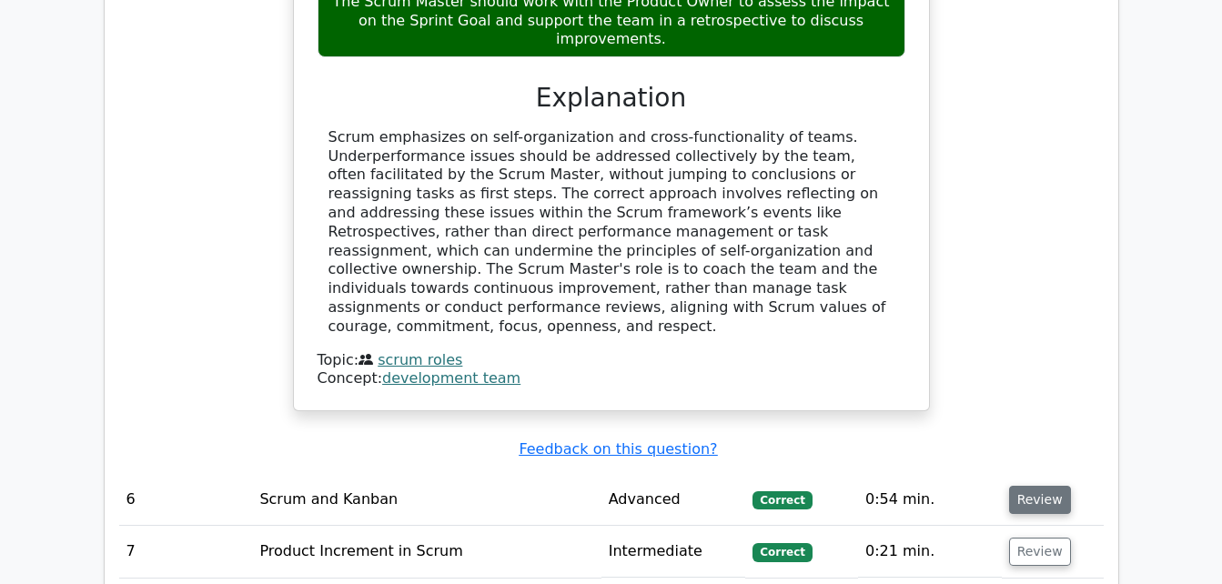
click at [1033, 486] on button "Review" at bounding box center [1040, 500] width 62 height 28
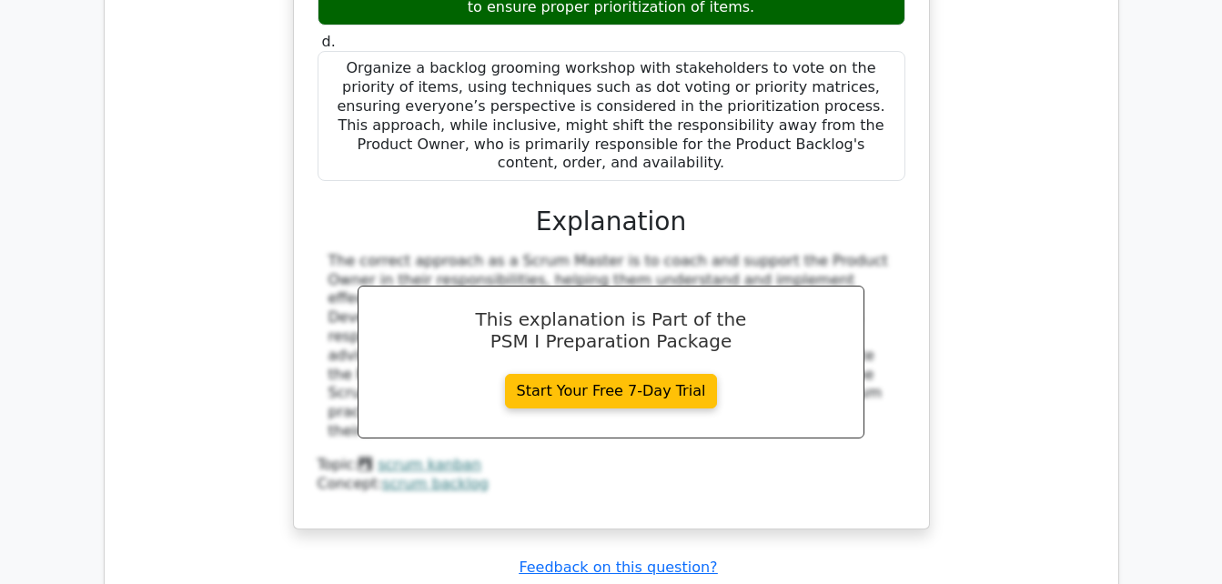
scroll to position [7020, 0]
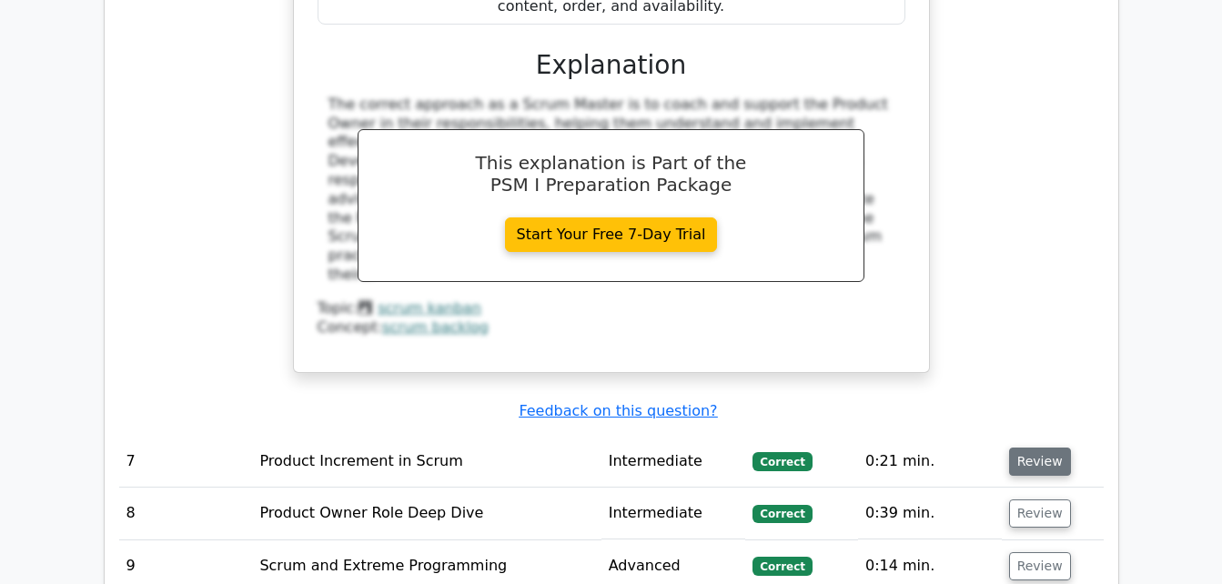
click at [1052, 448] on button "Review" at bounding box center [1040, 462] width 62 height 28
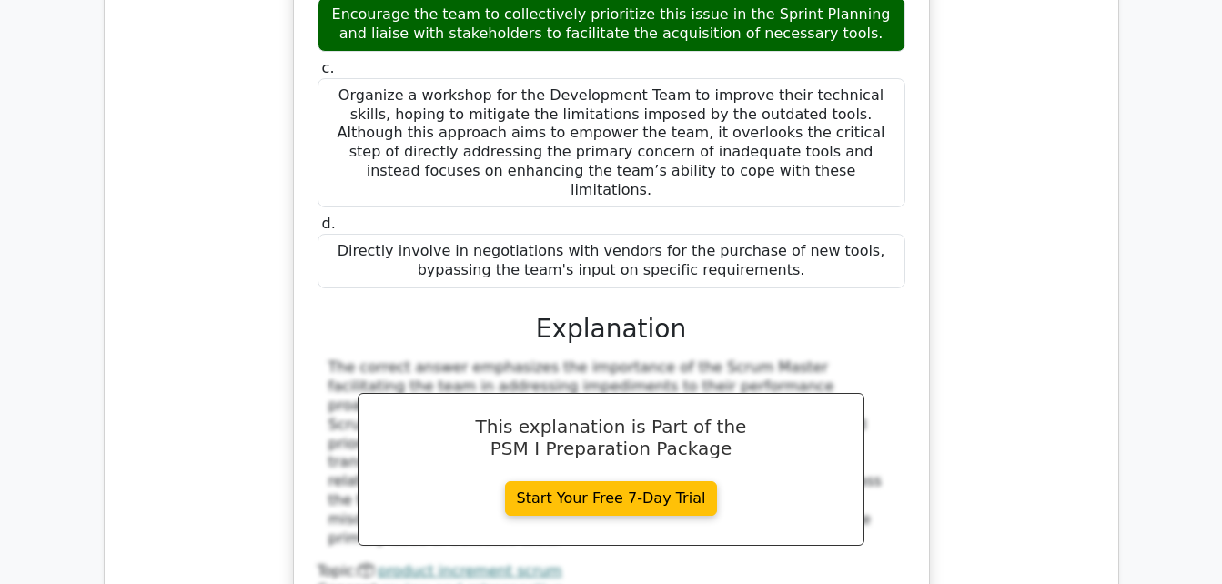
scroll to position [7865, 0]
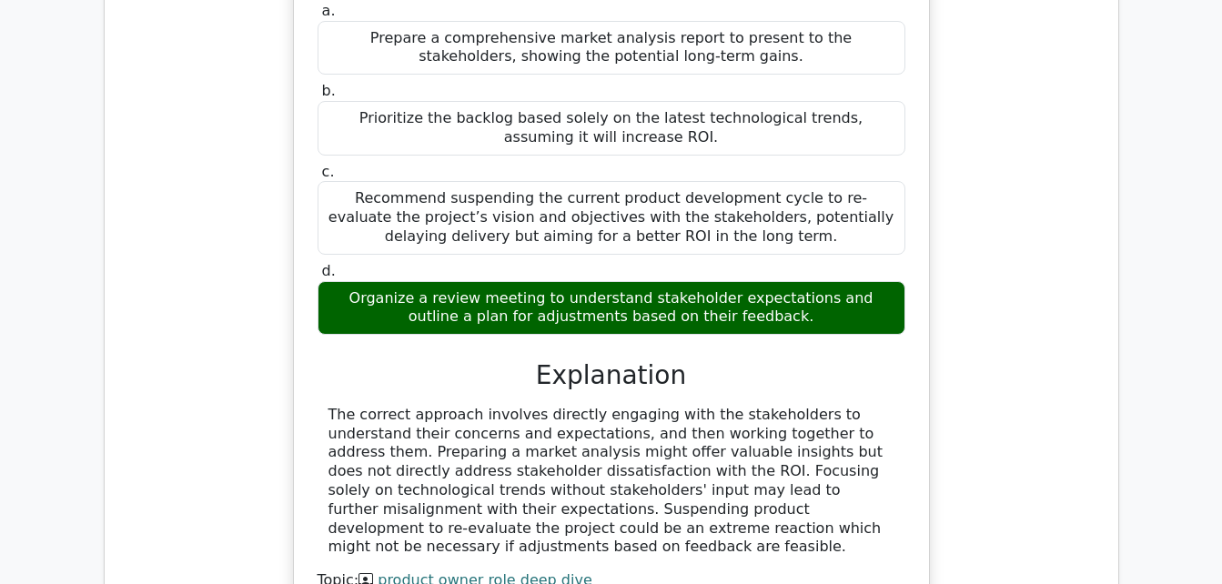
scroll to position [8714, 0]
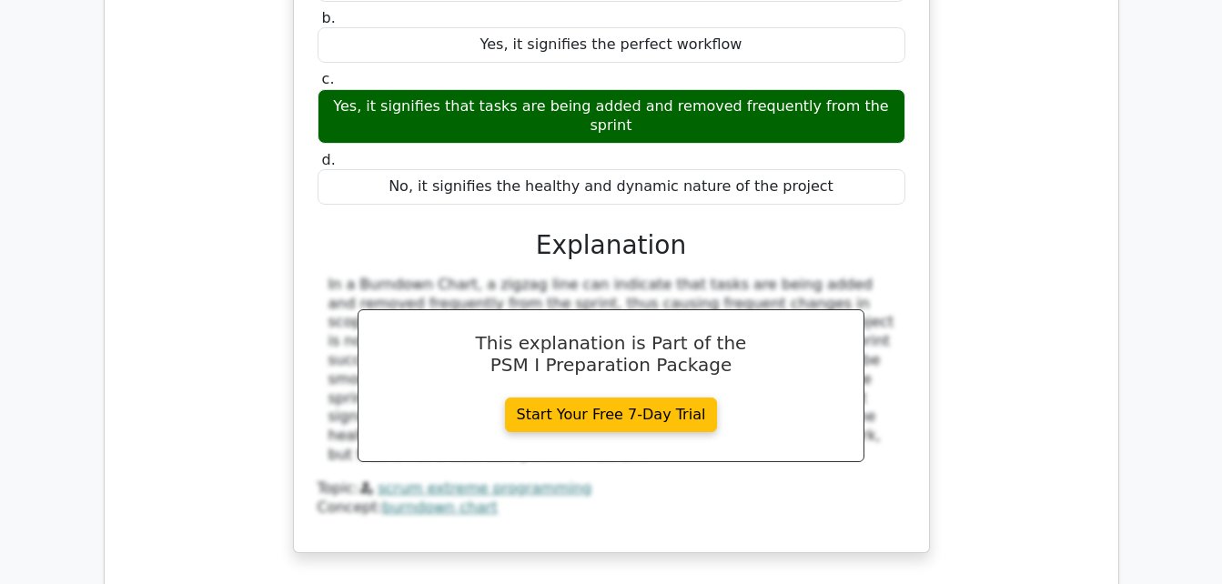
scroll to position [9576, 0]
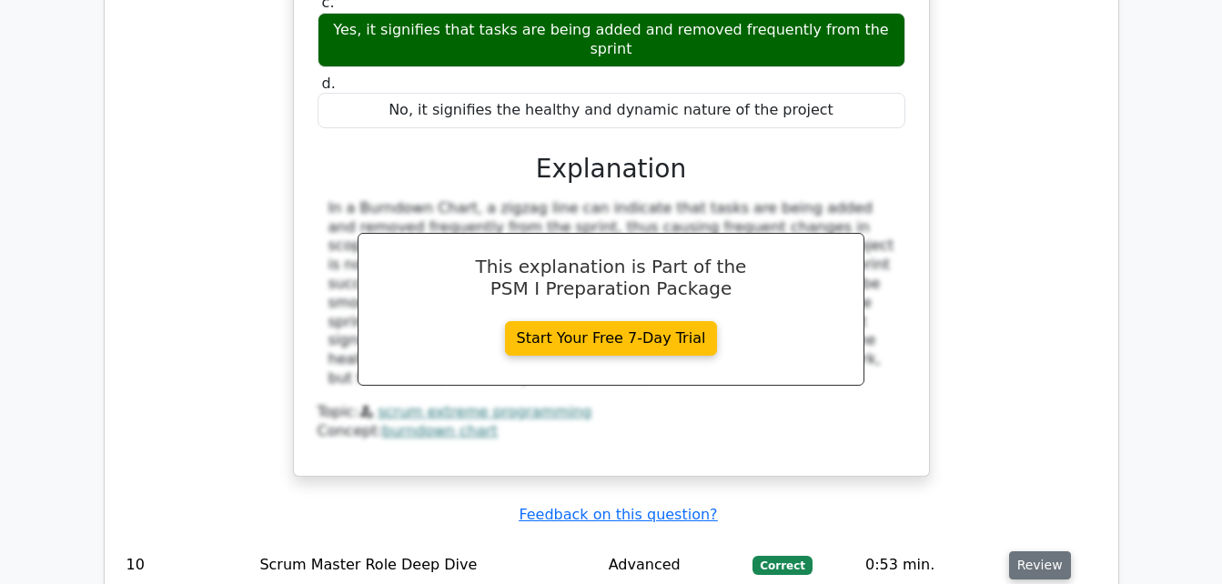
click at [1038, 551] on button "Review" at bounding box center [1040, 565] width 62 height 28
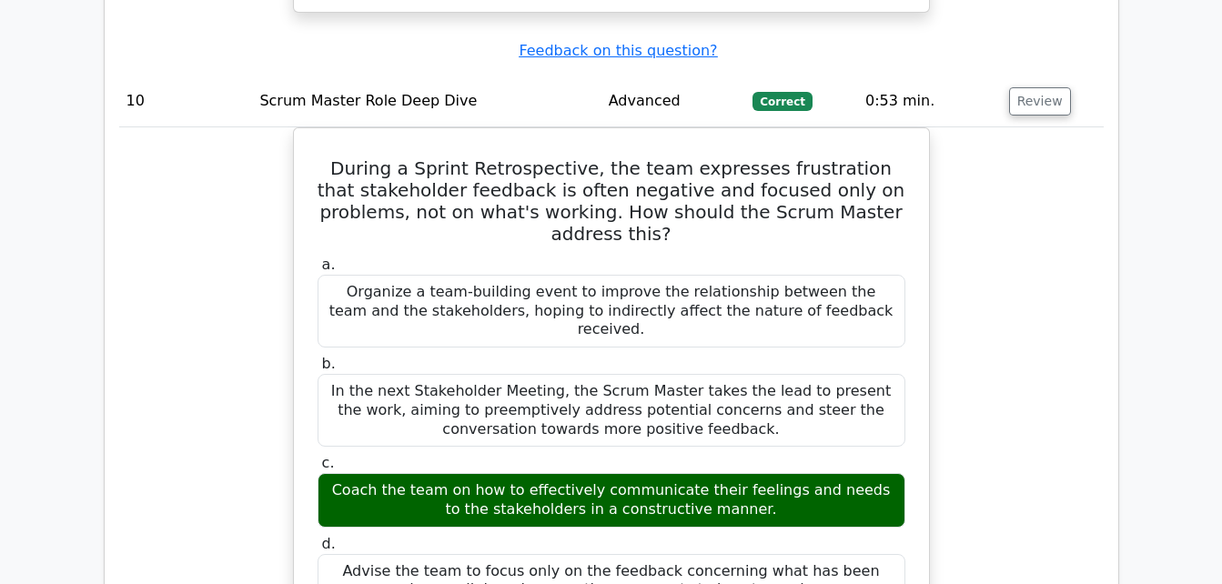
scroll to position [10954, 0]
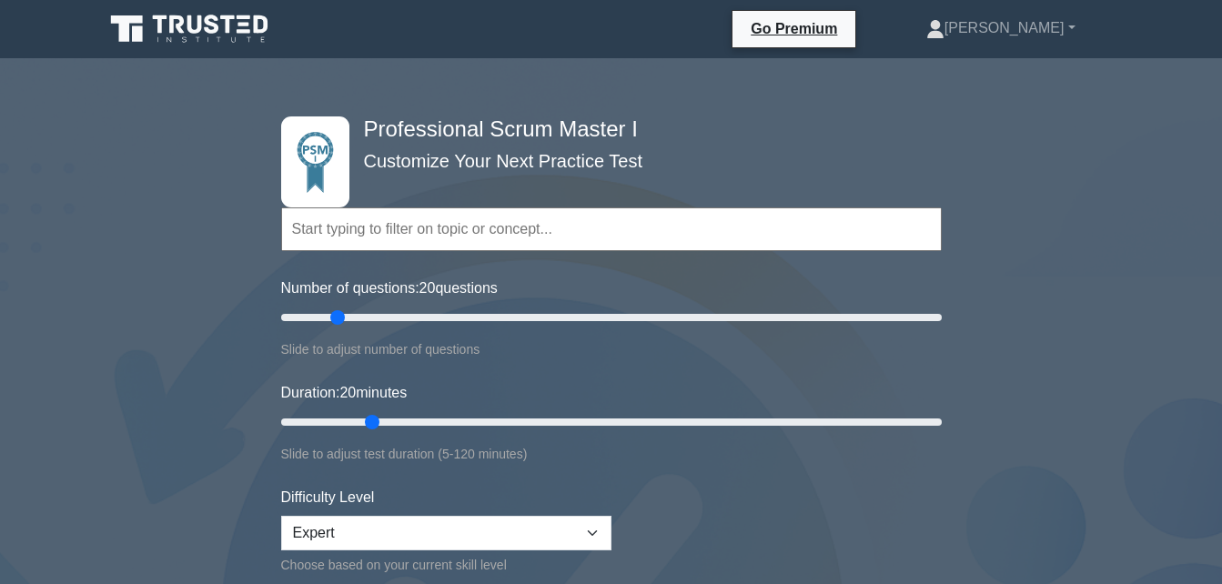
select select "expert"
click at [836, 32] on link "Go Premium" at bounding box center [794, 28] width 108 height 23
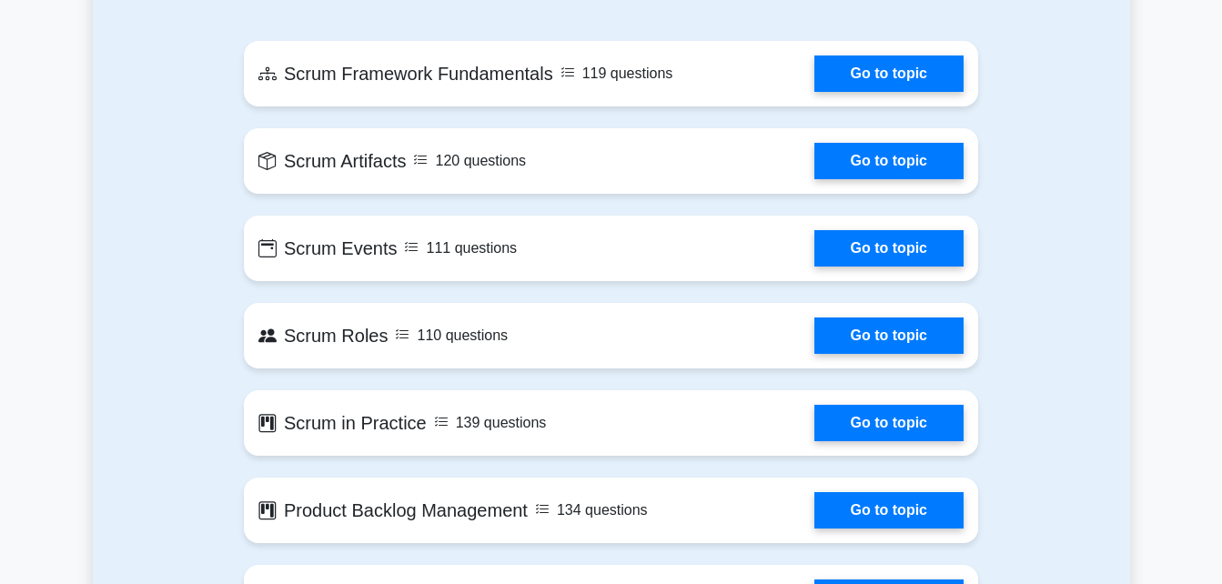
scroll to position [1349, 0]
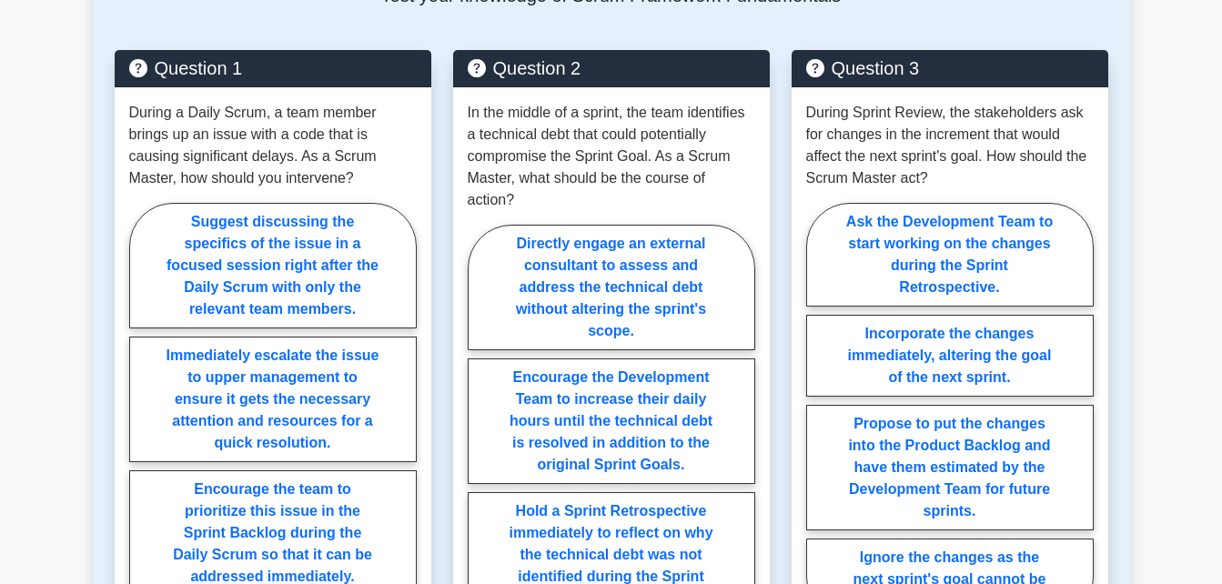
scroll to position [1013, 0]
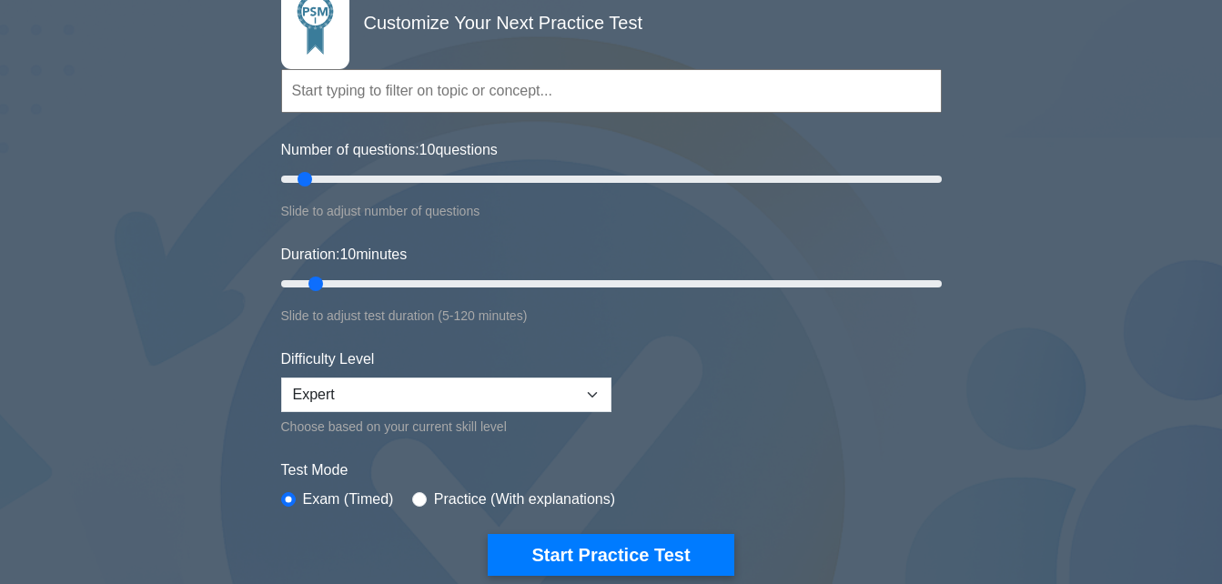
scroll to position [196, 0]
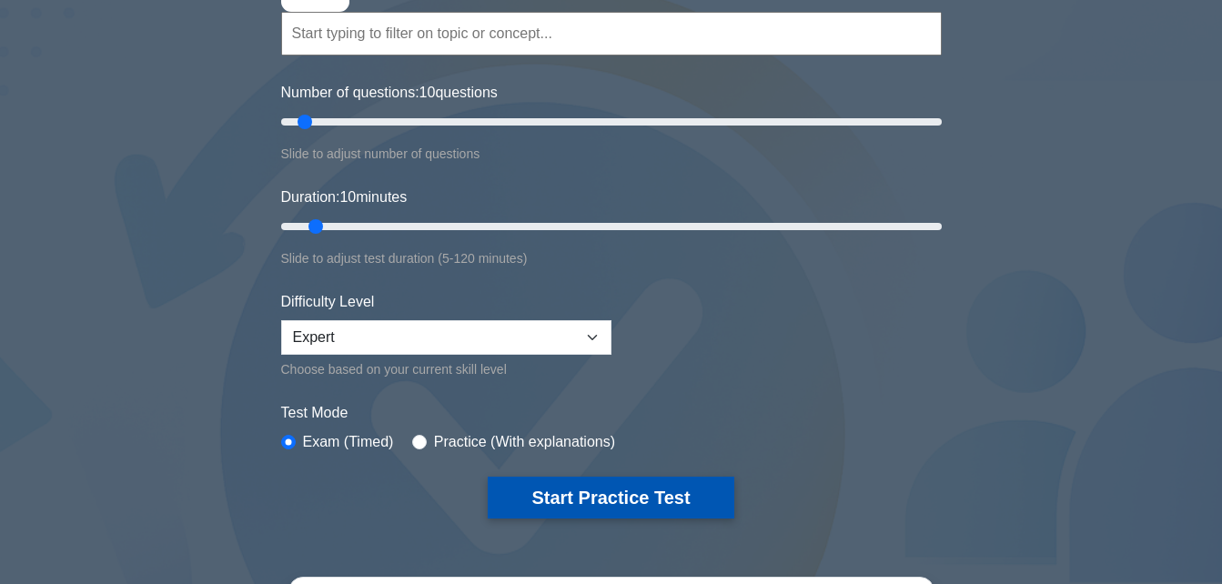
click at [573, 488] on button "Start Practice Test" at bounding box center [611, 498] width 246 height 42
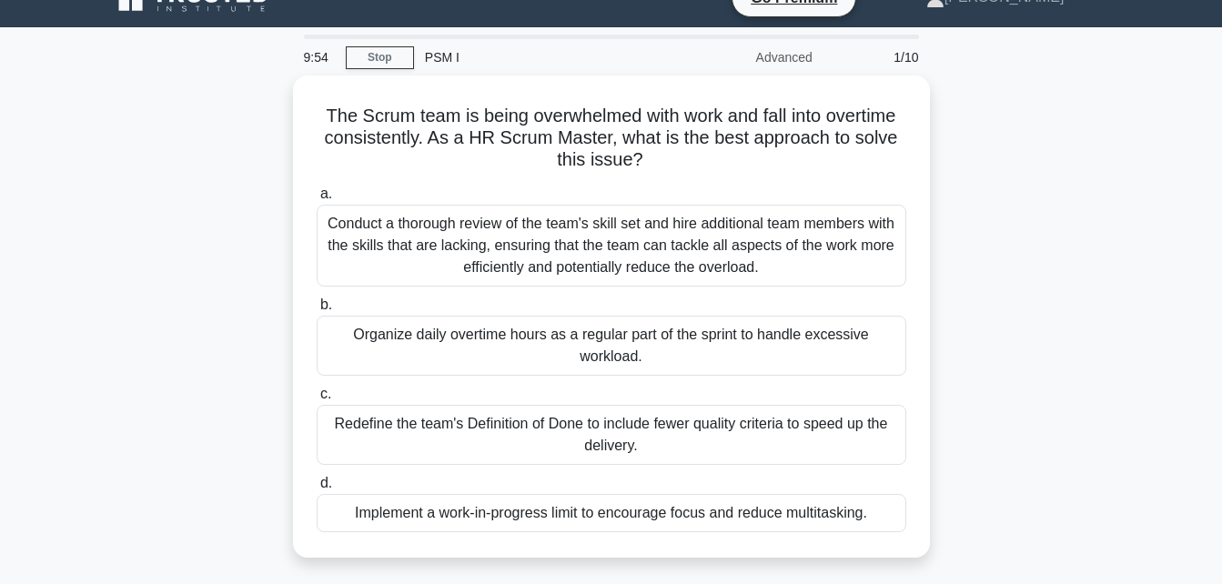
scroll to position [28, 0]
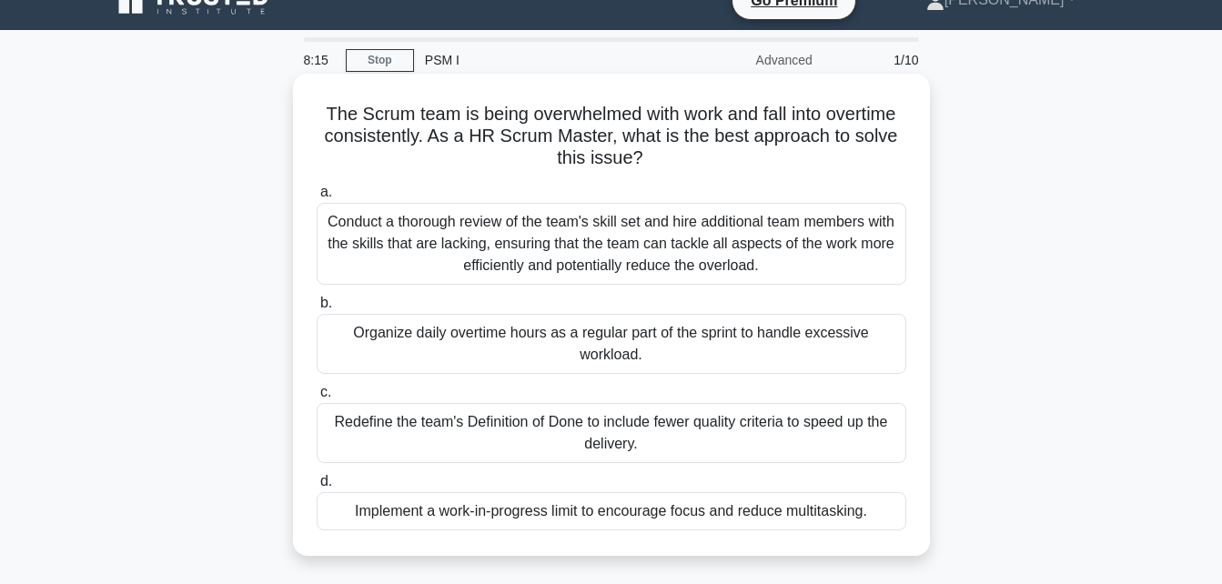
click at [671, 513] on div "Implement a work-in-progress limit to encourage focus and reduce multitasking." at bounding box center [611, 511] width 589 height 38
click at [317, 488] on input "d. Implement a work-in-progress limit to encourage focus and reduce multitaskin…" at bounding box center [317, 482] width 0 height 12
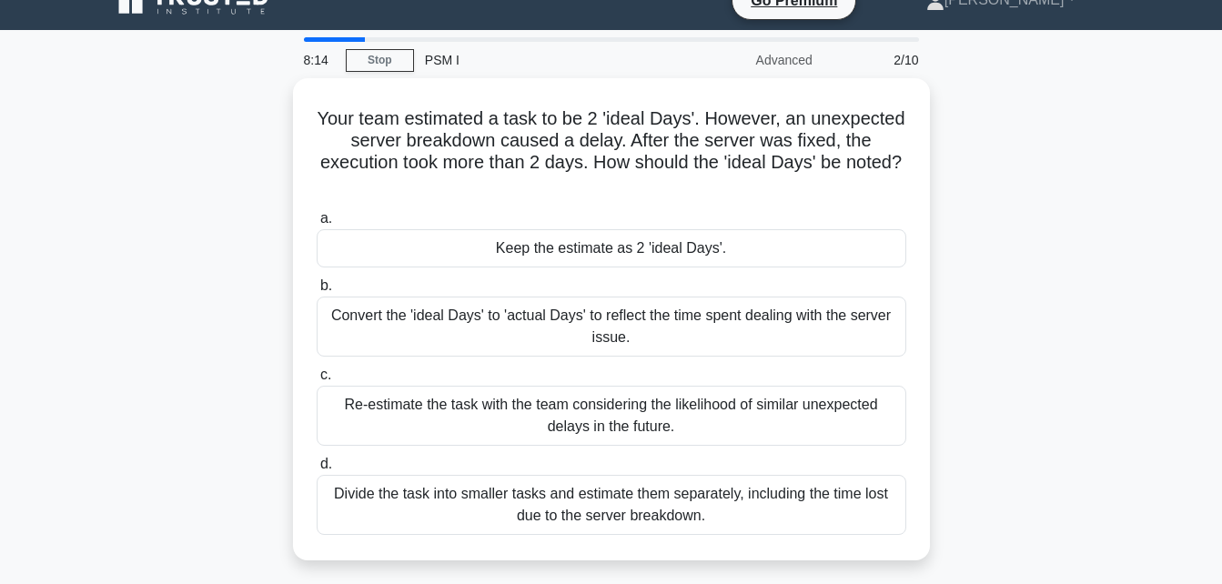
scroll to position [0, 0]
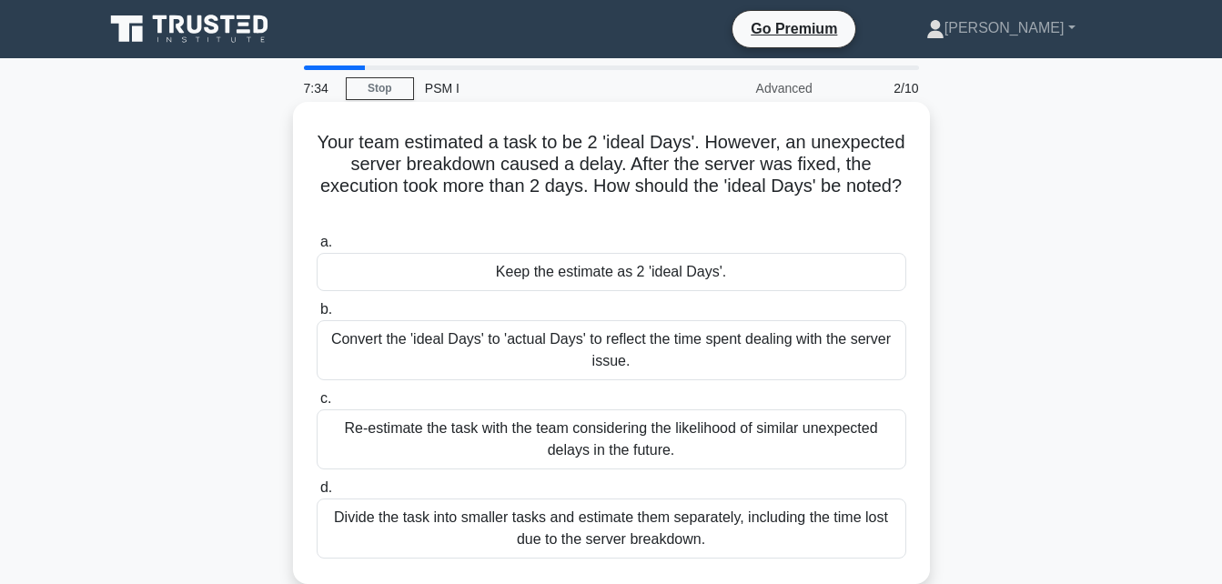
click at [636, 357] on div "Convert the 'ideal Days' to 'actual Days' to reflect the time spent dealing wit…" at bounding box center [611, 350] width 589 height 60
click at [317, 316] on input "b. Convert the 'ideal Days' to 'actual Days' to reflect the time spent dealing …" at bounding box center [317, 310] width 0 height 12
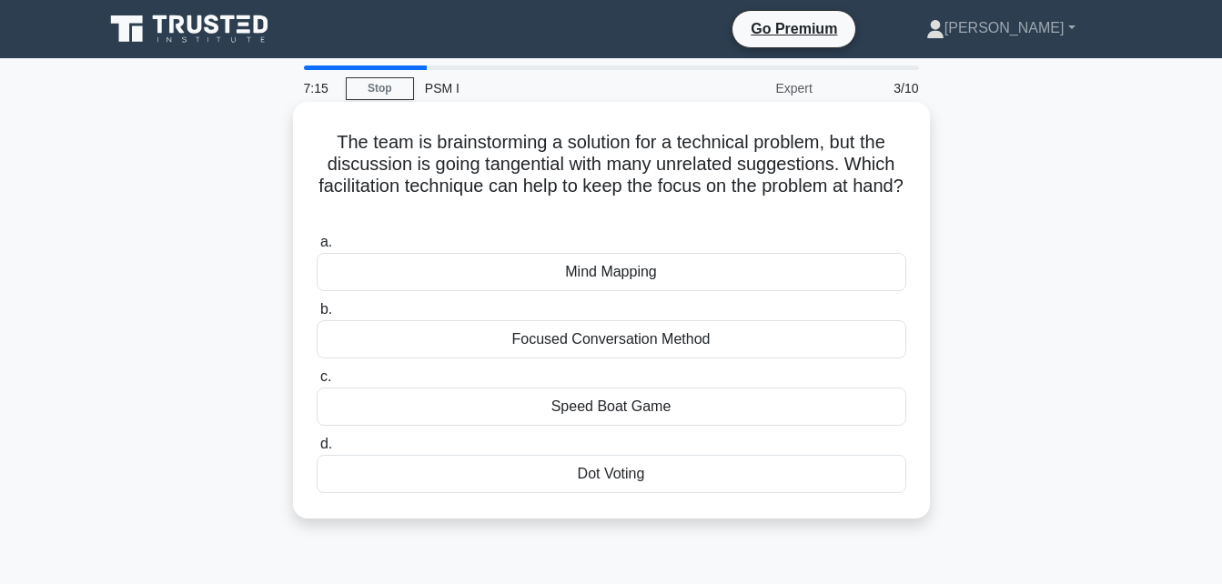
click at [635, 348] on div "Focused Conversation Method" at bounding box center [611, 339] width 589 height 38
click at [317, 316] on input "b. Focused Conversation Method" at bounding box center [317, 310] width 0 height 12
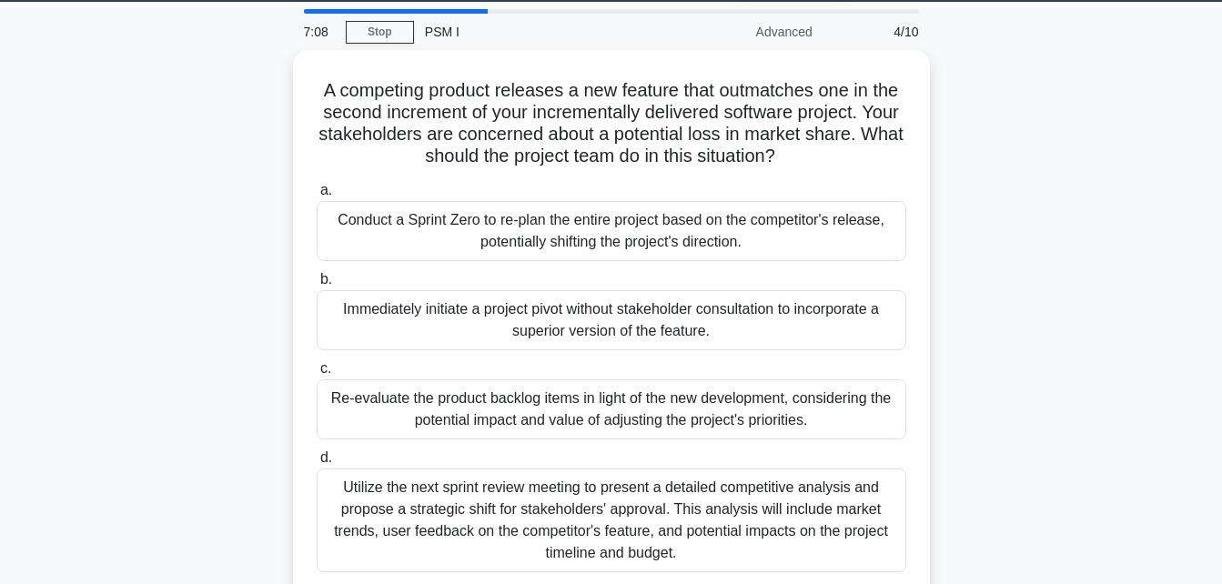
scroll to position [59, 0]
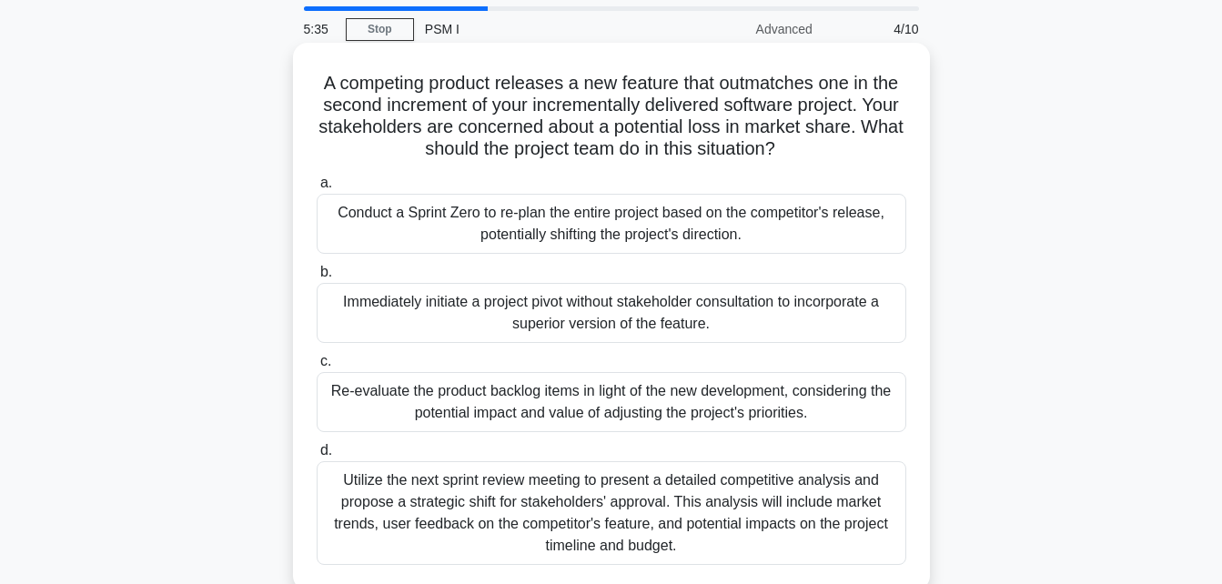
click at [770, 396] on div "Re-evaluate the product backlog items in light of the new development, consider…" at bounding box center [611, 402] width 589 height 60
click at [317, 367] on input "c. Re-evaluate the product backlog items in light of the new development, consi…" at bounding box center [317, 362] width 0 height 12
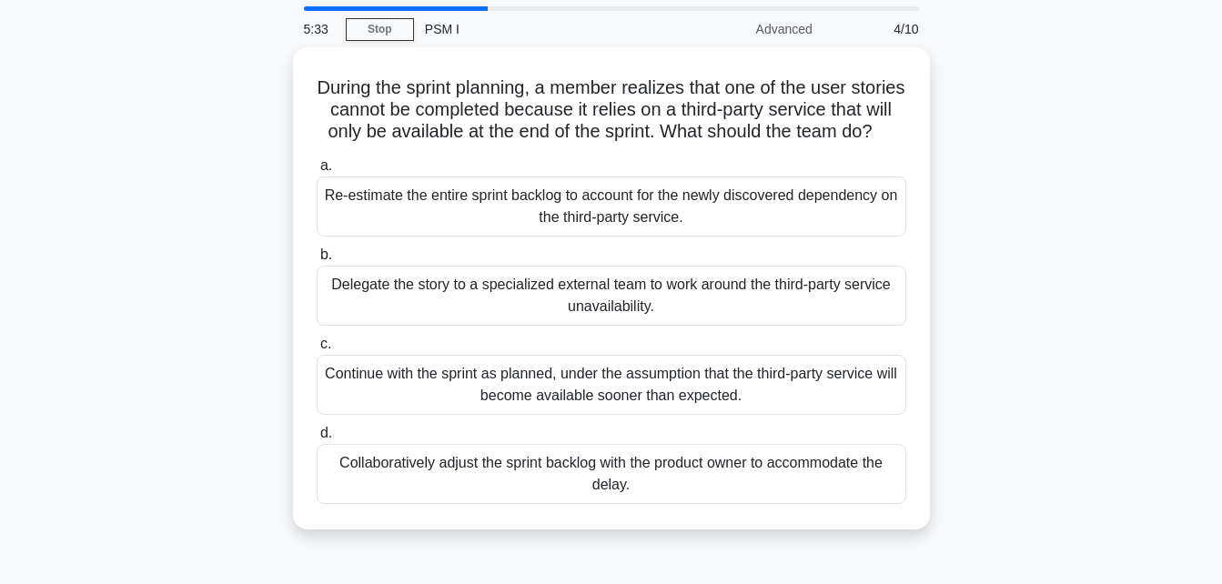
scroll to position [0, 0]
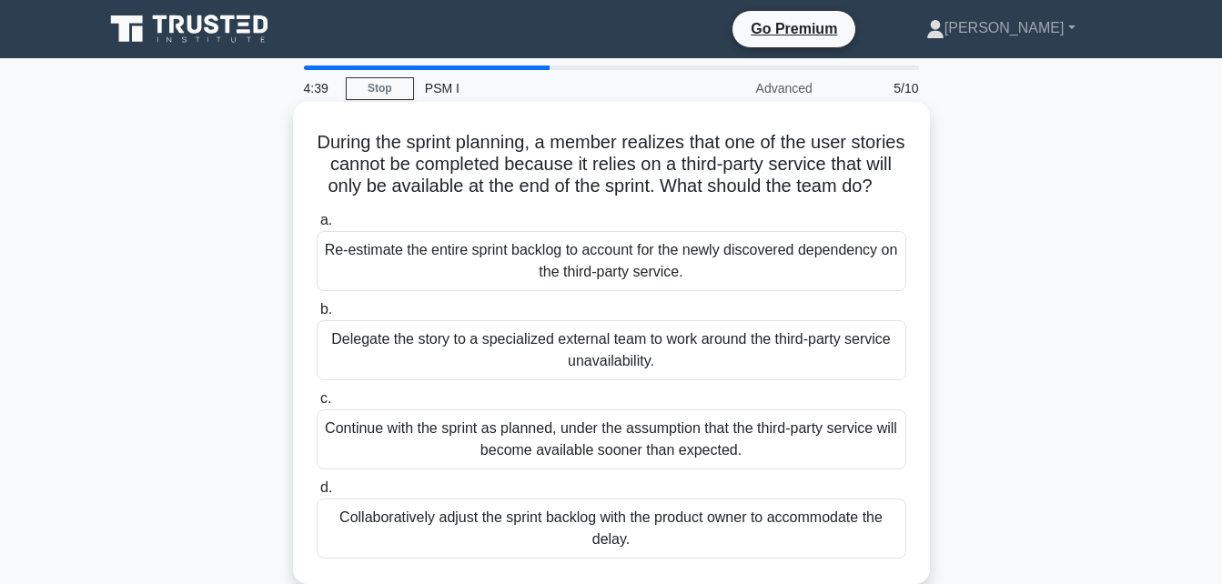
click at [717, 540] on div "Collaboratively adjust the sprint backlog with the product owner to accommodate…" at bounding box center [611, 528] width 589 height 60
click at [317, 494] on input "d. Collaboratively adjust the sprint backlog with the product owner to accommod…" at bounding box center [317, 488] width 0 height 12
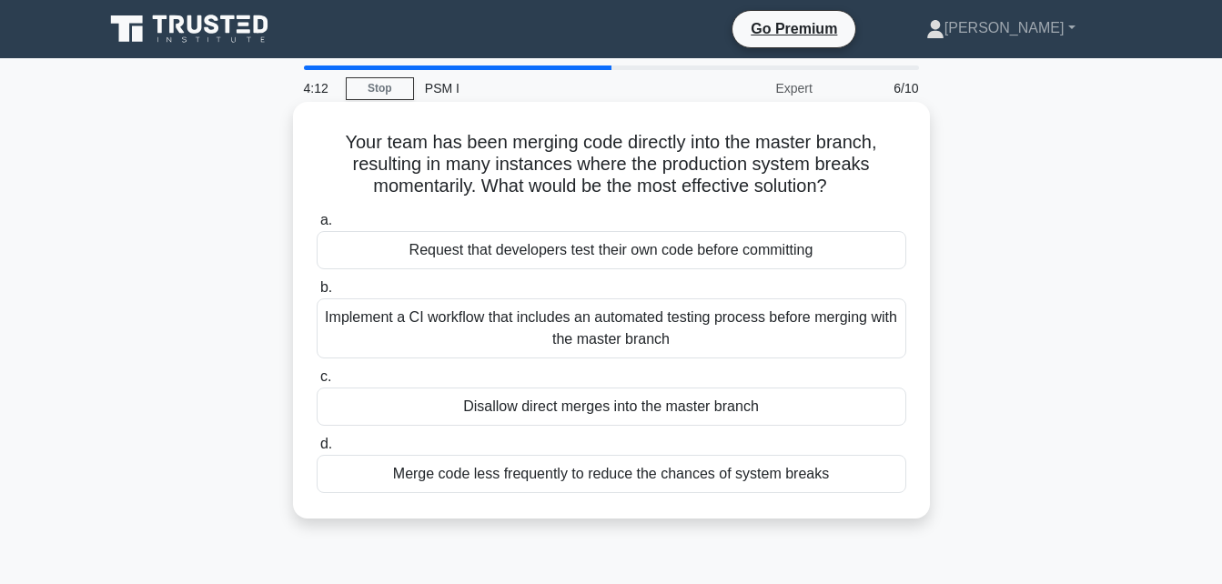
click at [699, 321] on div "Implement a CI workflow that includes an automated testing process before mergi…" at bounding box center [611, 328] width 589 height 60
click at [317, 294] on input "b. Implement a CI workflow that includes an automated testing process before me…" at bounding box center [317, 288] width 0 height 12
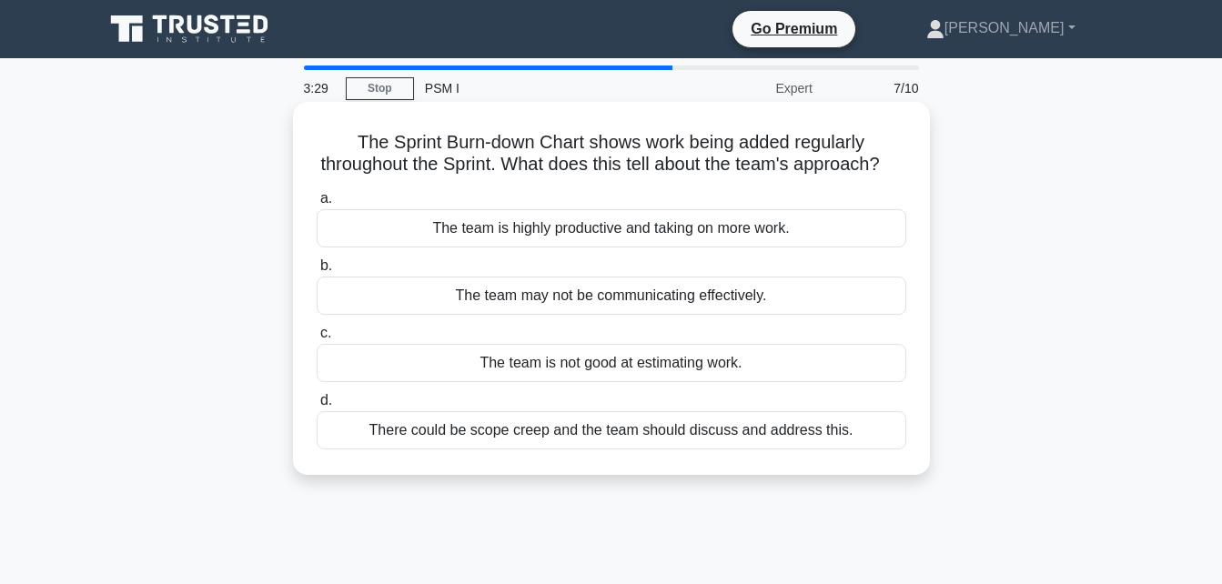
click at [623, 382] on div "The team is not good at estimating work." at bounding box center [611, 363] width 589 height 38
click at [317, 339] on input "c. The team is not good at estimating work." at bounding box center [317, 333] width 0 height 12
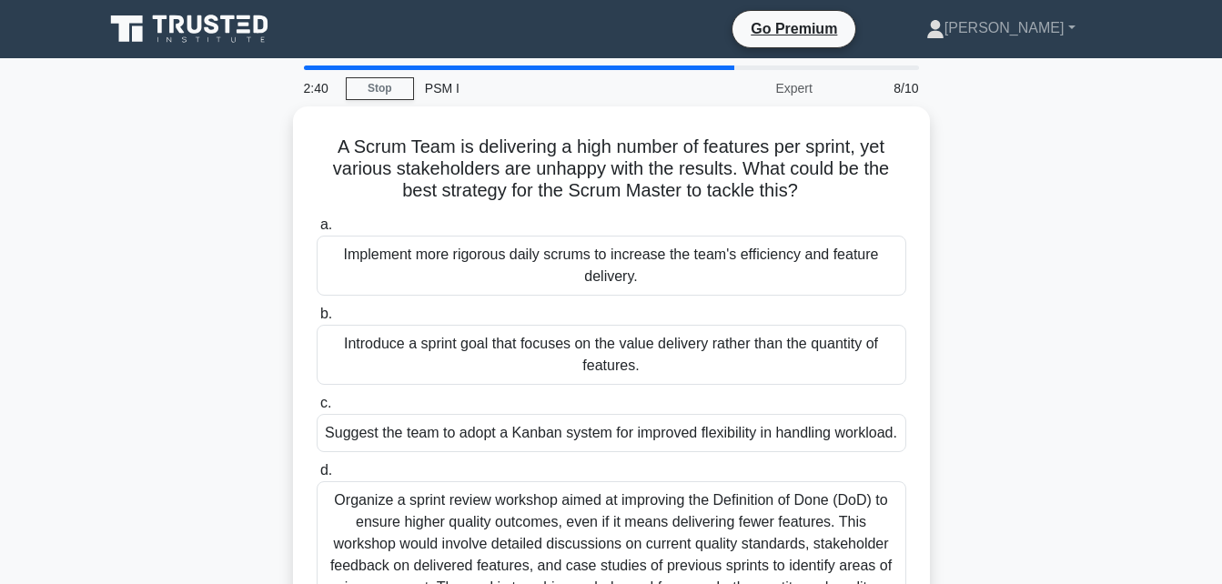
drag, startPoint x: 1217, startPoint y: 294, endPoint x: 1217, endPoint y: 321, distance: 27.3
click at [1217, 321] on main "2:40 Stop PSM I Expert 8/10 A Scrum Team is delivering a high number of feature…" at bounding box center [611, 520] width 1222 height 924
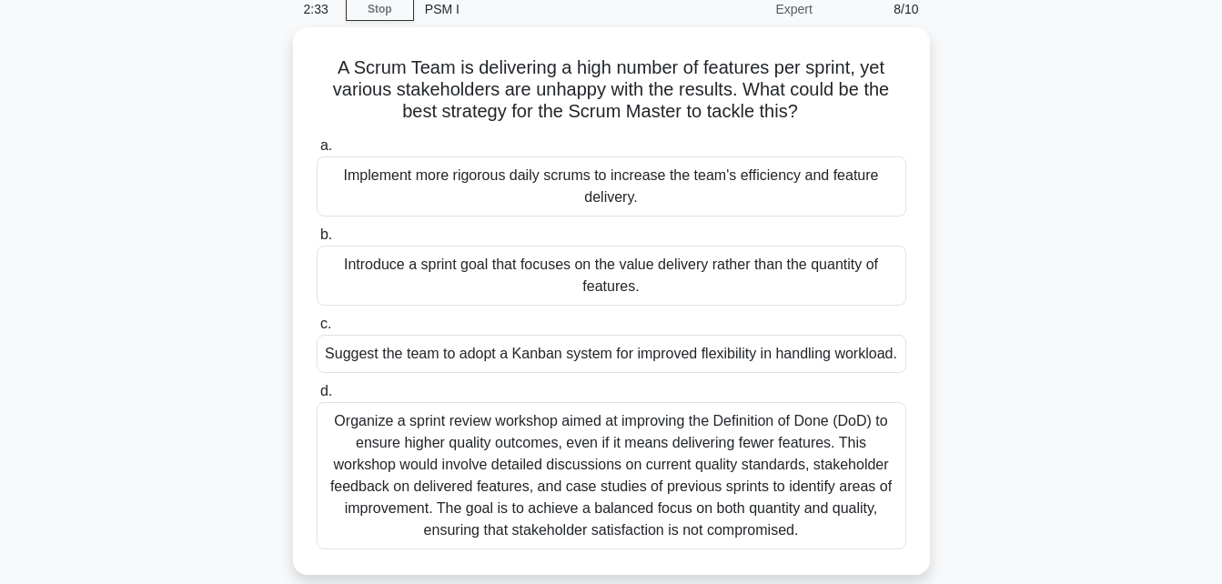
scroll to position [81, 0]
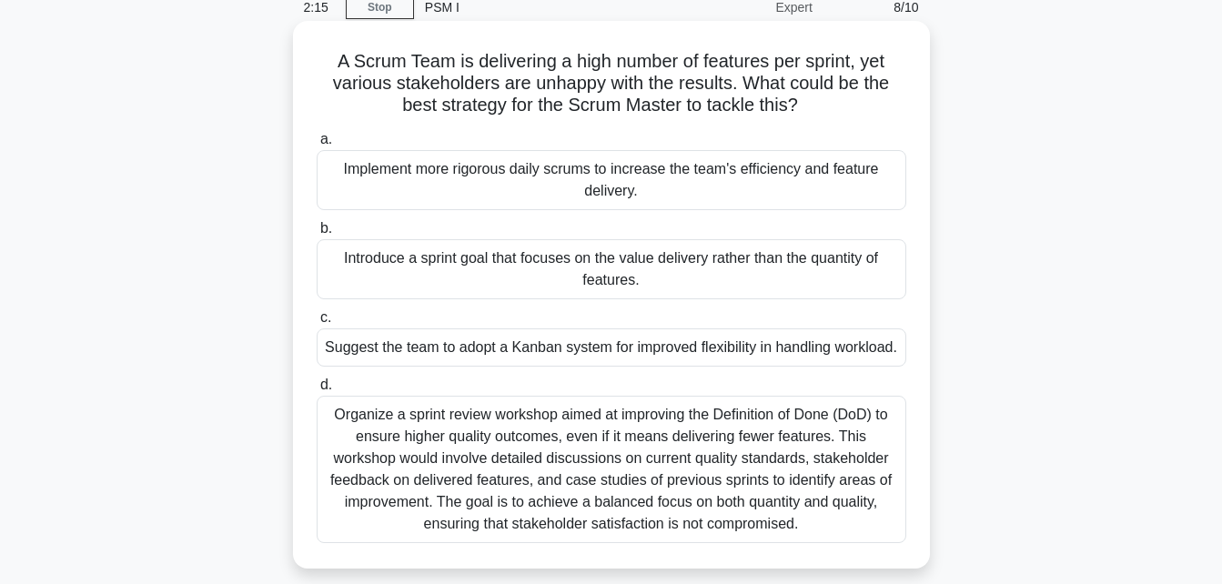
click at [889, 505] on div "Organize a sprint review workshop aimed at improving the Definition of Done (Do…" at bounding box center [611, 469] width 589 height 147
click at [317, 391] on input "d. Organize a sprint review workshop aimed at improving the Definition of Done …" at bounding box center [317, 385] width 0 height 12
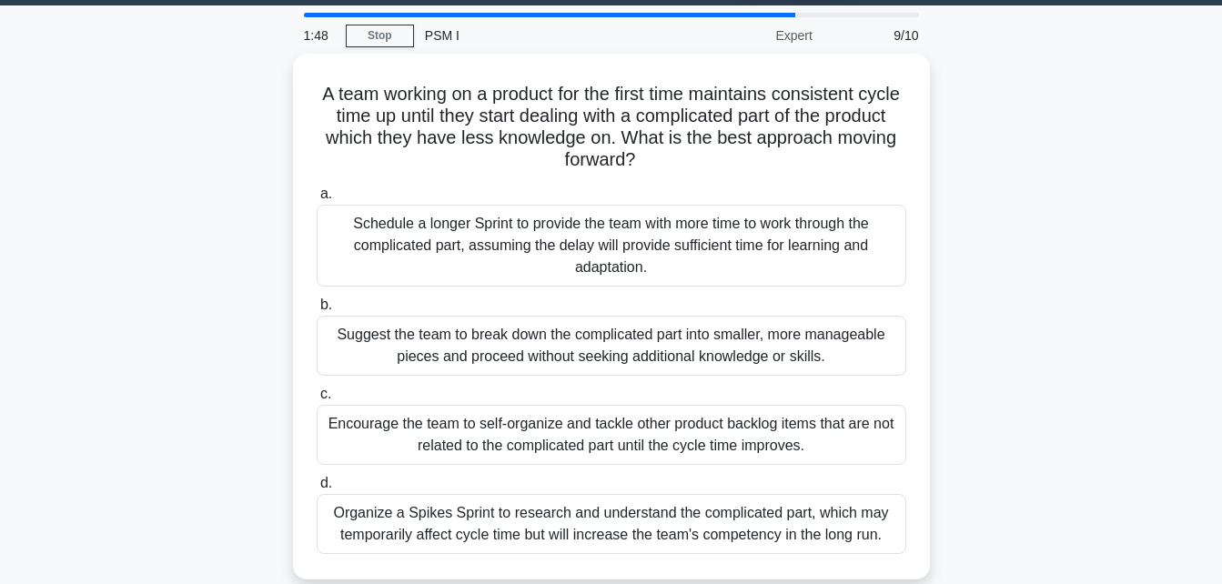
scroll to position [55, 0]
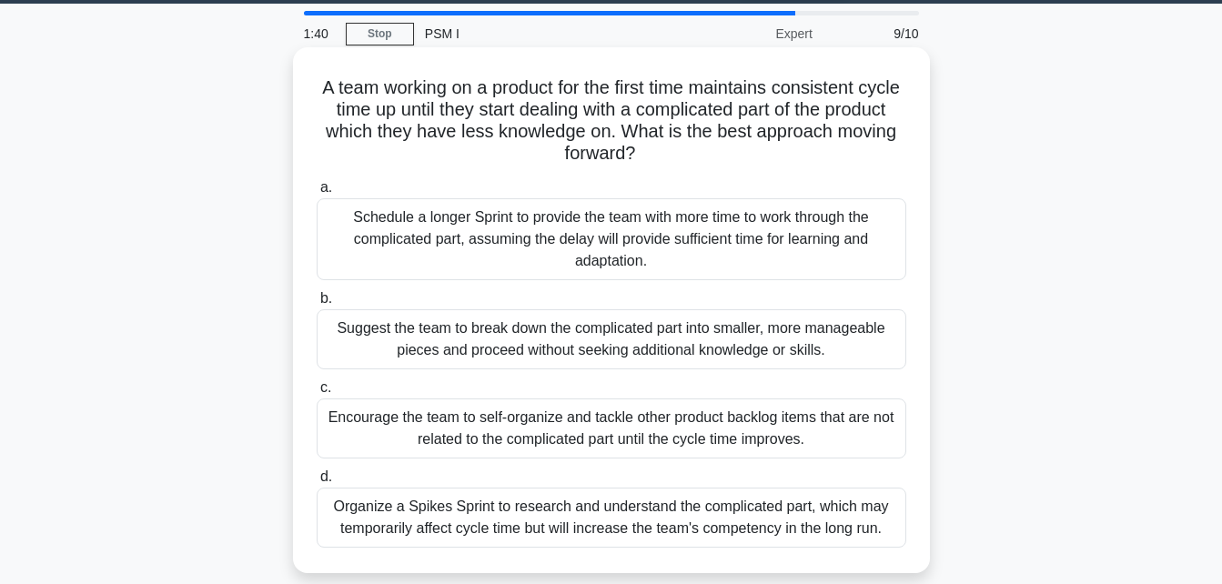
click at [589, 522] on div "Organize a Spikes Sprint to research and understand the complicated part, which…" at bounding box center [611, 518] width 589 height 60
click at [317, 483] on input "d. Organize a Spikes Sprint to research and understand the complicated part, wh…" at bounding box center [317, 477] width 0 height 12
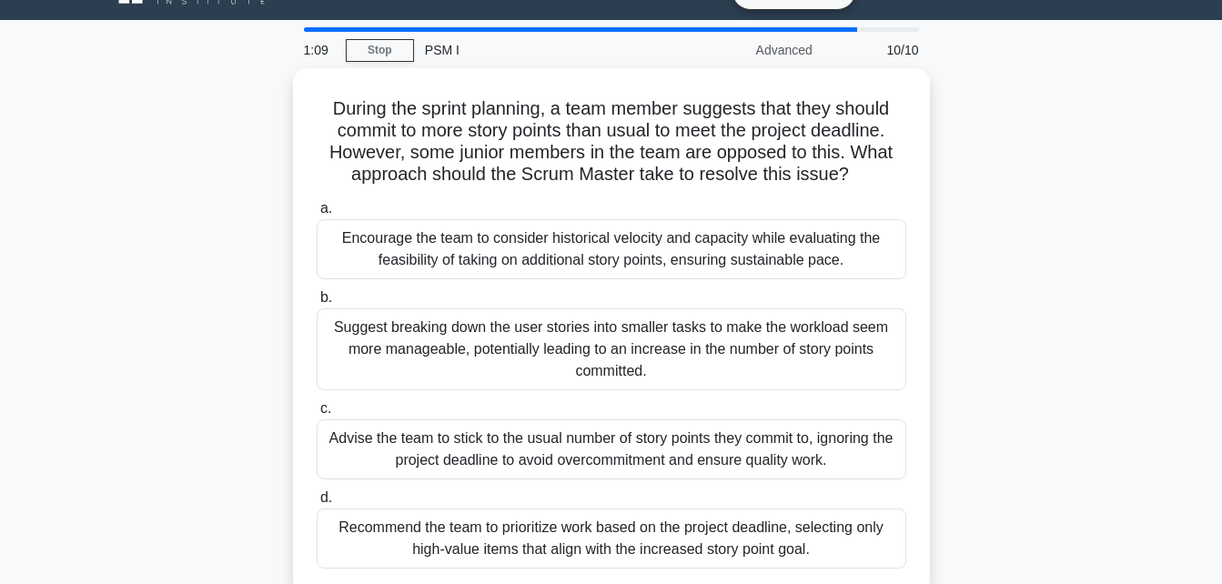
scroll to position [33, 0]
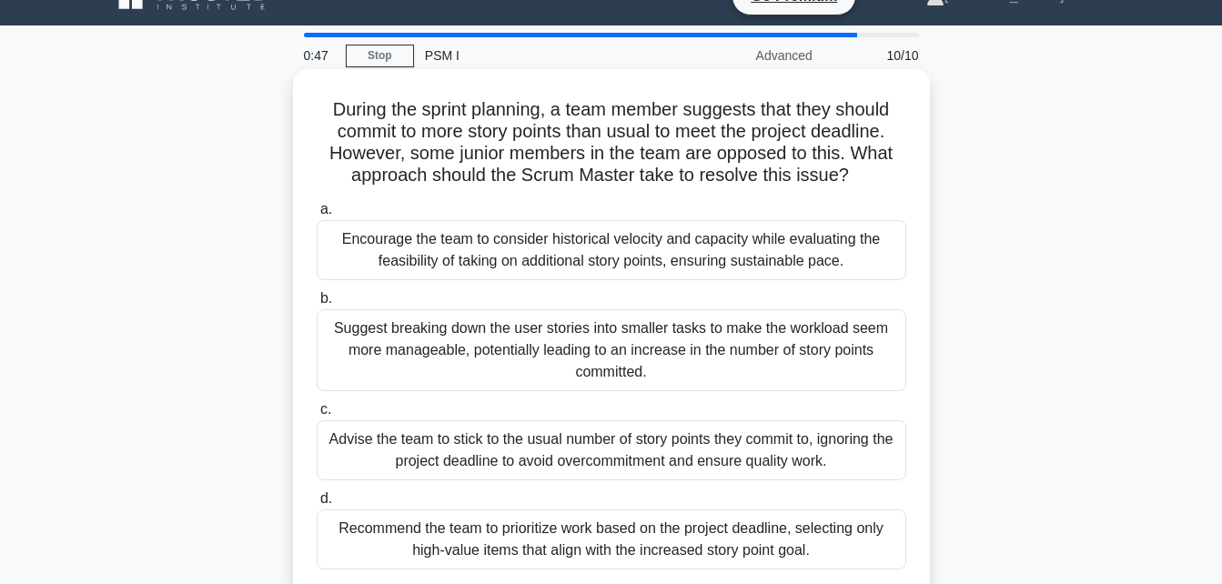
click at [819, 262] on div "Encourage the team to consider historical velocity and capacity while evaluatin…" at bounding box center [611, 250] width 589 height 60
click at [317, 216] on input "a. Encourage the team to consider historical velocity and capacity while evalua…" at bounding box center [317, 210] width 0 height 12
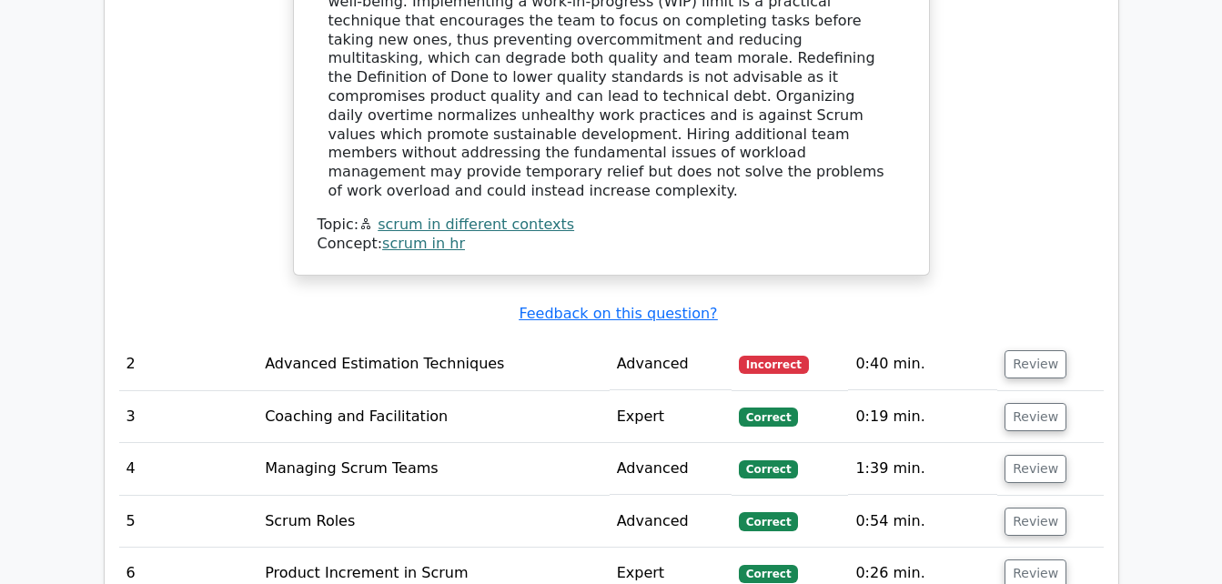
scroll to position [2323, 0]
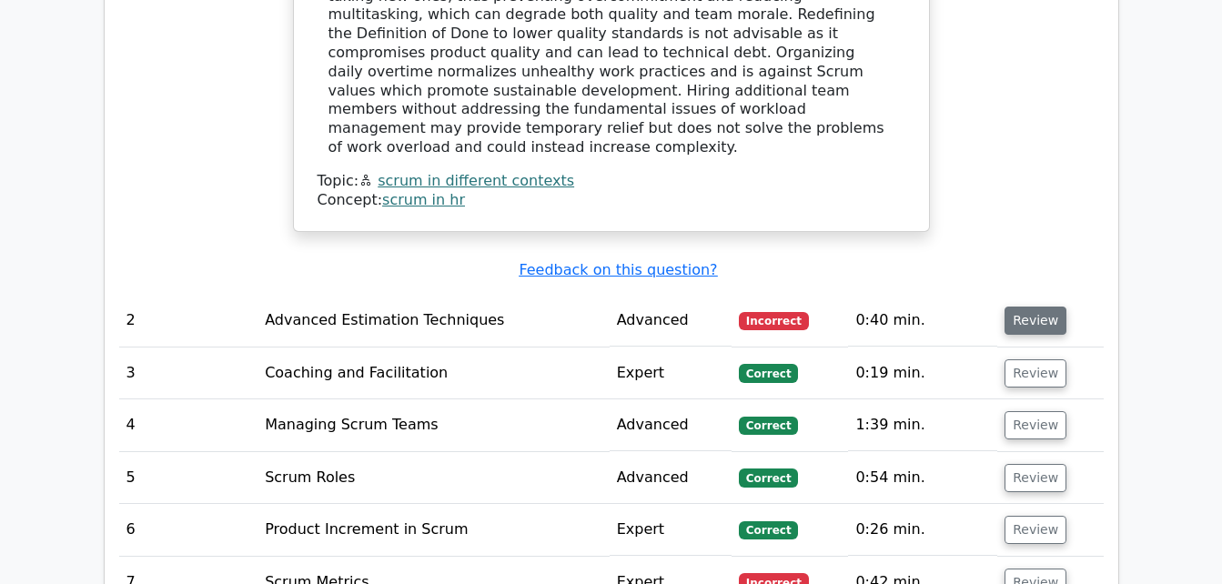
click at [1020, 307] on button "Review" at bounding box center [1035, 321] width 62 height 28
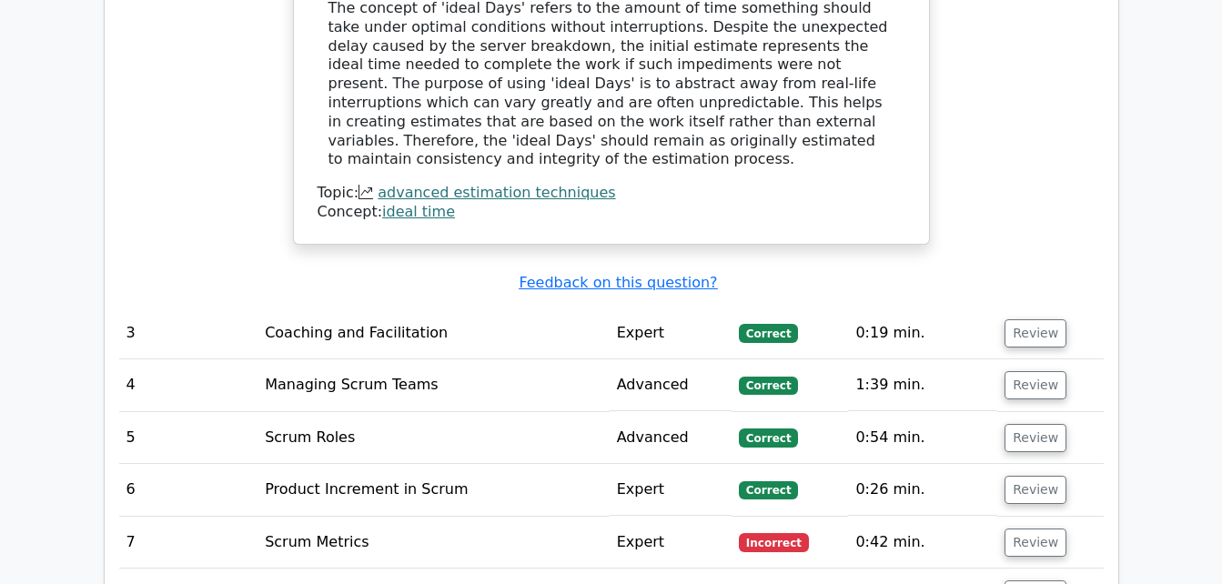
scroll to position [3186, 0]
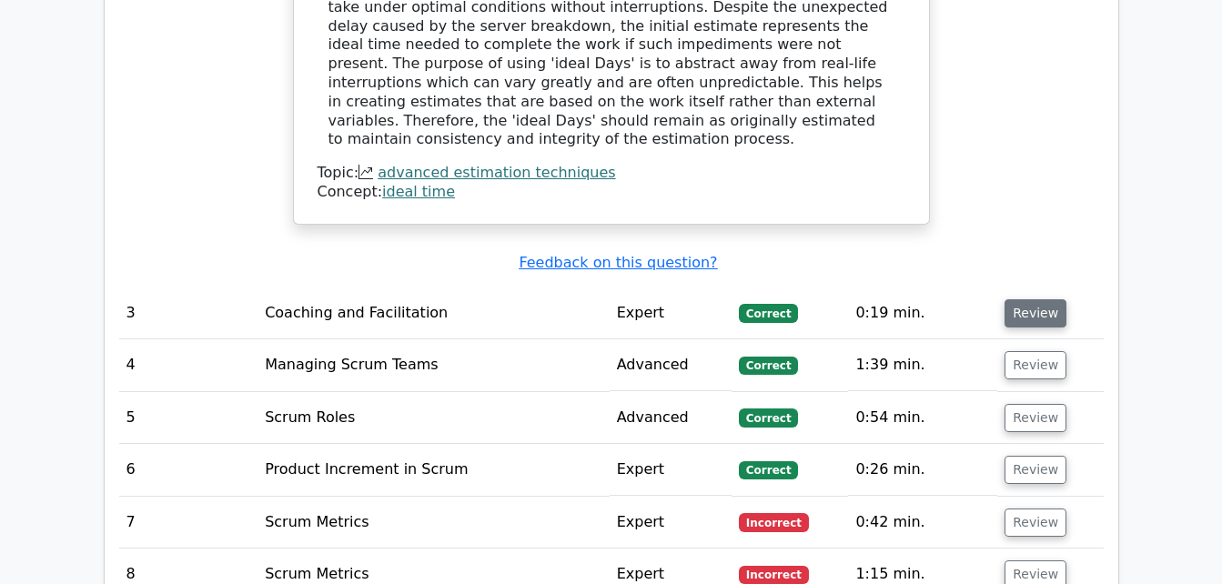
click at [1022, 299] on button "Review" at bounding box center [1035, 313] width 62 height 28
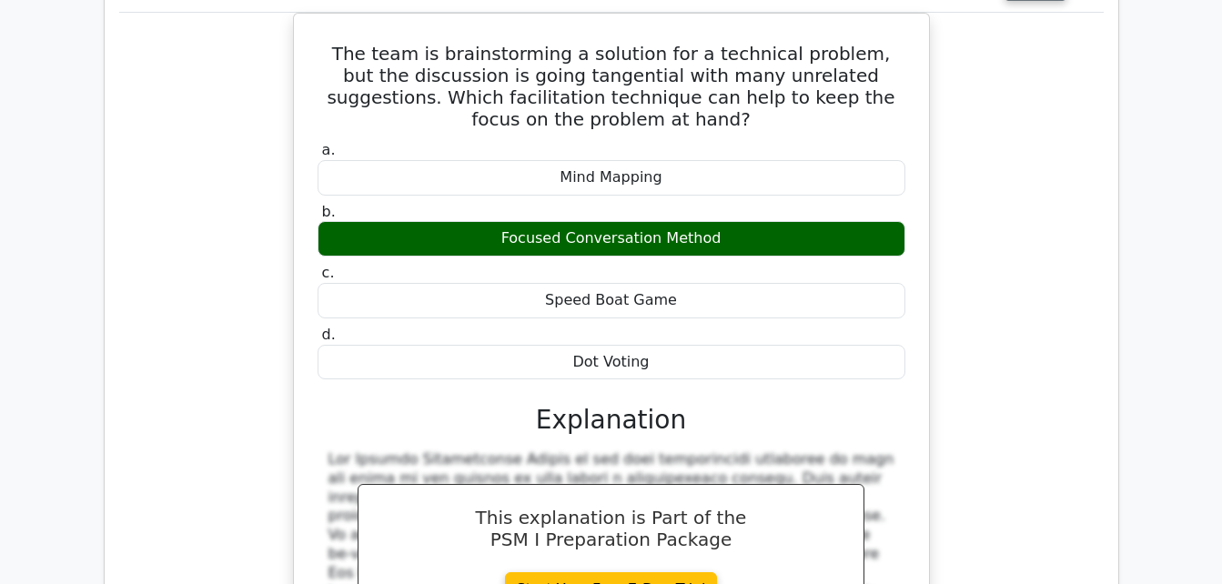
scroll to position [3885, 0]
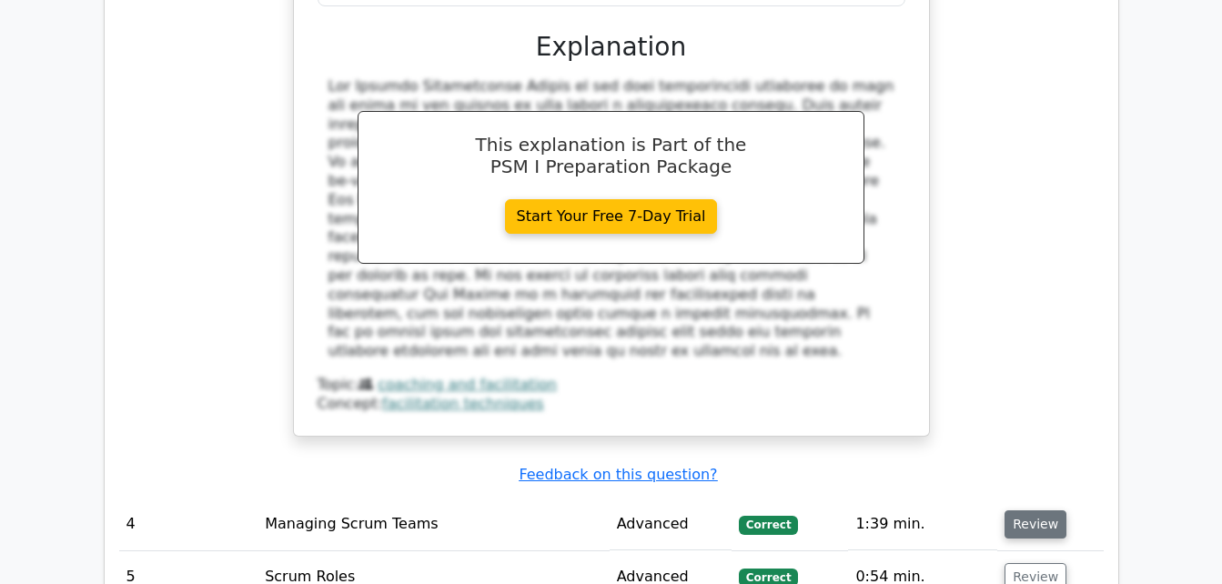
click at [1029, 510] on button "Review" at bounding box center [1035, 524] width 62 height 28
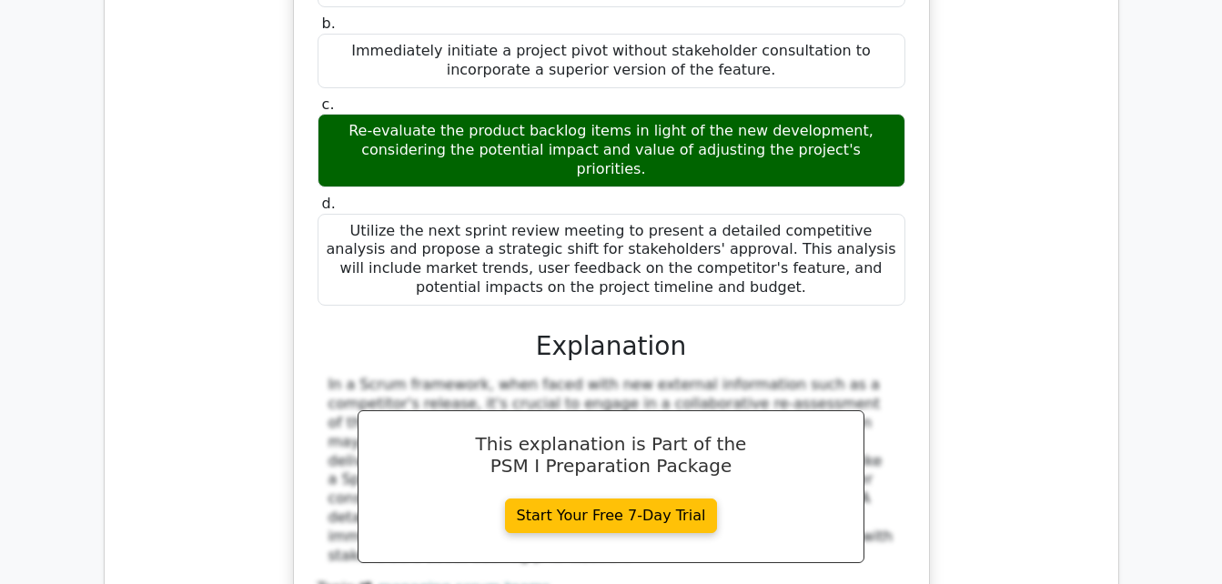
scroll to position [4968, 0]
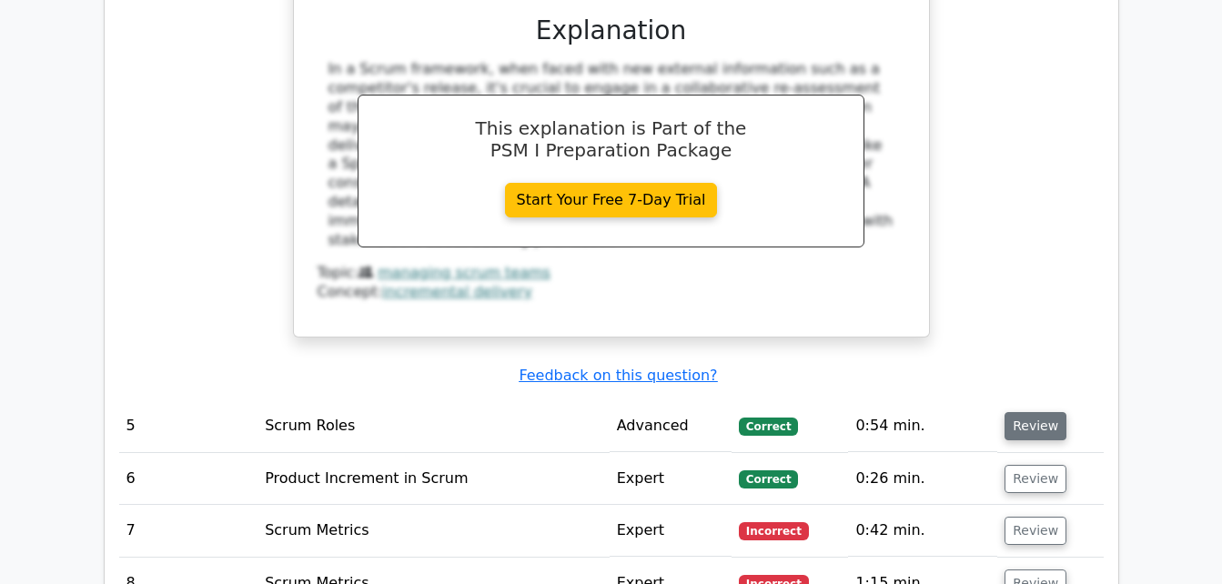
click at [1010, 412] on button "Review" at bounding box center [1035, 426] width 62 height 28
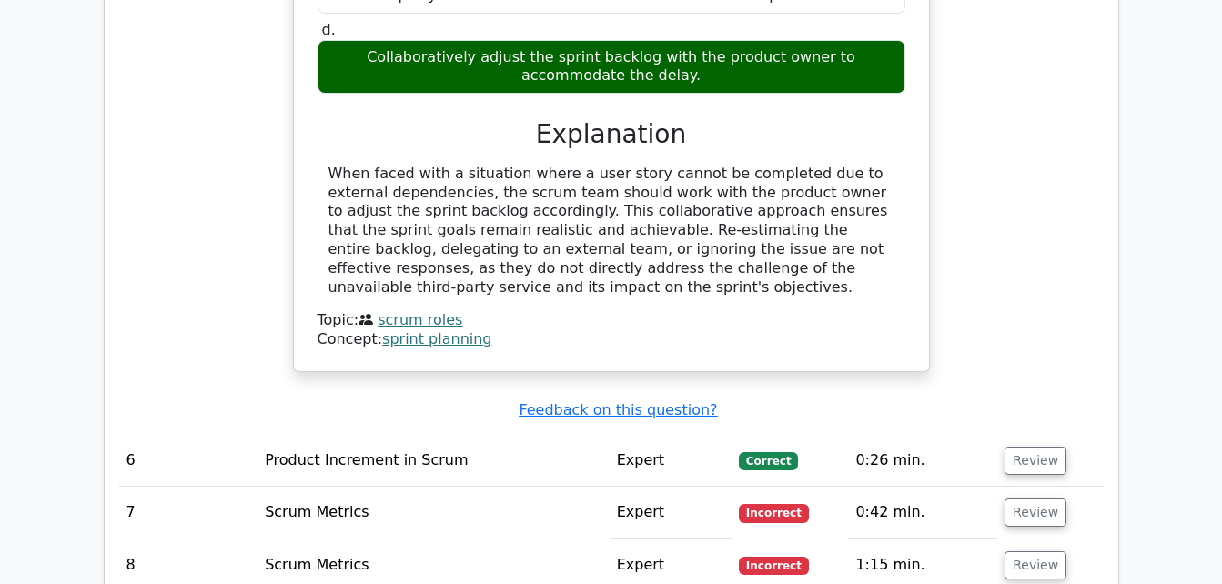
scroll to position [5785, 0]
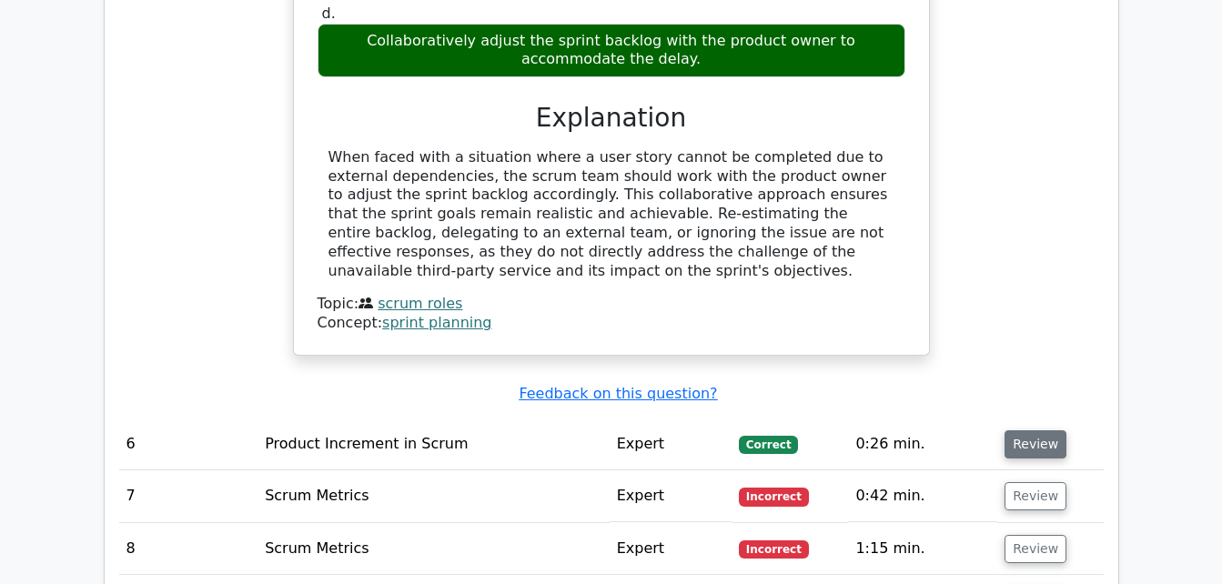
click at [1019, 430] on button "Review" at bounding box center [1035, 444] width 62 height 28
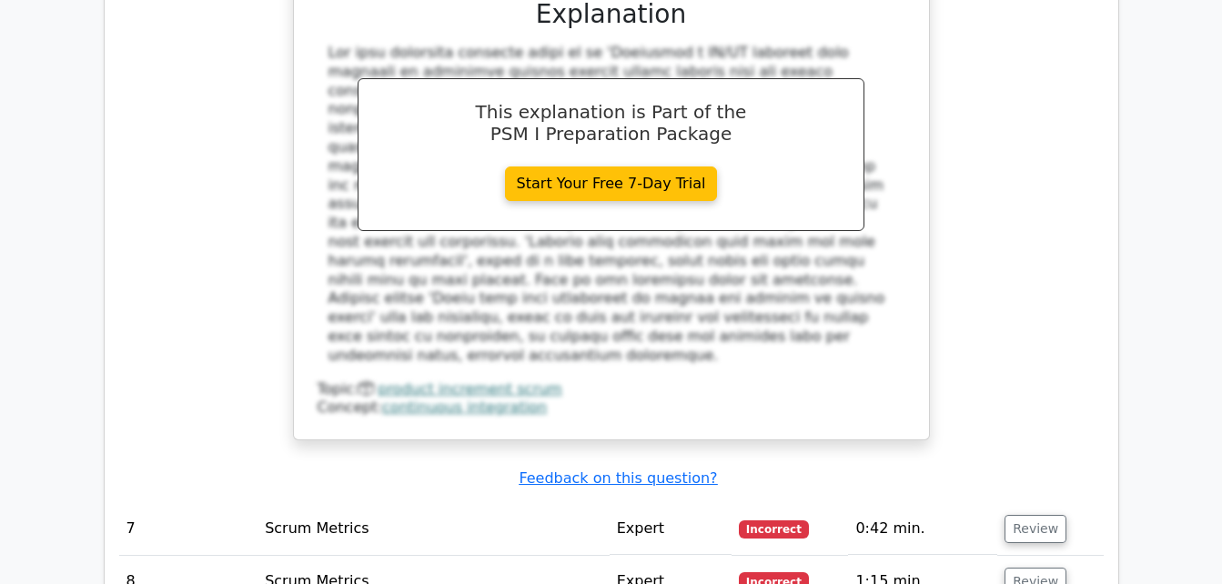
scroll to position [6727, 0]
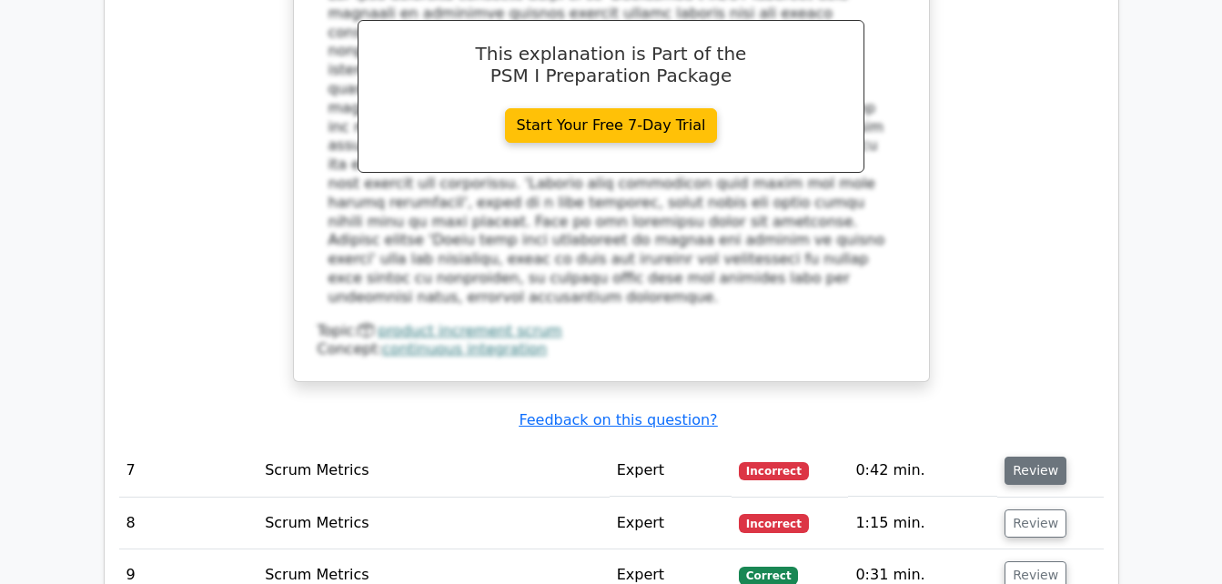
click at [1028, 457] on button "Review" at bounding box center [1035, 471] width 62 height 28
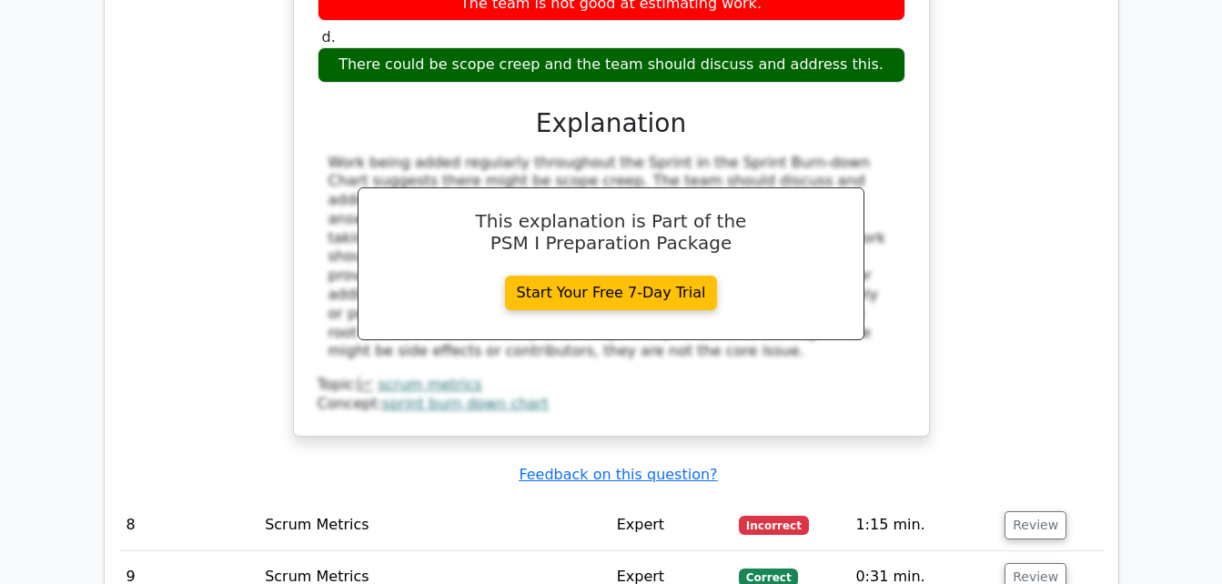
scroll to position [7476, 0]
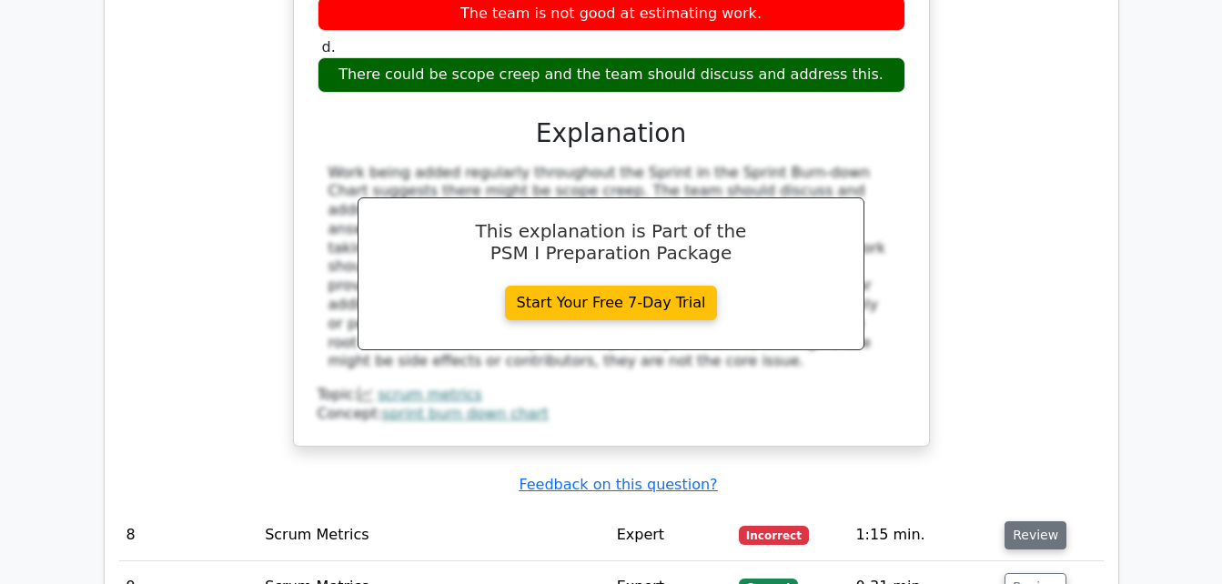
click at [1021, 521] on button "Review" at bounding box center [1035, 535] width 62 height 28
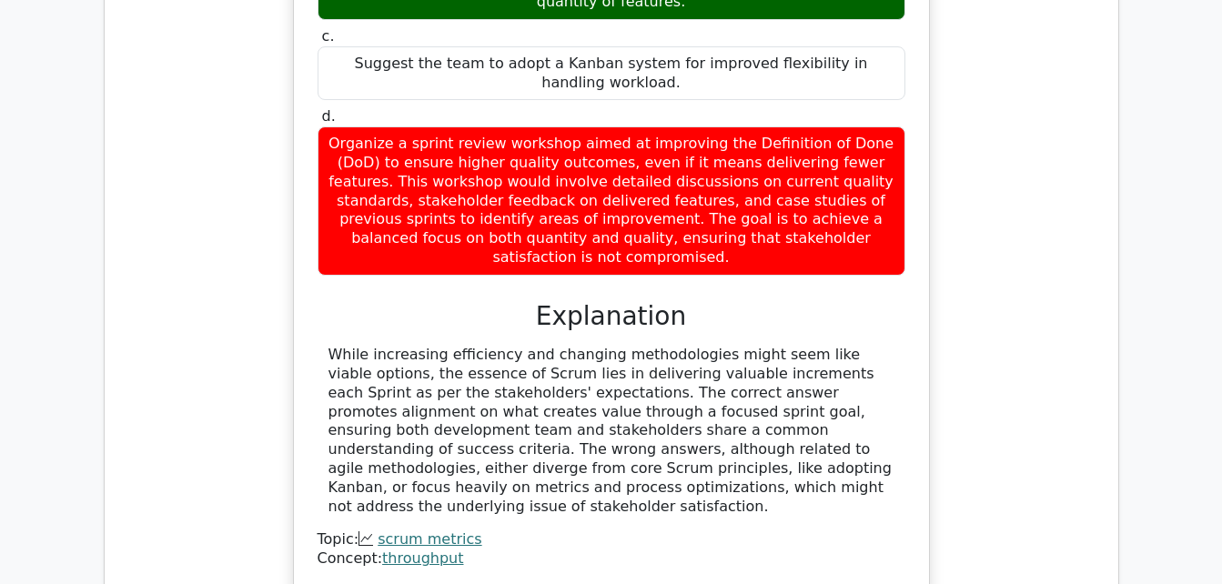
scroll to position [8347, 0]
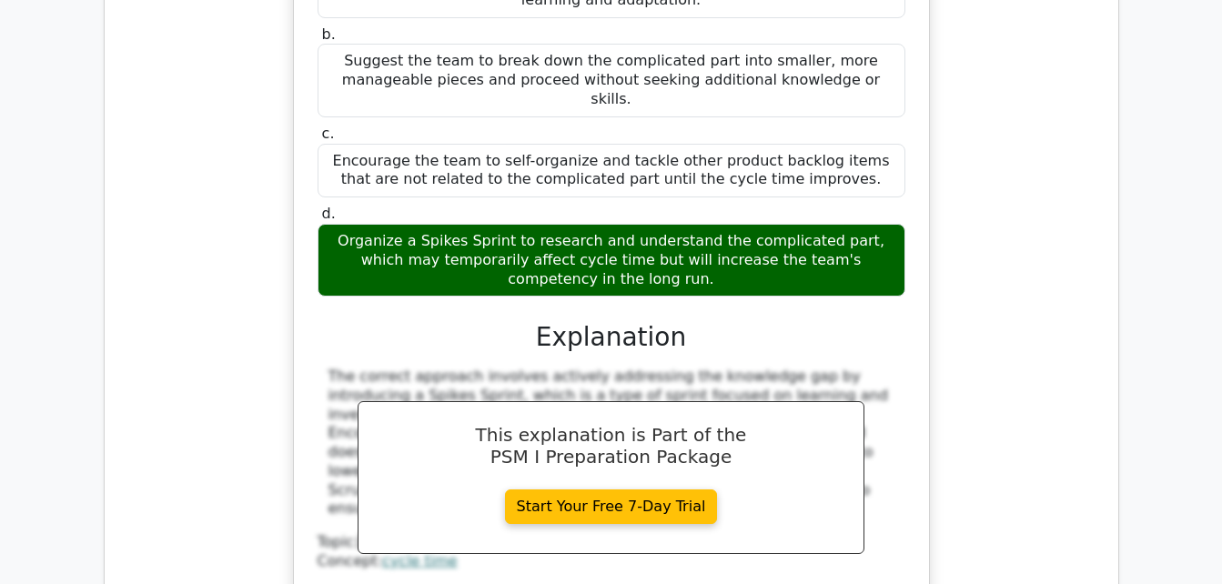
scroll to position [9208, 0]
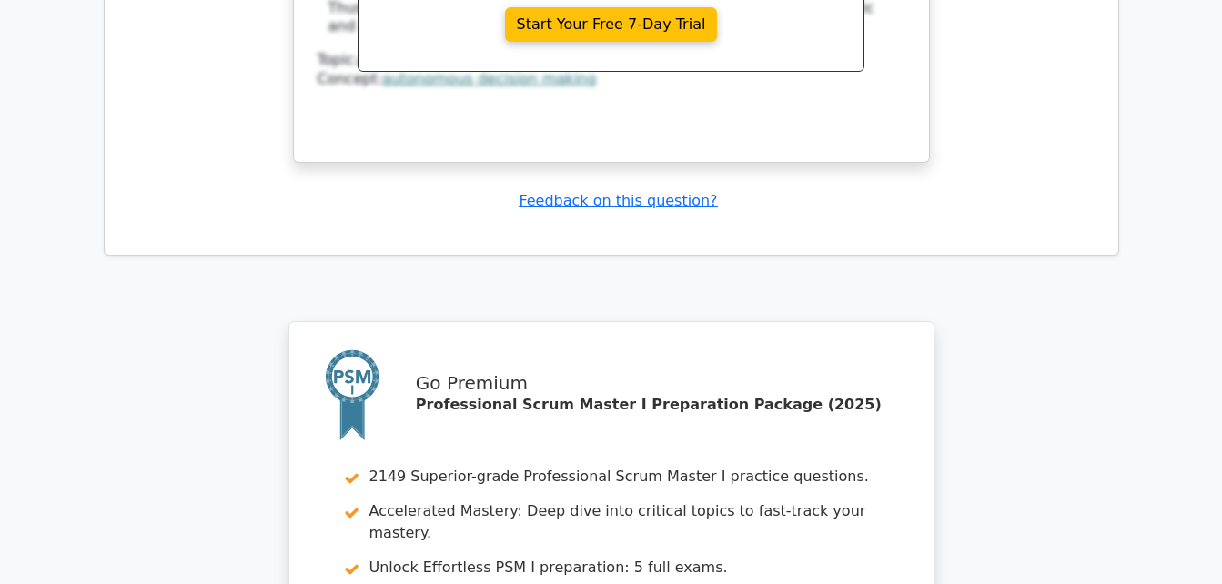
scroll to position [10771, 0]
